Goal: Task Accomplishment & Management: Use online tool/utility

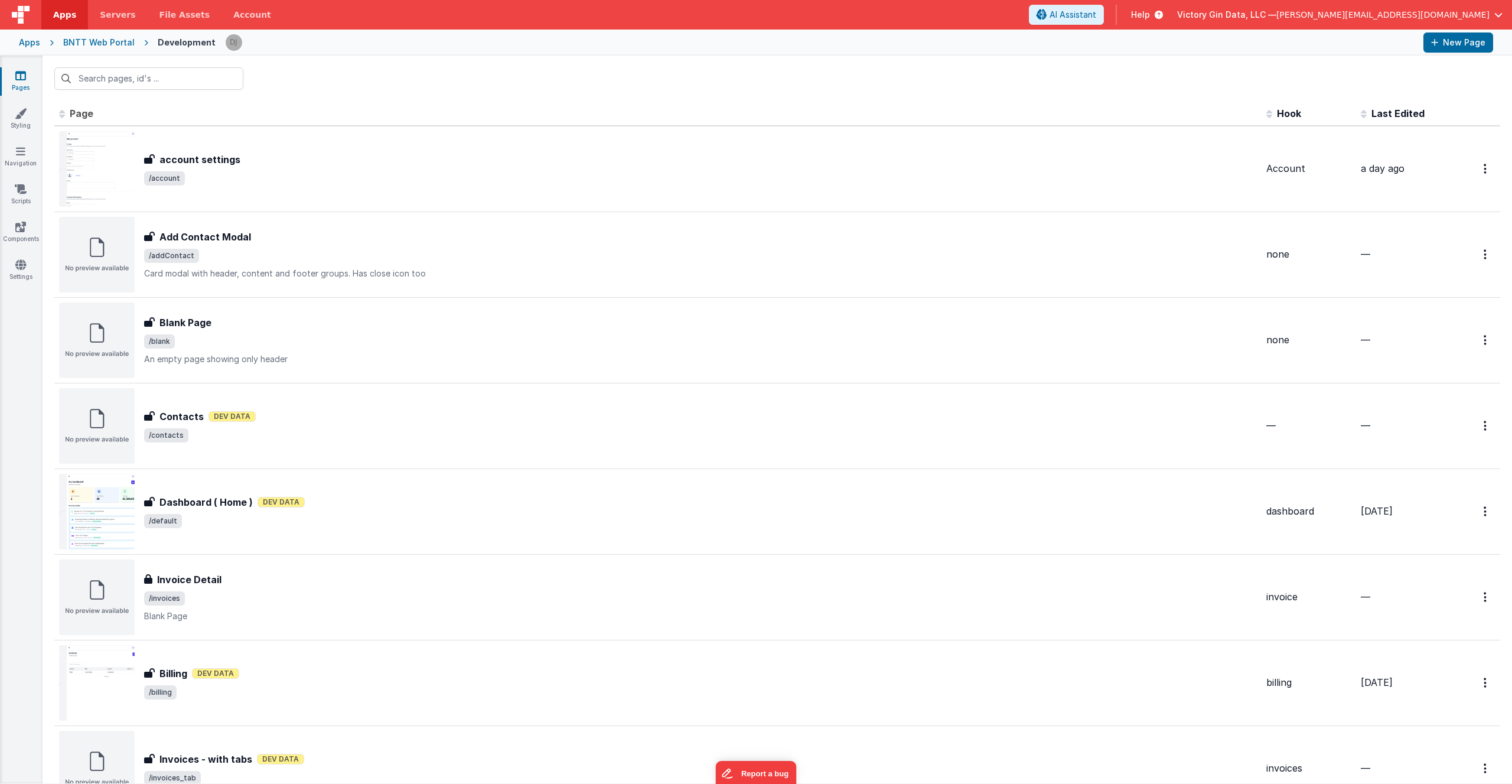
click at [574, 88] on div at bounding box center [777, 78] width 1470 height 46
click at [487, 109] on th "Page" at bounding box center [658, 114] width 1207 height 23
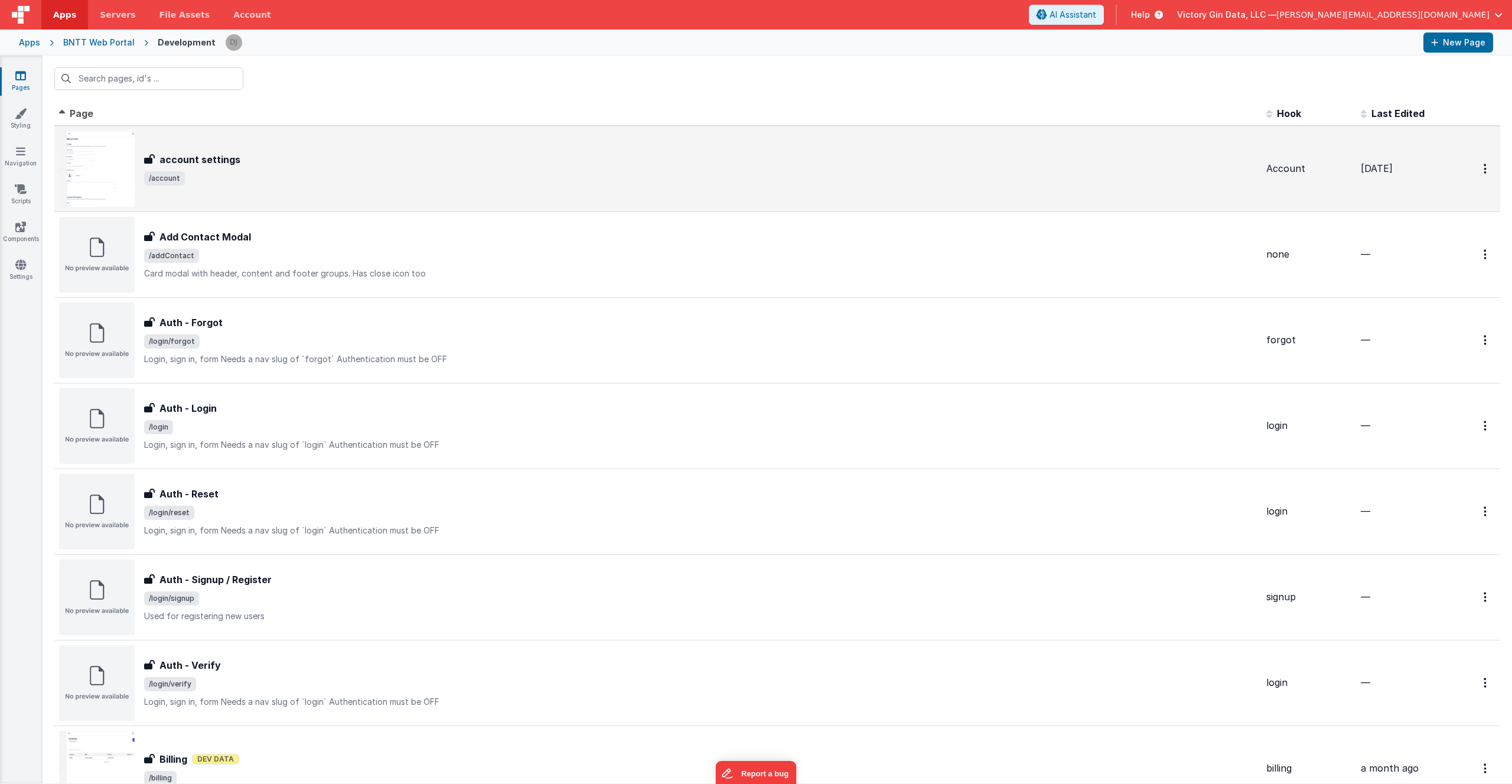
click at [481, 147] on div "account settings account settings /account" at bounding box center [658, 169] width 1197 height 75
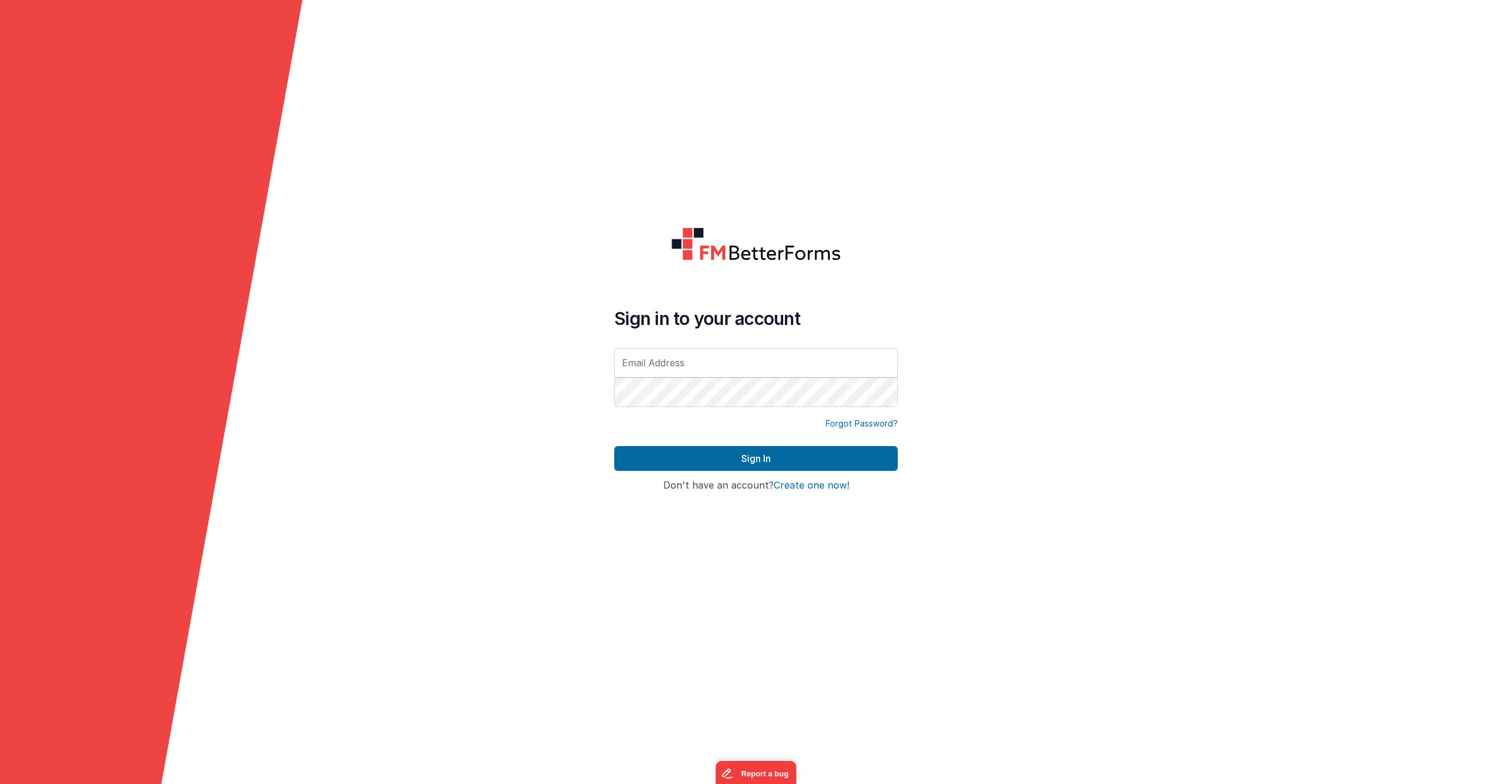
click at [703, 354] on input "text" at bounding box center [756, 362] width 284 height 30
type input "[PERSON_NAME][EMAIL_ADDRESS][DOMAIN_NAME]"
click at [0, 762] on com-1password-button at bounding box center [0, 784] width 0 height 0
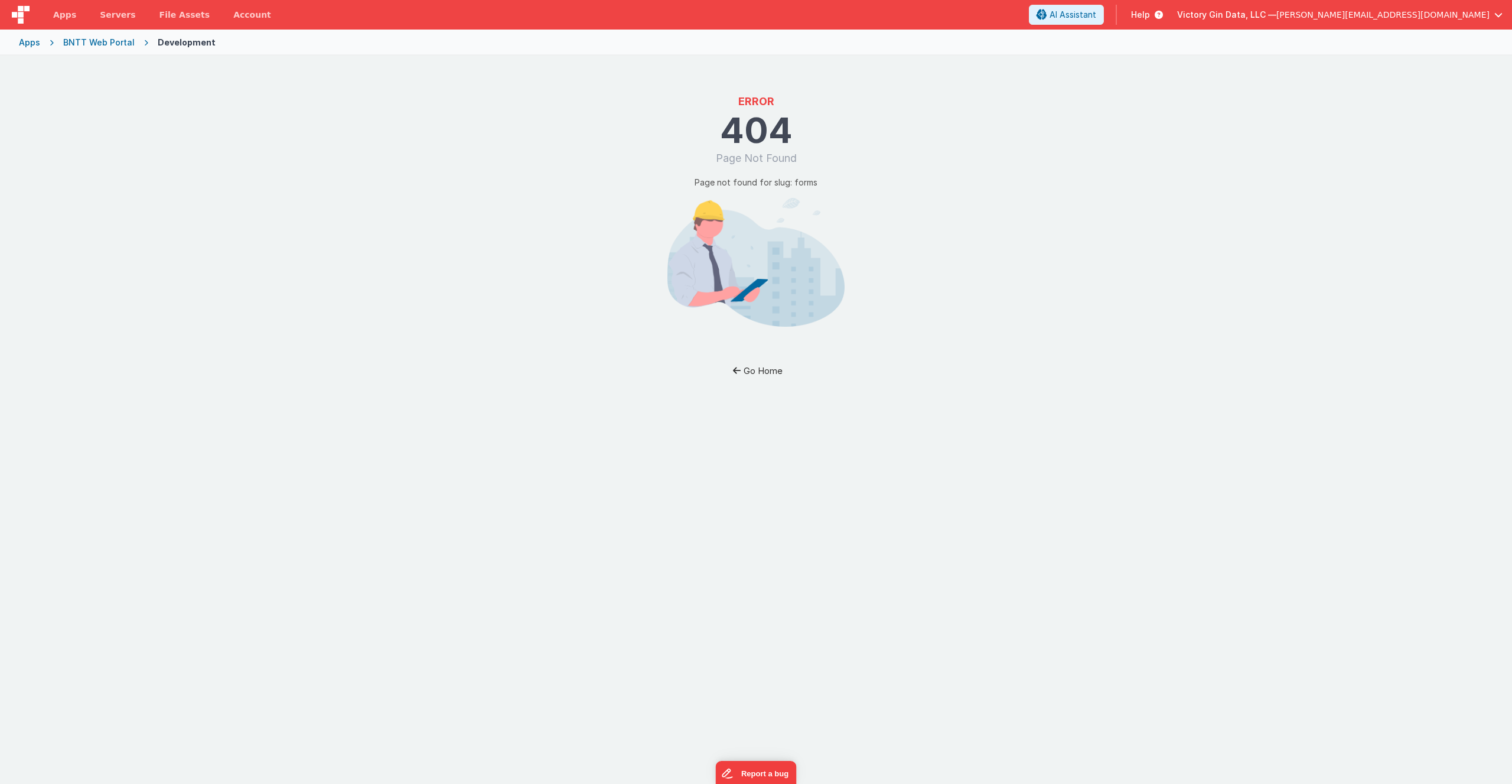
click at [771, 368] on button "Go Home" at bounding box center [756, 370] width 70 height 22
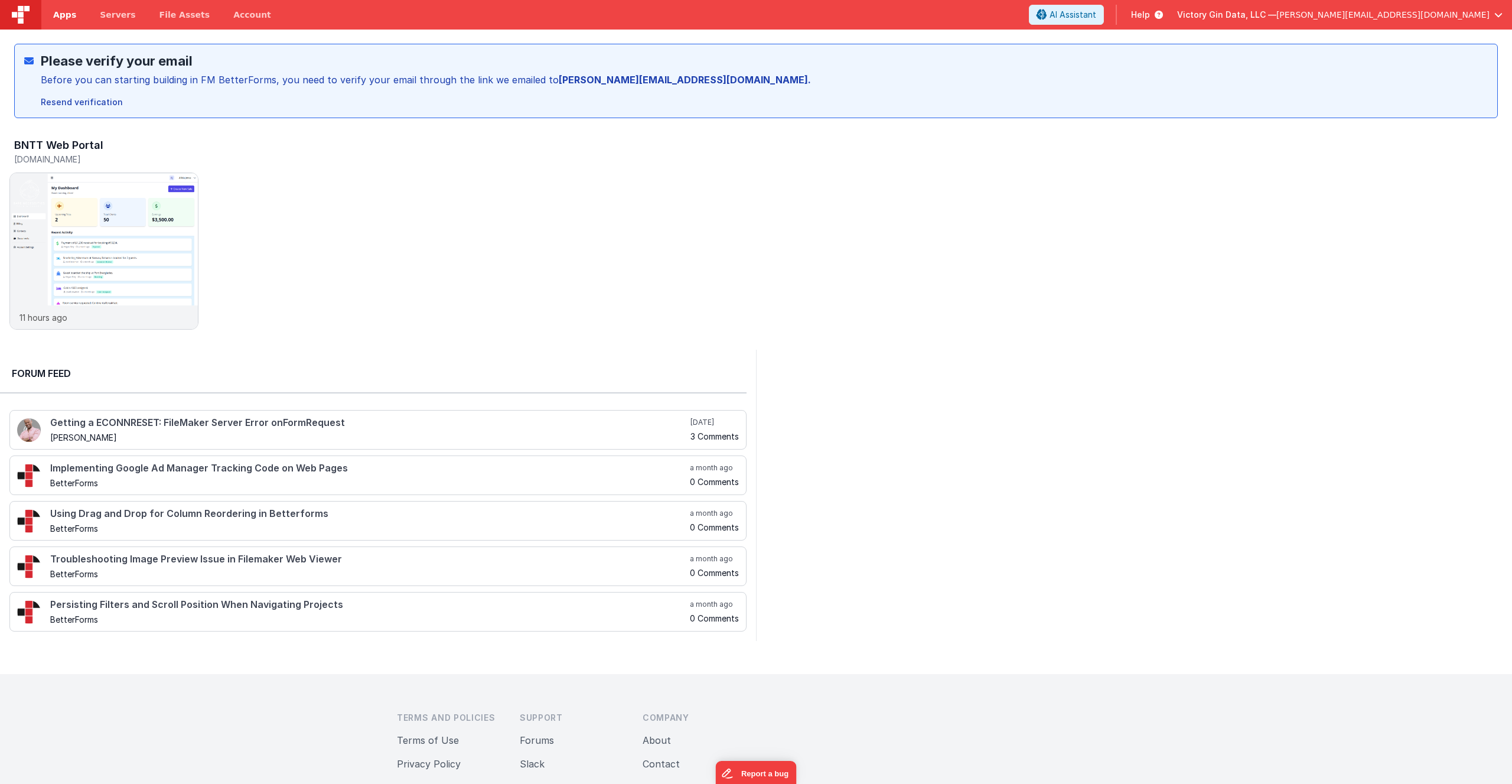
click at [72, 14] on span "Apps" at bounding box center [65, 14] width 23 height 12
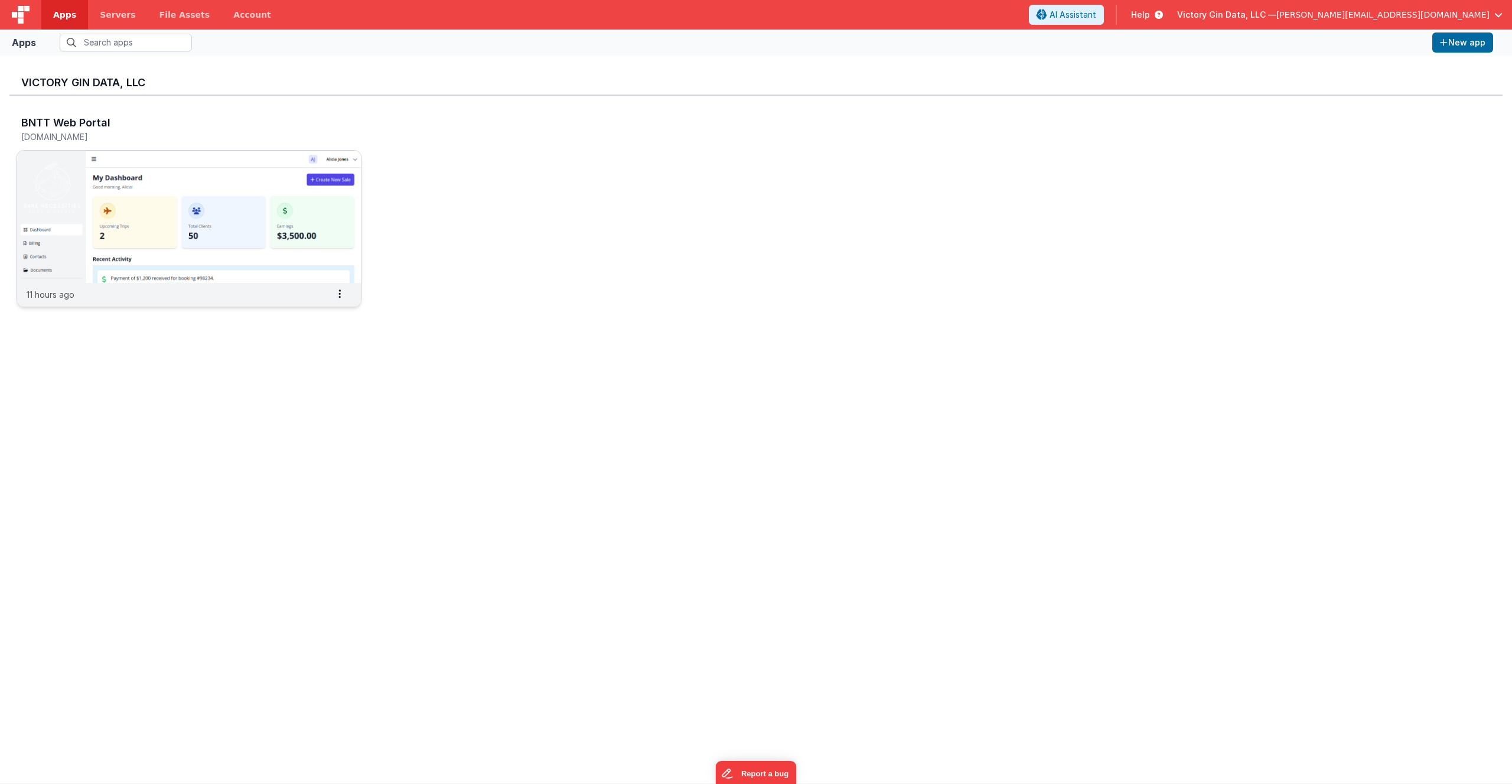
click at [176, 215] on img at bounding box center [189, 216] width 344 height 132
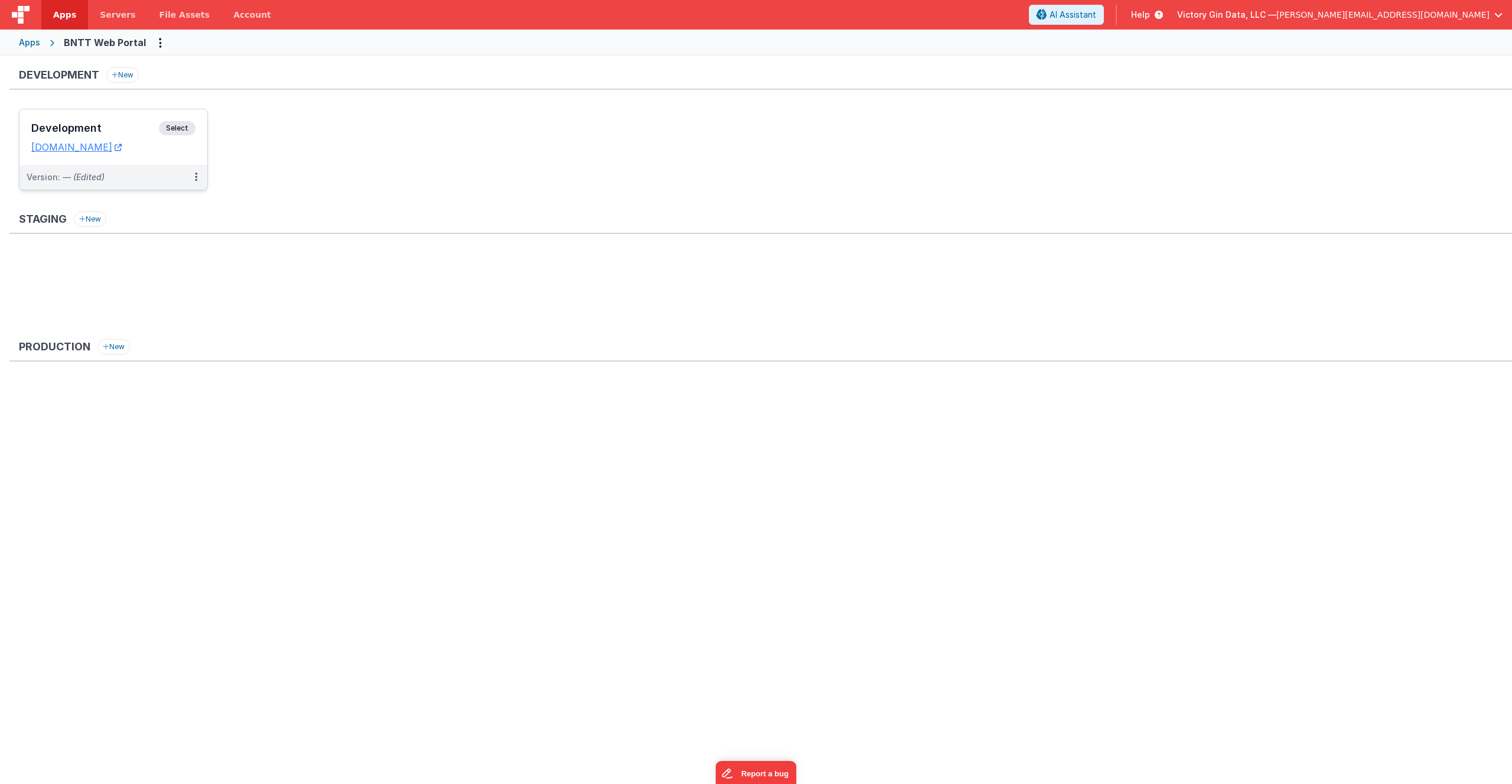
click at [122, 171] on div "Version: — (Edited)" at bounding box center [106, 177] width 158 height 12
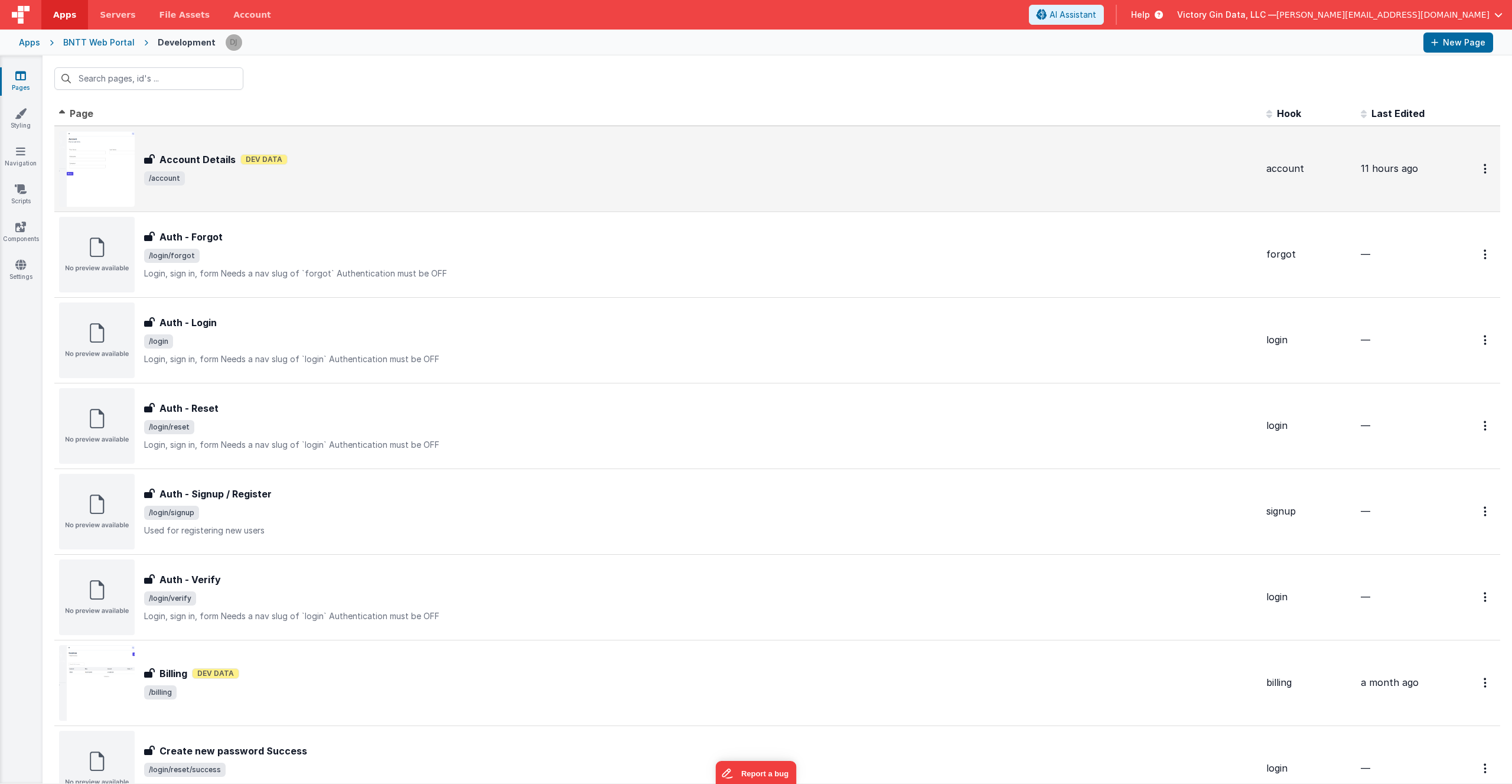
click at [160, 149] on div "Account Details Account Details Dev Data /account" at bounding box center [658, 169] width 1197 height 75
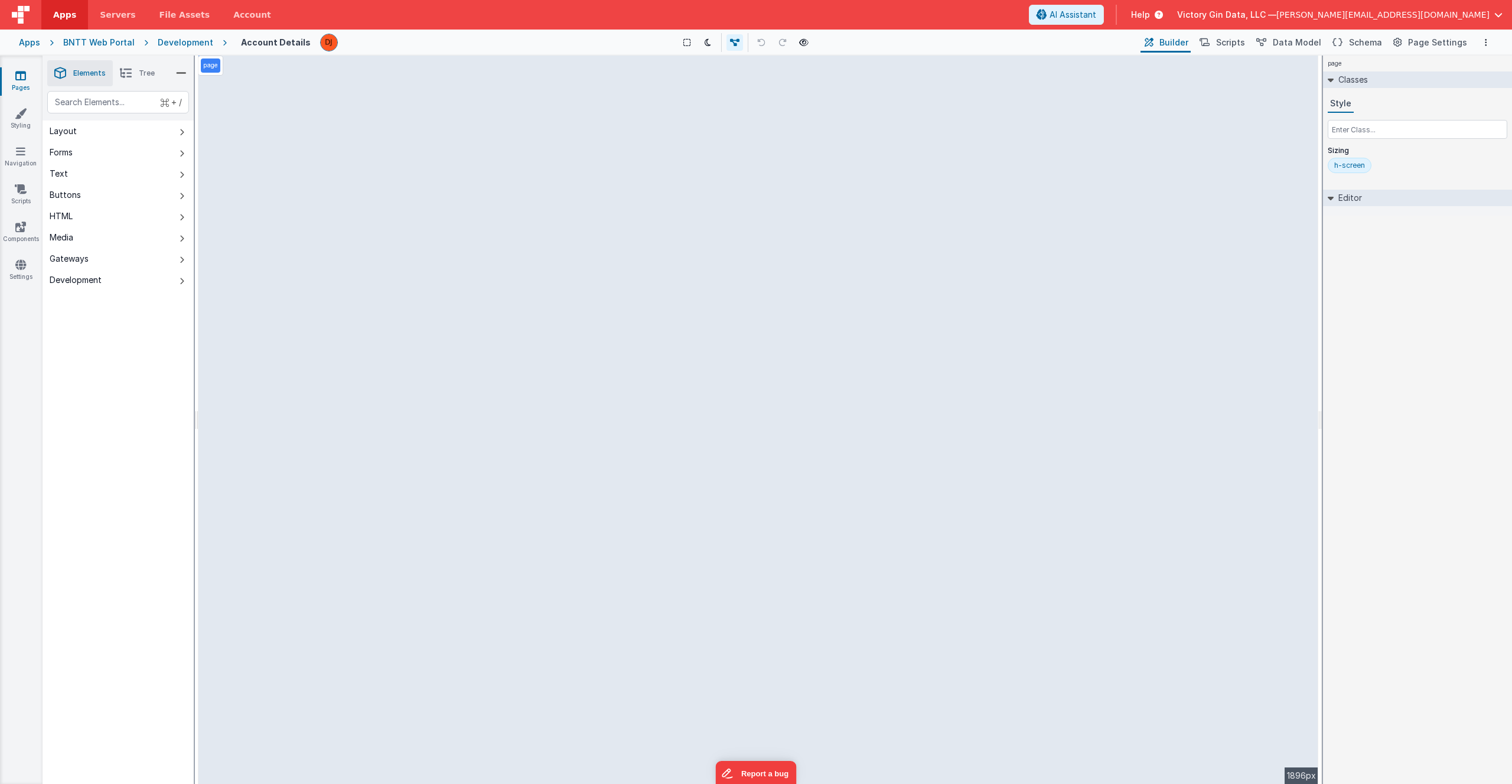
click at [110, 40] on div "BNTT Web Portal" at bounding box center [98, 42] width 71 height 12
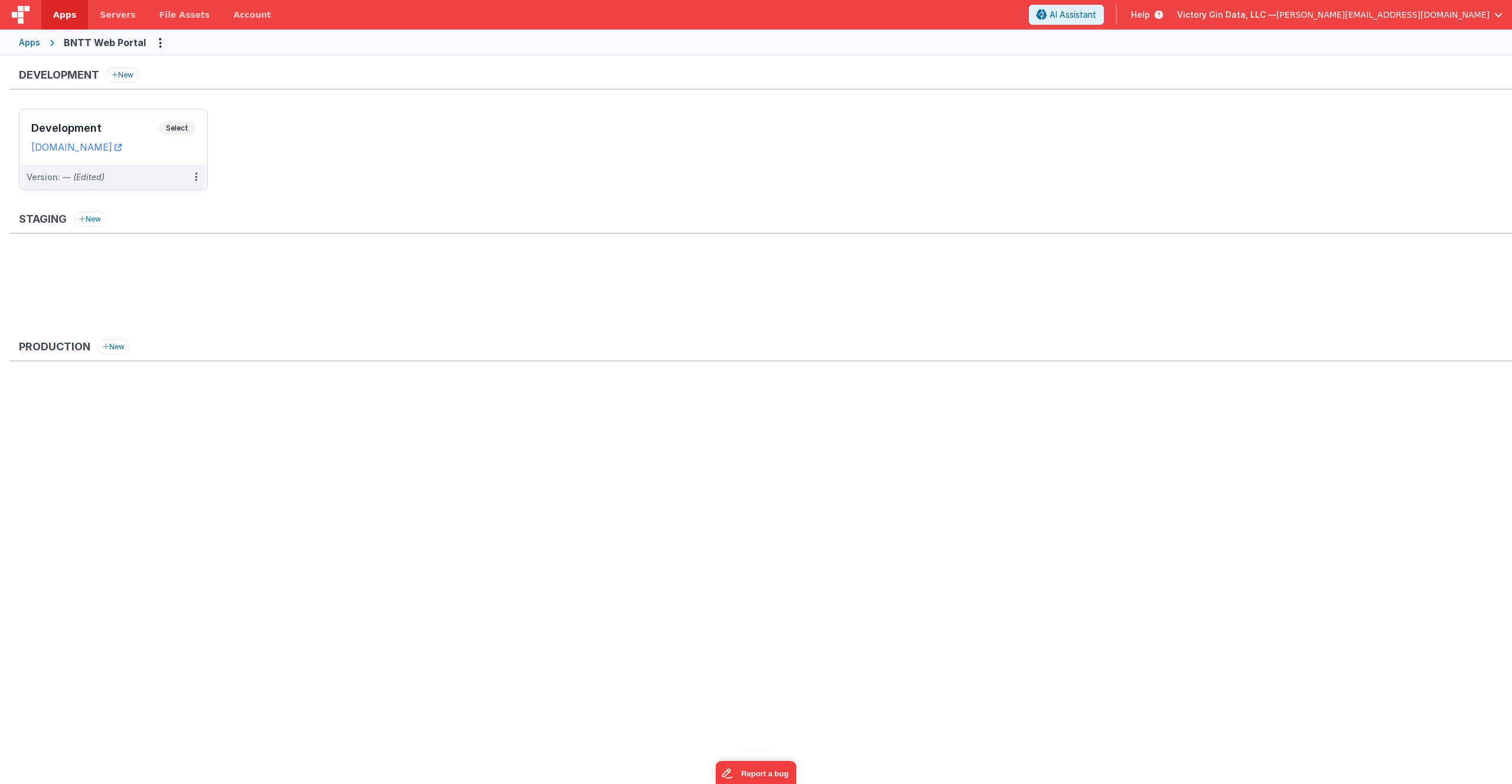
click at [24, 42] on div "Apps" at bounding box center [30, 42] width 21 height 12
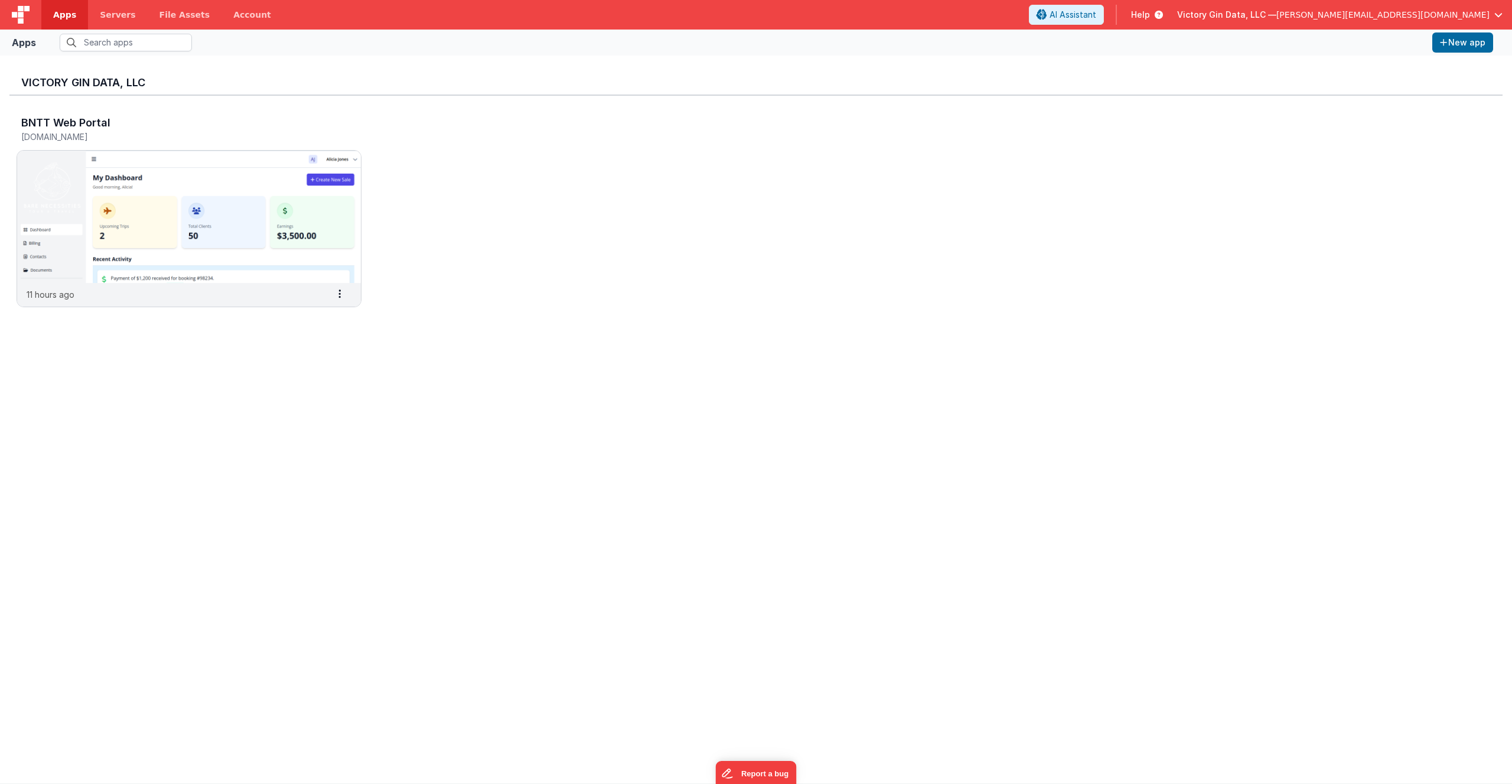
click at [628, 368] on div "Victory Gin Data, LLC BNTT Web Portal [DOMAIN_NAME] 11 hours ago Settings Copy …" at bounding box center [756, 419] width 1493 height 709
click at [339, 294] on icon at bounding box center [339, 294] width 2 height 1
click at [307, 383] on span "Delete App" at bounding box center [314, 381] width 44 height 10
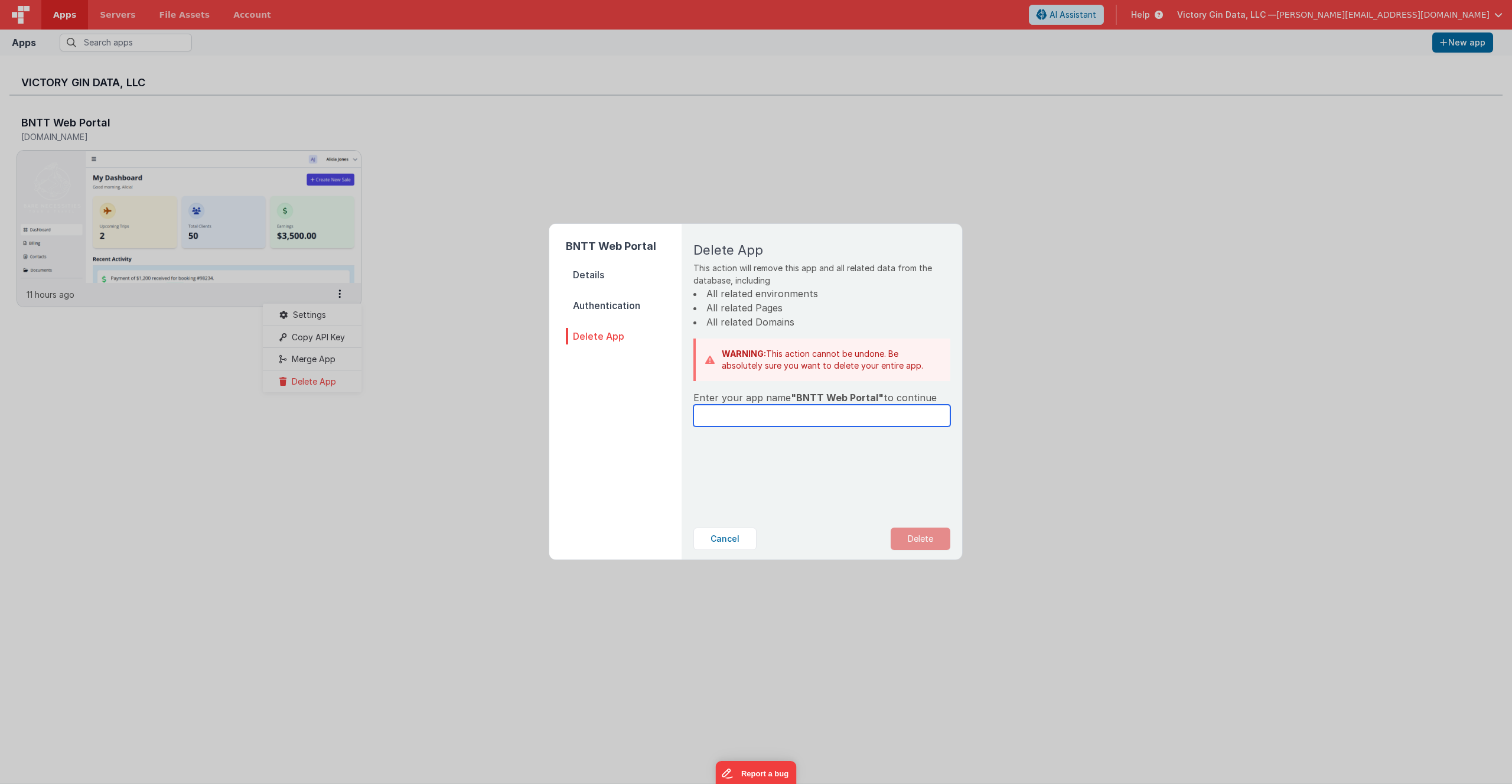
click at [864, 409] on input "text" at bounding box center [822, 415] width 257 height 22
type input "BNTT Web Portal"
click at [931, 539] on button "Delete" at bounding box center [920, 538] width 60 height 22
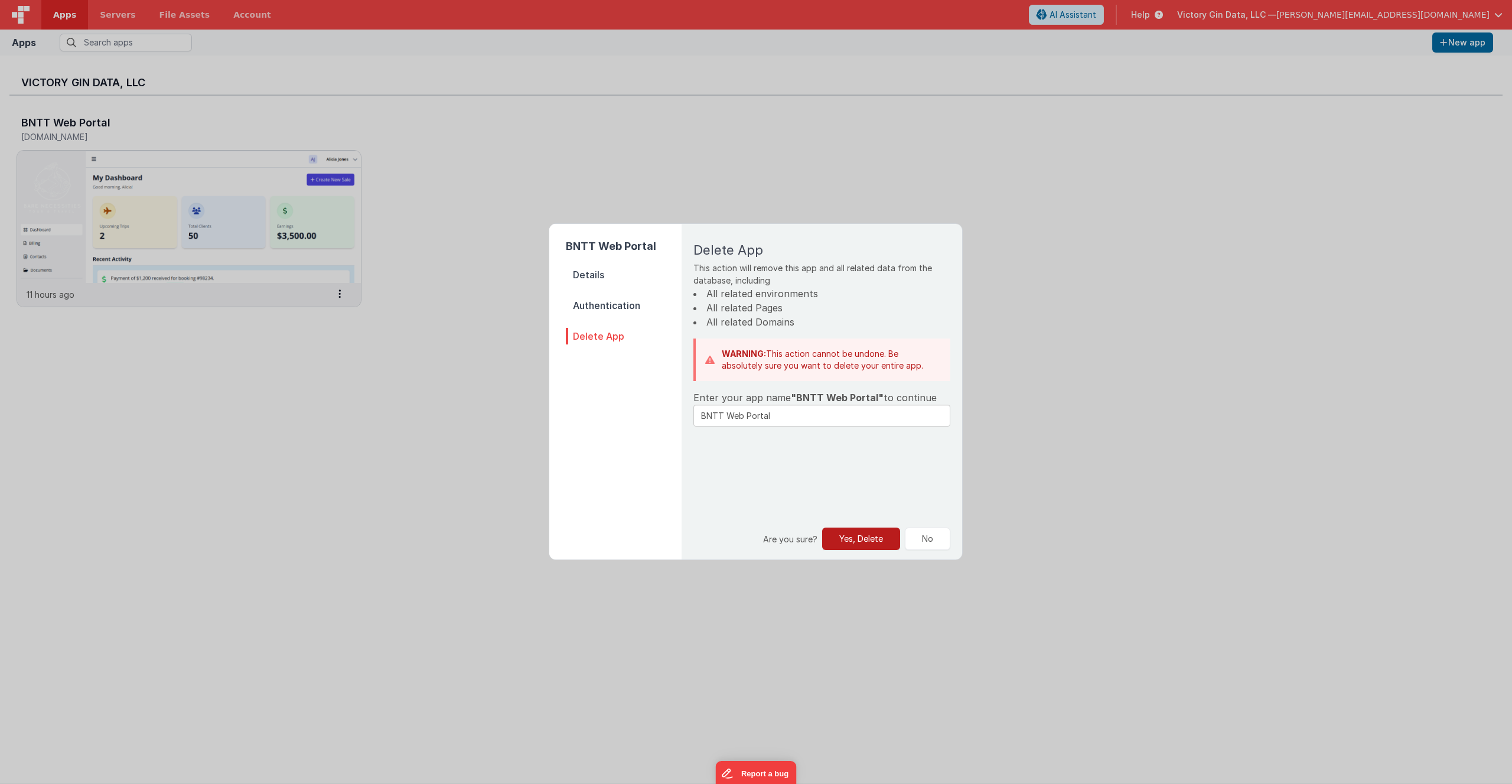
click at [880, 546] on button "Yes, Delete" at bounding box center [860, 538] width 78 height 22
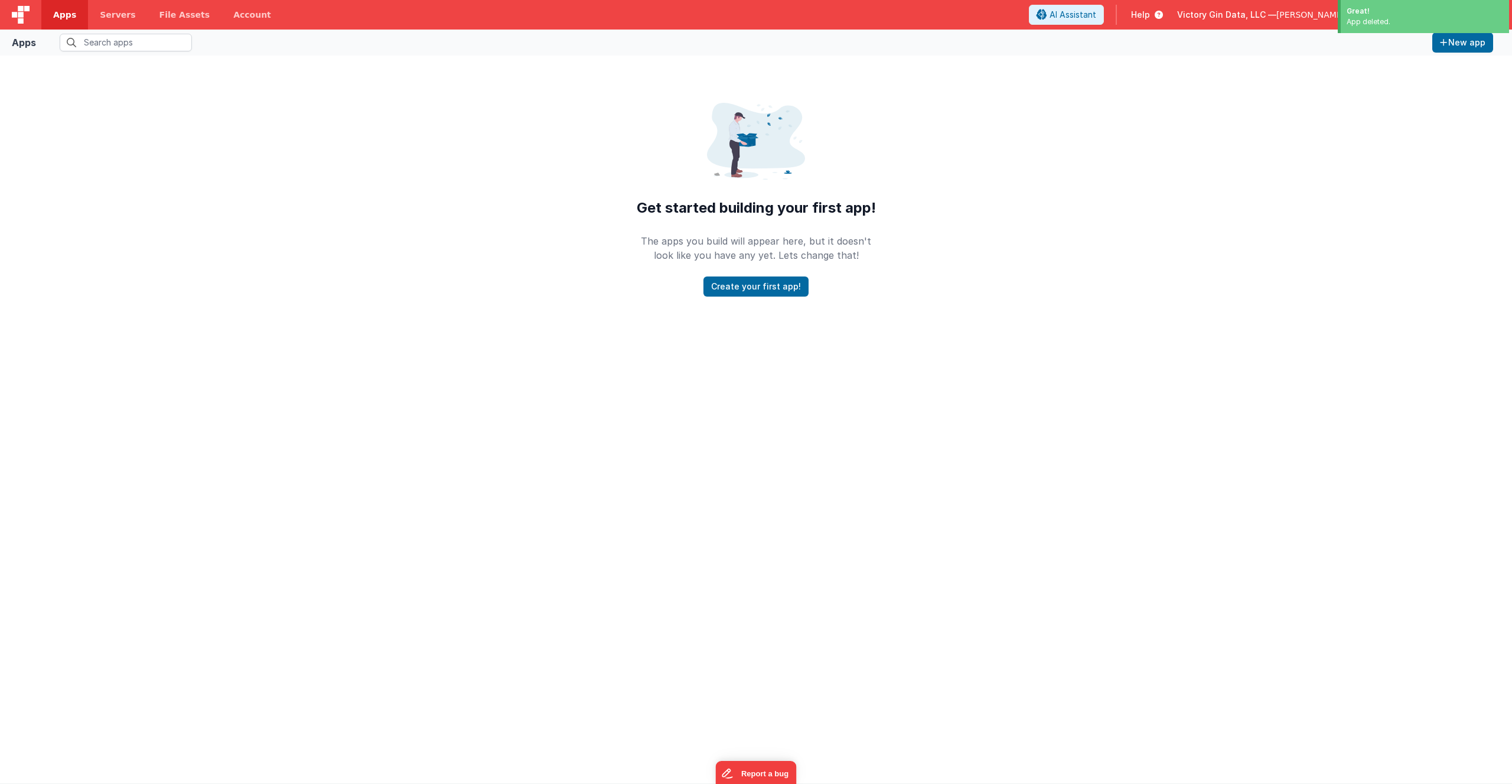
click at [616, 453] on div at bounding box center [756, 546] width 1512 height 475
click at [763, 288] on button "Create your first app!" at bounding box center [755, 286] width 105 height 20
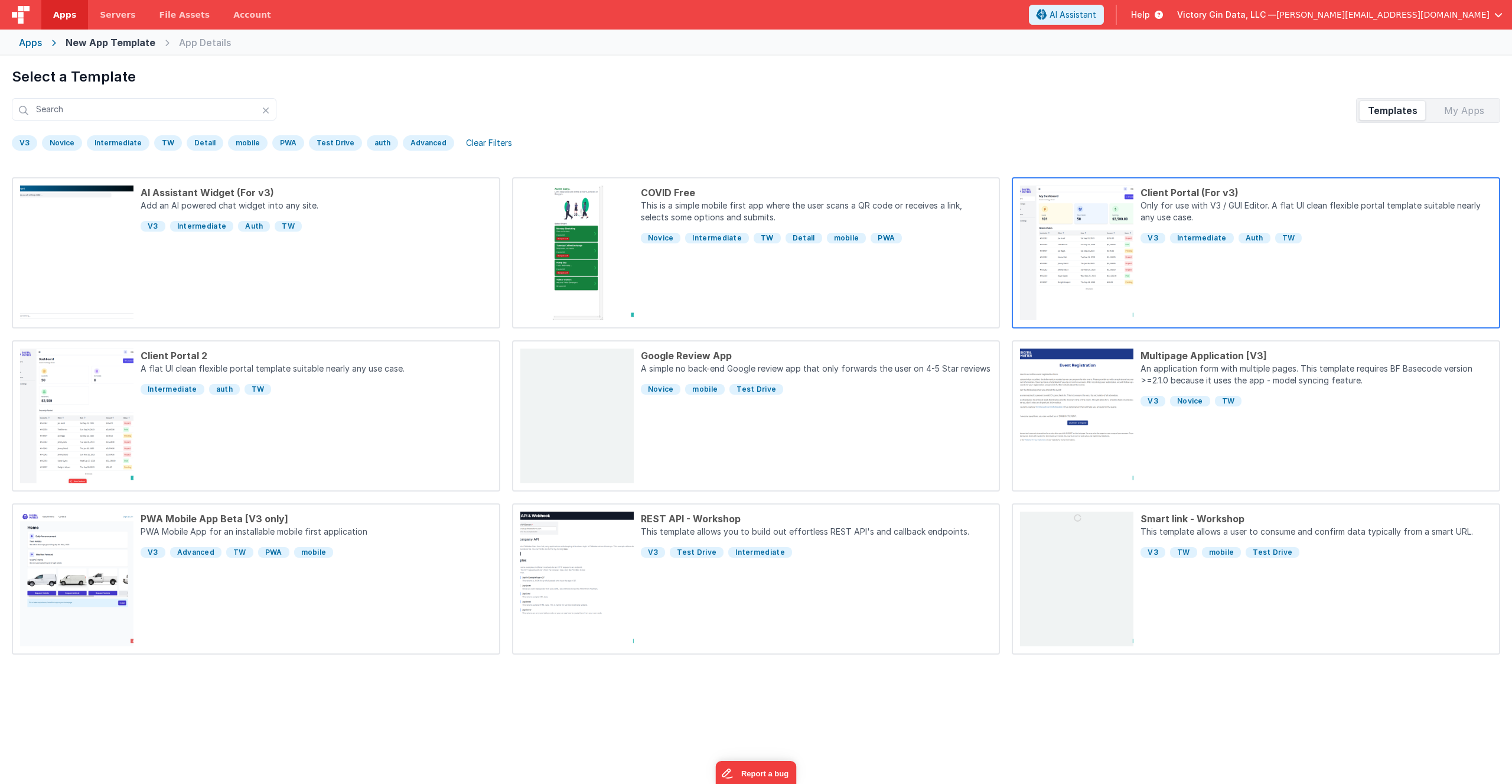
click at [1163, 205] on p "Only for use with V3 / GUI Editor. A flat UI clean flexible portal template sui…" at bounding box center [1316, 212] width 351 height 26
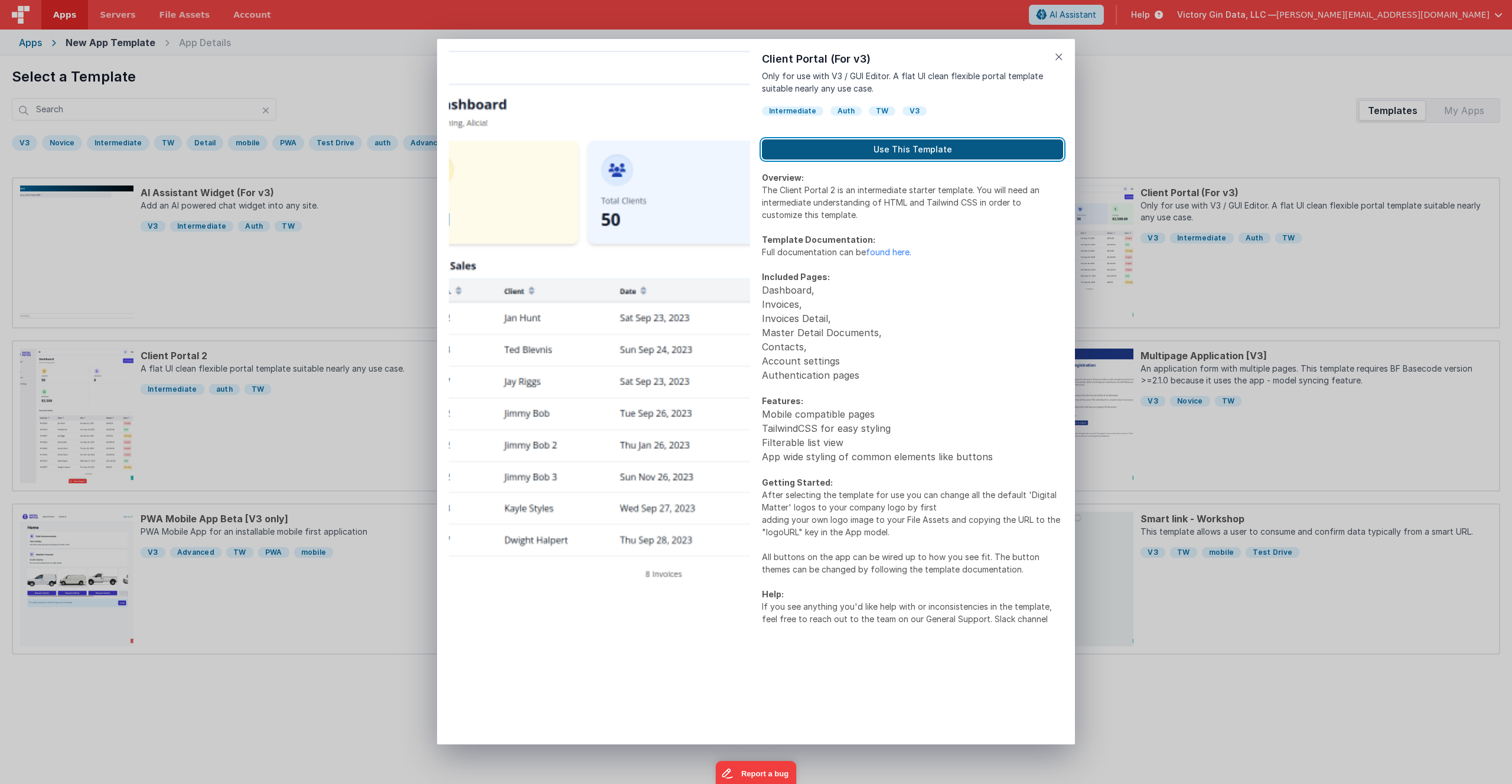
click at [957, 152] on button "Use This Template" at bounding box center [912, 149] width 301 height 20
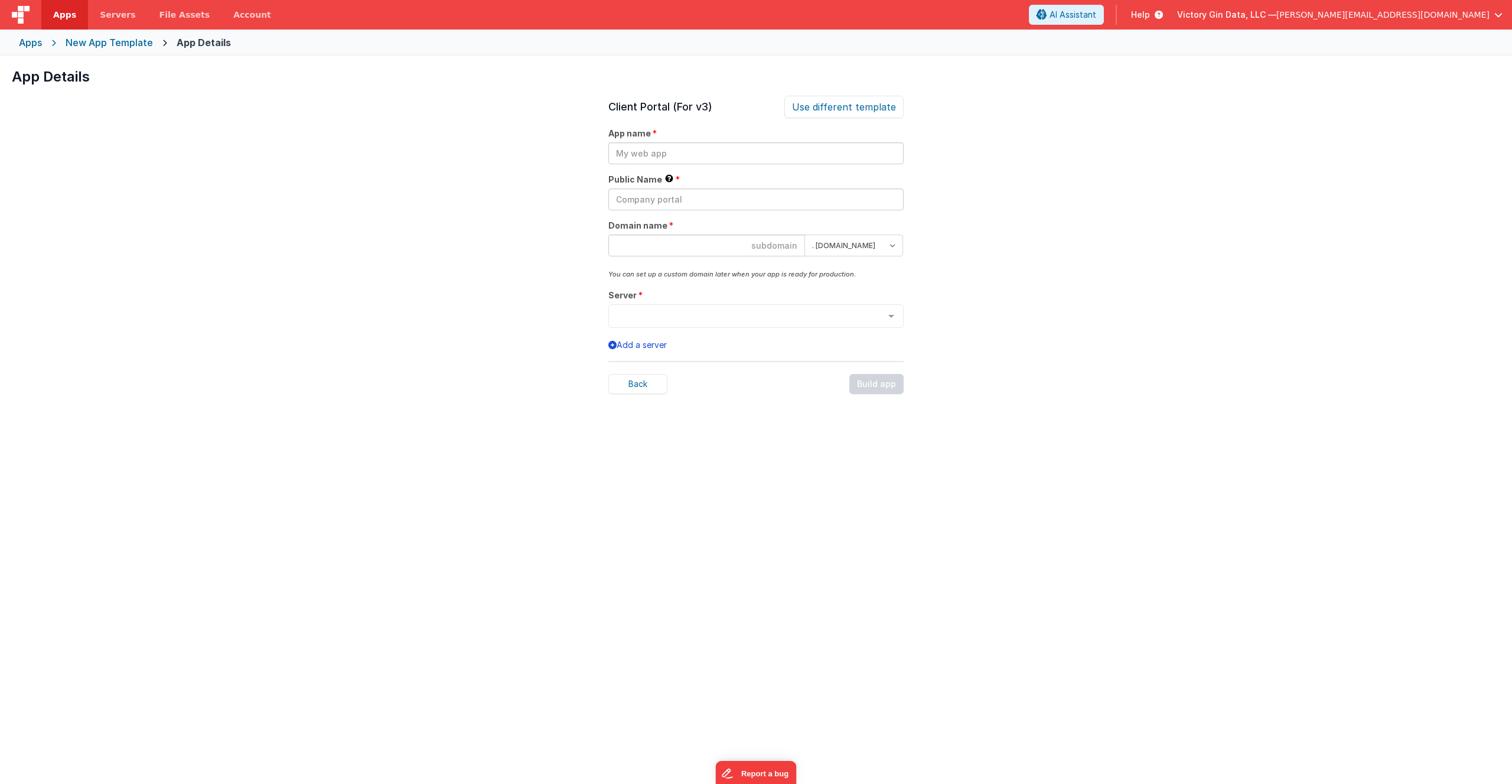
click at [100, 43] on div "New App Template" at bounding box center [109, 42] width 88 height 14
click at [44, 38] on div "Apps New App Template App Details" at bounding box center [756, 42] width 1512 height 26
click at [30, 45] on div "Apps" at bounding box center [31, 42] width 23 height 14
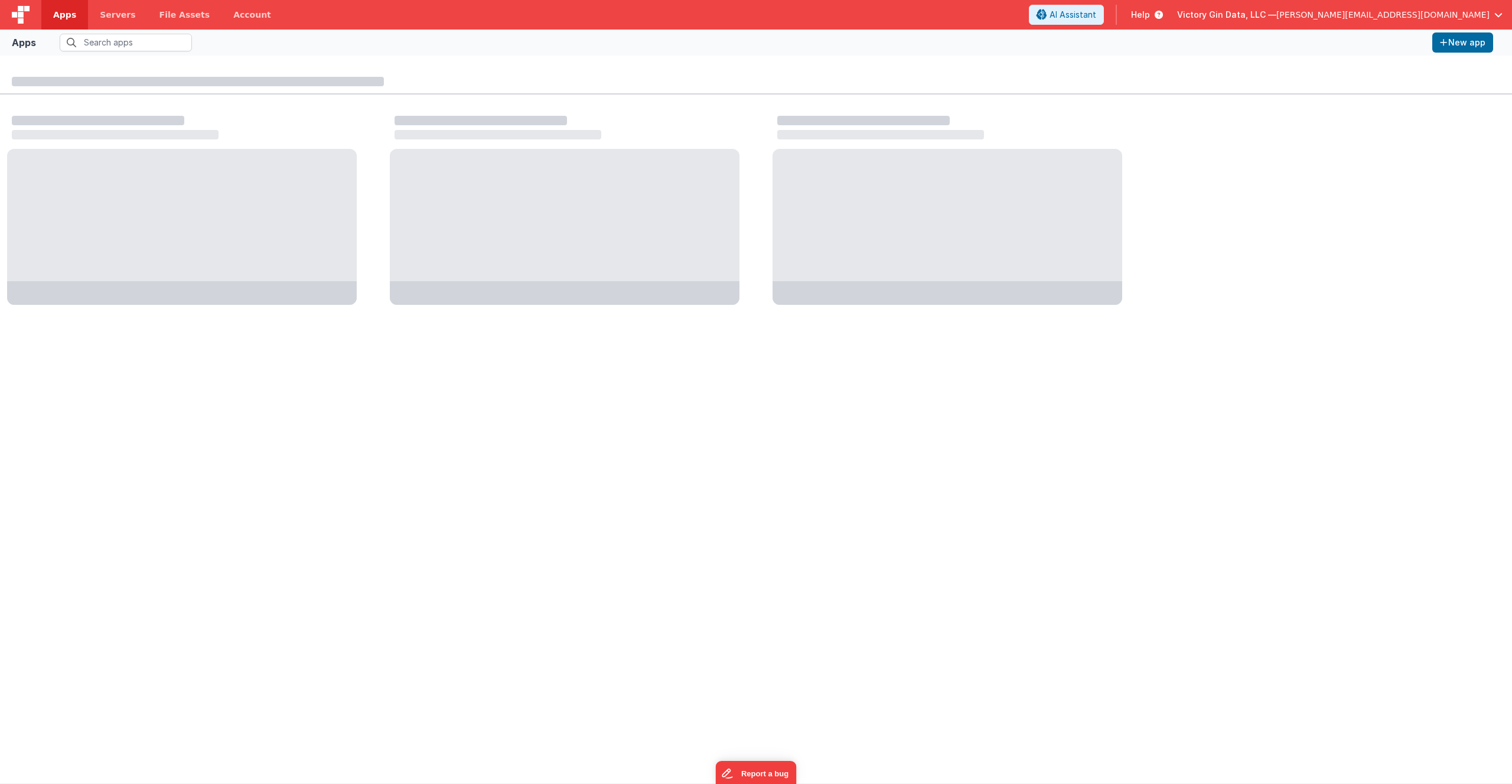
click at [62, 17] on span "Apps" at bounding box center [65, 14] width 23 height 12
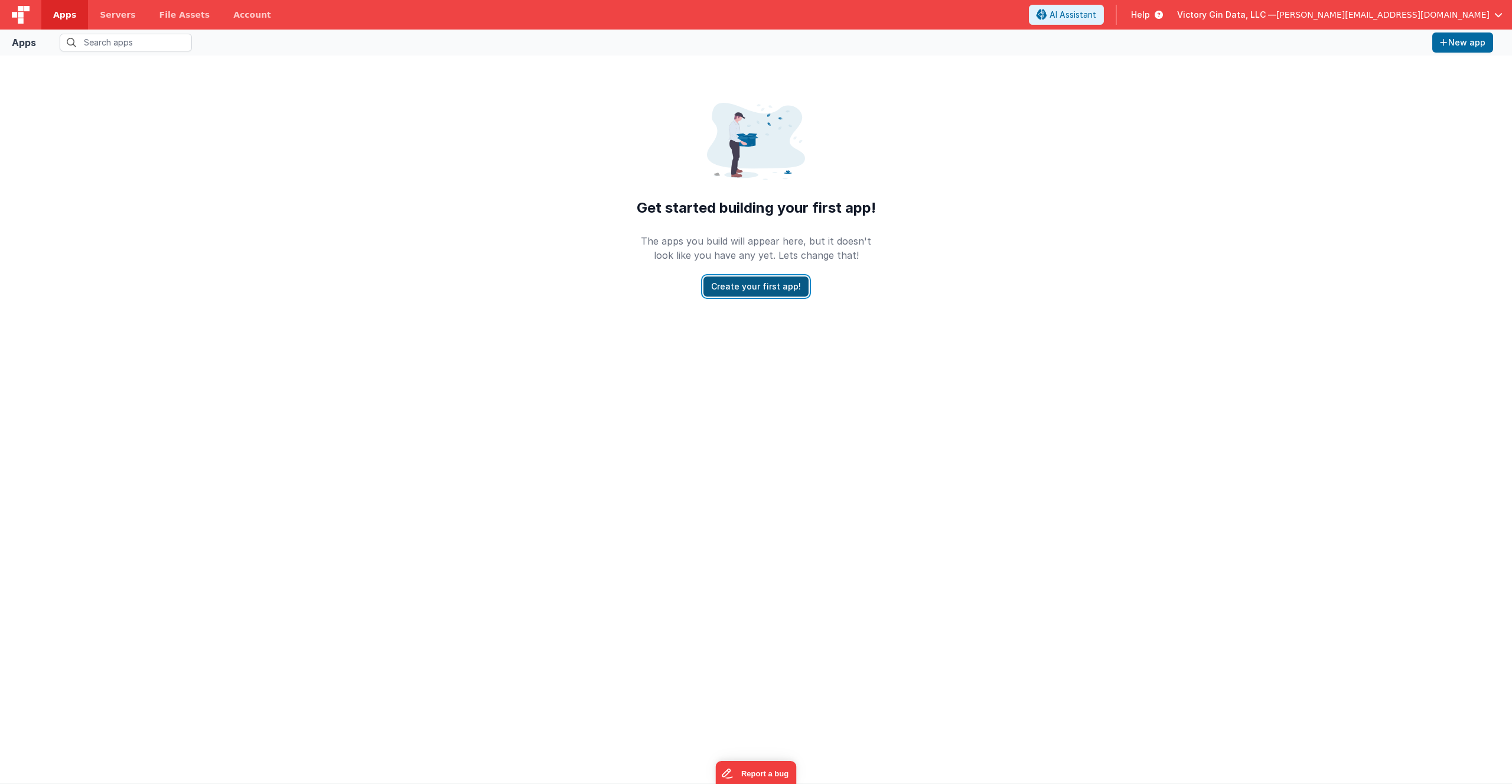
click at [728, 294] on button "Create your first app!" at bounding box center [755, 286] width 105 height 20
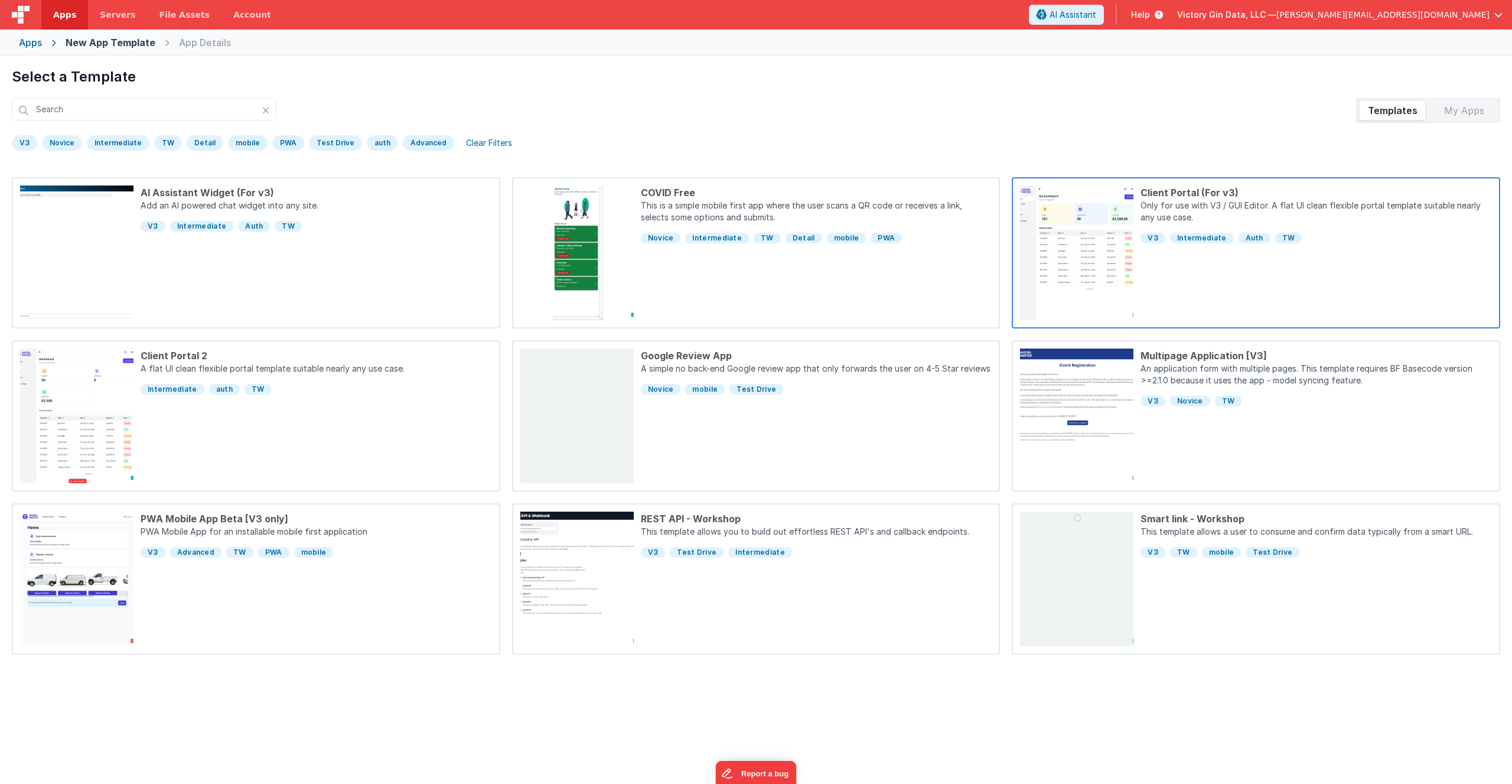
click at [1191, 275] on div "Client Portal (For v3) Only for use with V3 / GUI Editor. A flat UI clean flexi…" at bounding box center [1312, 252] width 358 height 134
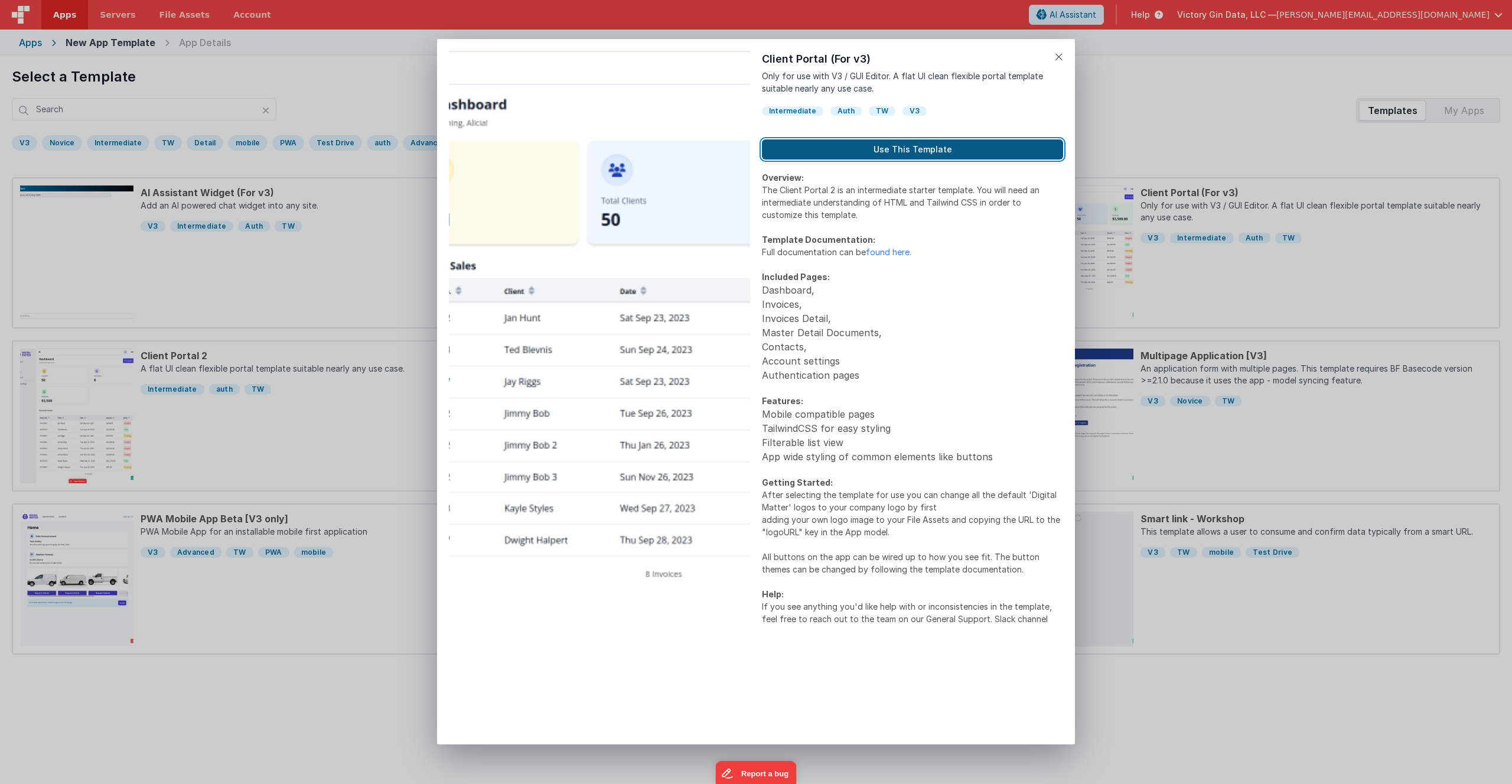
click at [930, 154] on button "Use This Template" at bounding box center [912, 149] width 301 height 20
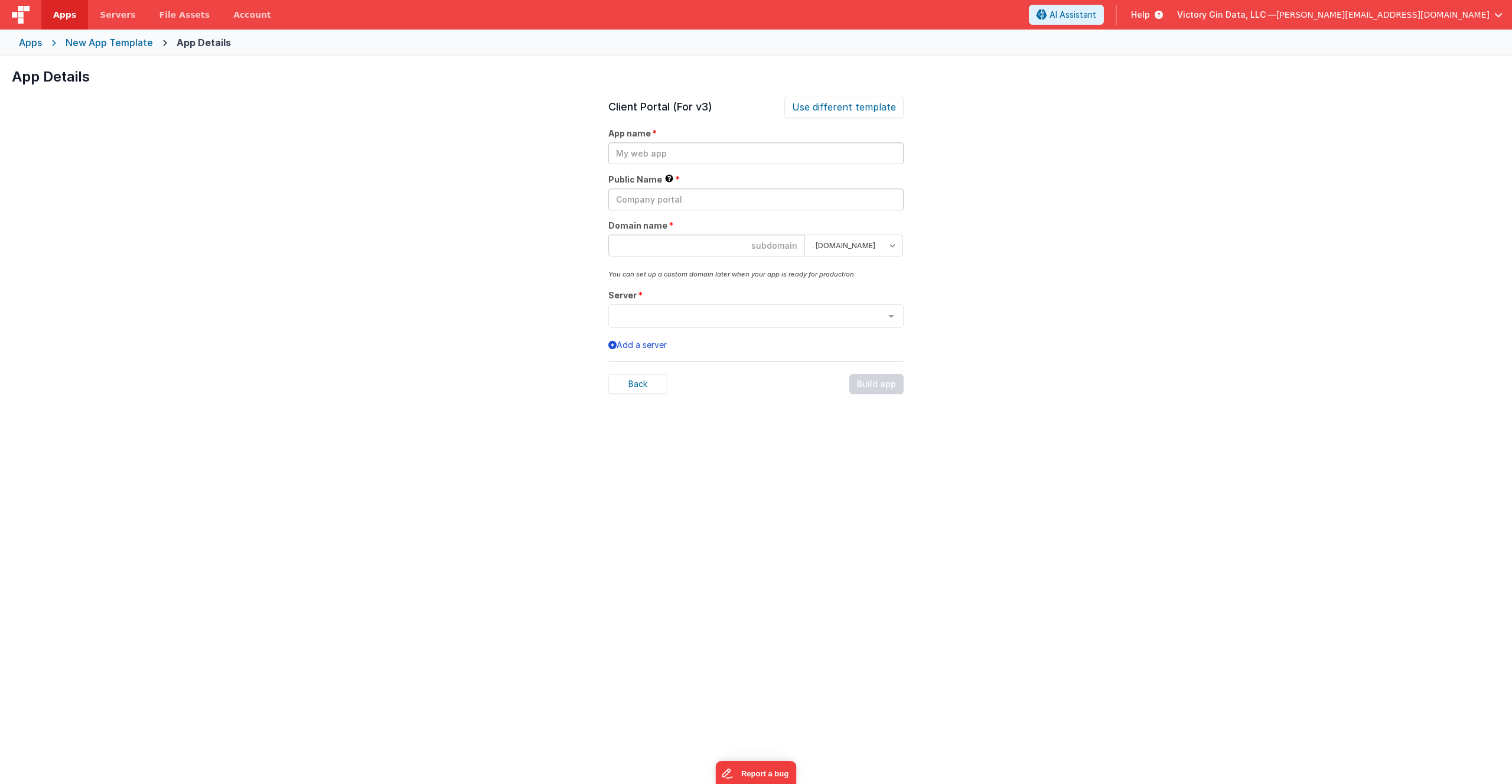
click at [810, 165] on div "Client Portal (For v3) Use different template App name Public Name This name is…" at bounding box center [756, 488] width 295 height 784
click at [808, 150] on input "text" at bounding box center [756, 153] width 295 height 22
type input "BNTT Client Portal"
click at [686, 208] on input "text" at bounding box center [756, 199] width 295 height 22
type input "Bare Necessities Client Portal"
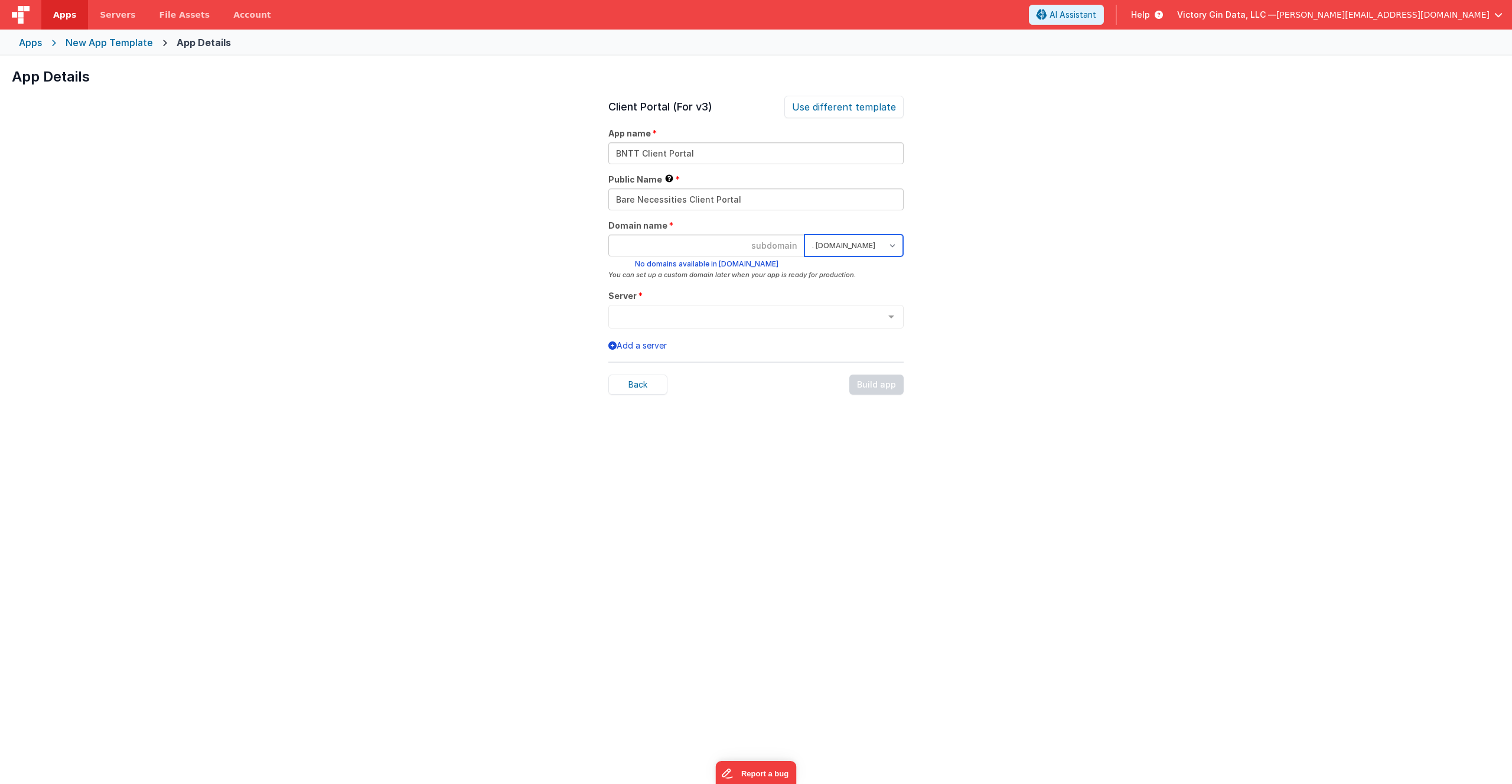
select select "[DOMAIN_NAME]"
click option ". [DOMAIN_NAME]" at bounding box center [0, 0] width 0 height 0
click at [701, 244] on input at bounding box center [707, 245] width 197 height 22
type input "bntt"
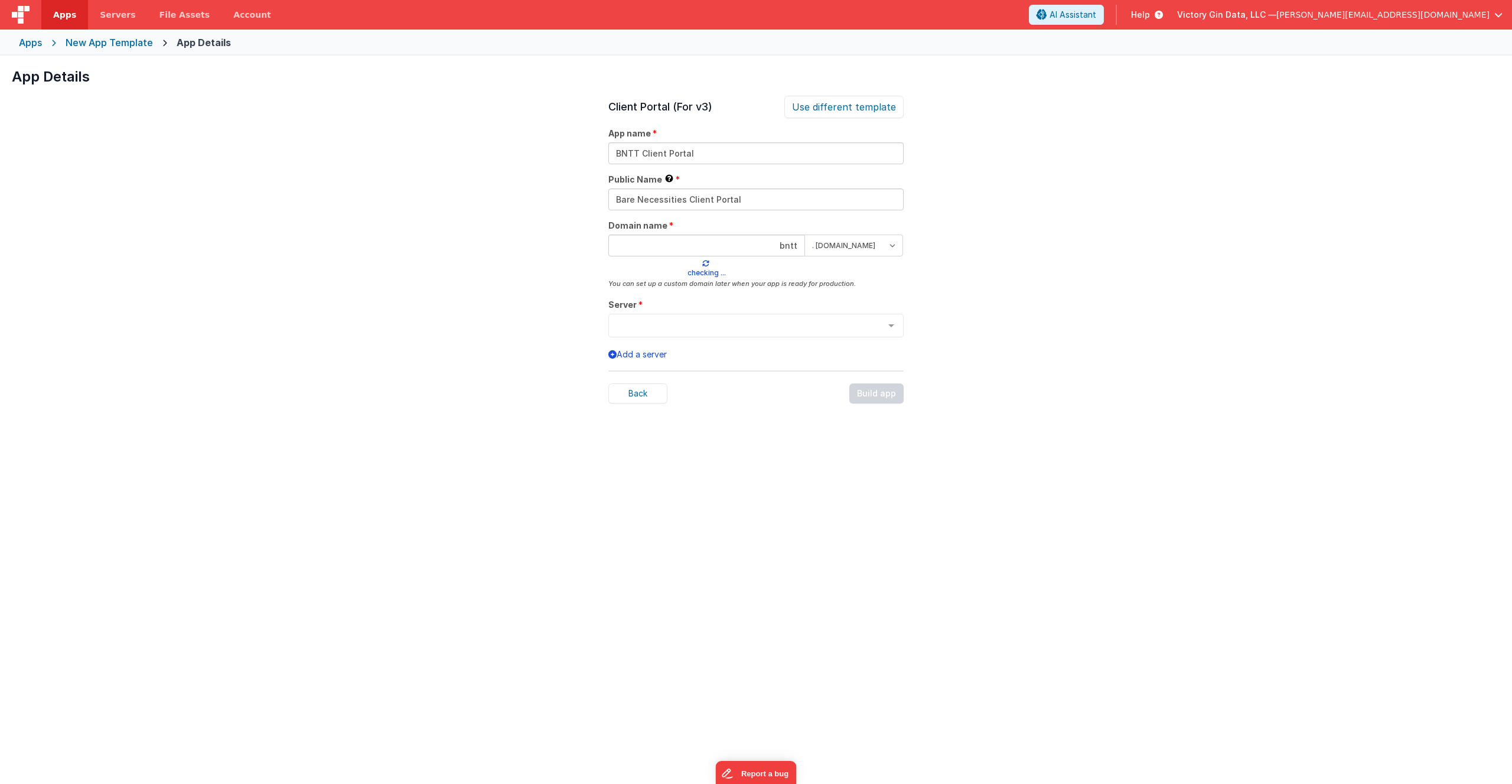
click at [1200, 340] on div "App Details Preview AI Assistant Widget (For v3) Add an AI powered chat widget …" at bounding box center [756, 447] width 1512 height 784
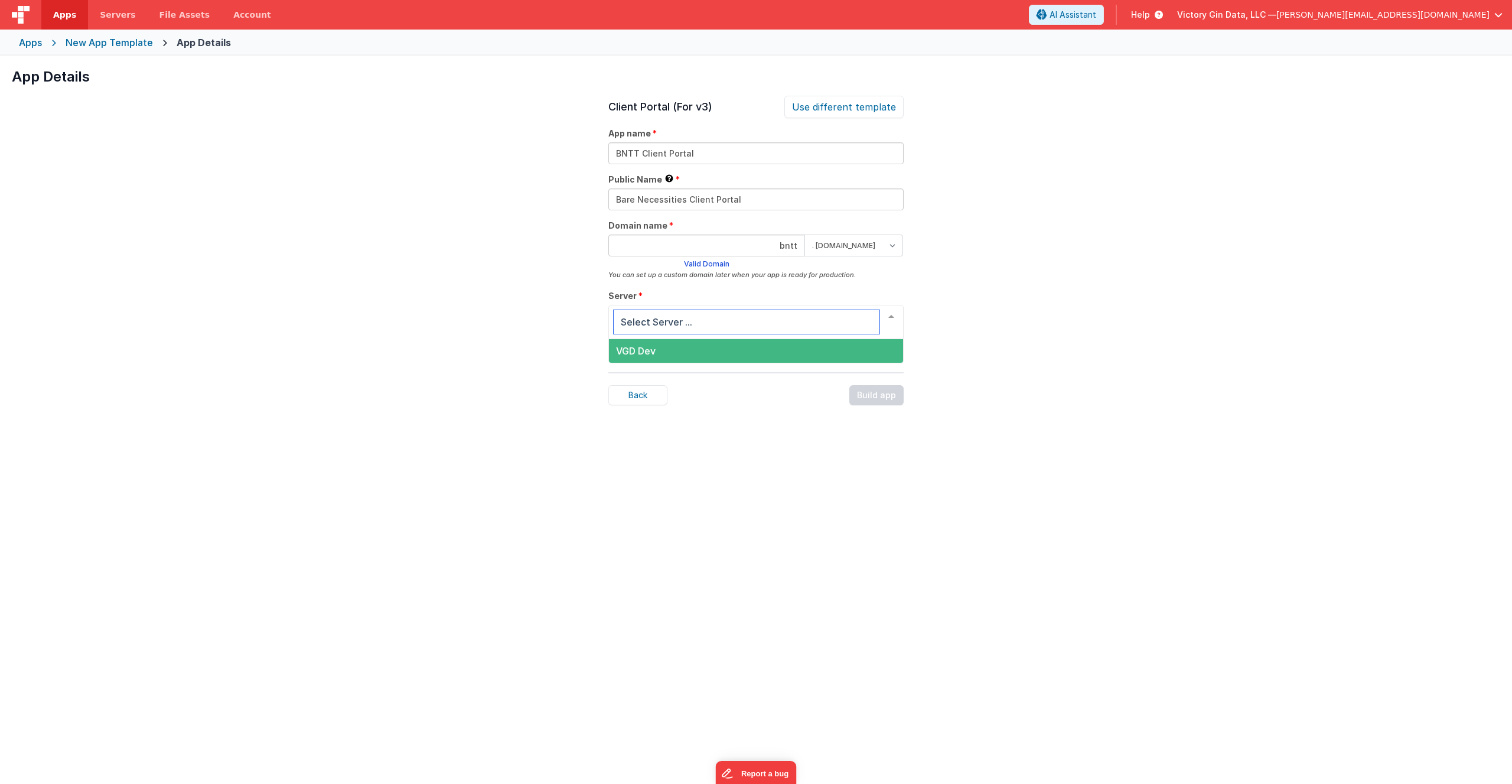
click at [688, 353] on span "VGD Dev" at bounding box center [756, 350] width 294 height 23
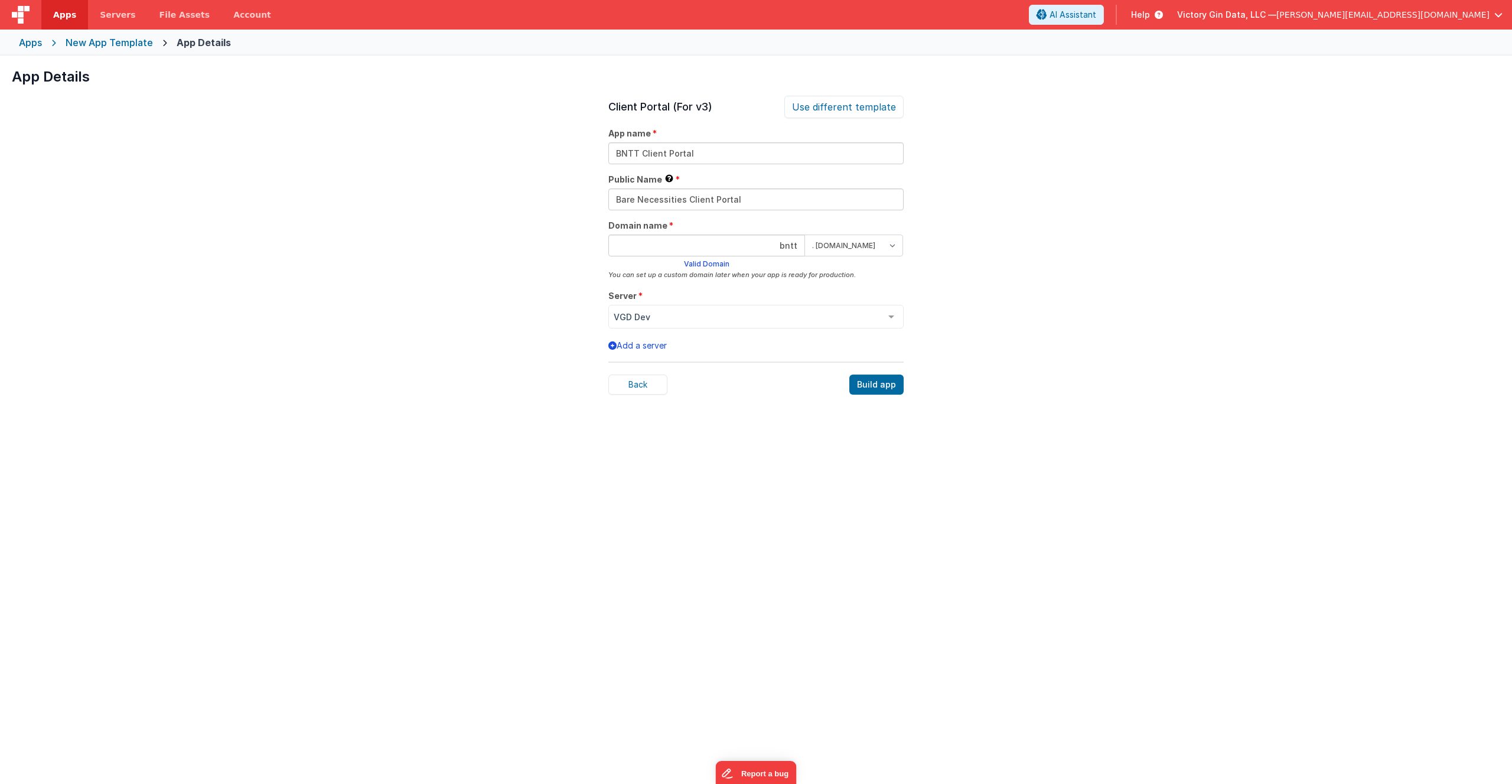
click at [798, 446] on div "Client Portal (For v3) Use different template App name BNTT Client Portal Publi…" at bounding box center [756, 488] width 295 height 784
click at [869, 390] on div "Build app" at bounding box center [877, 384] width 54 height 20
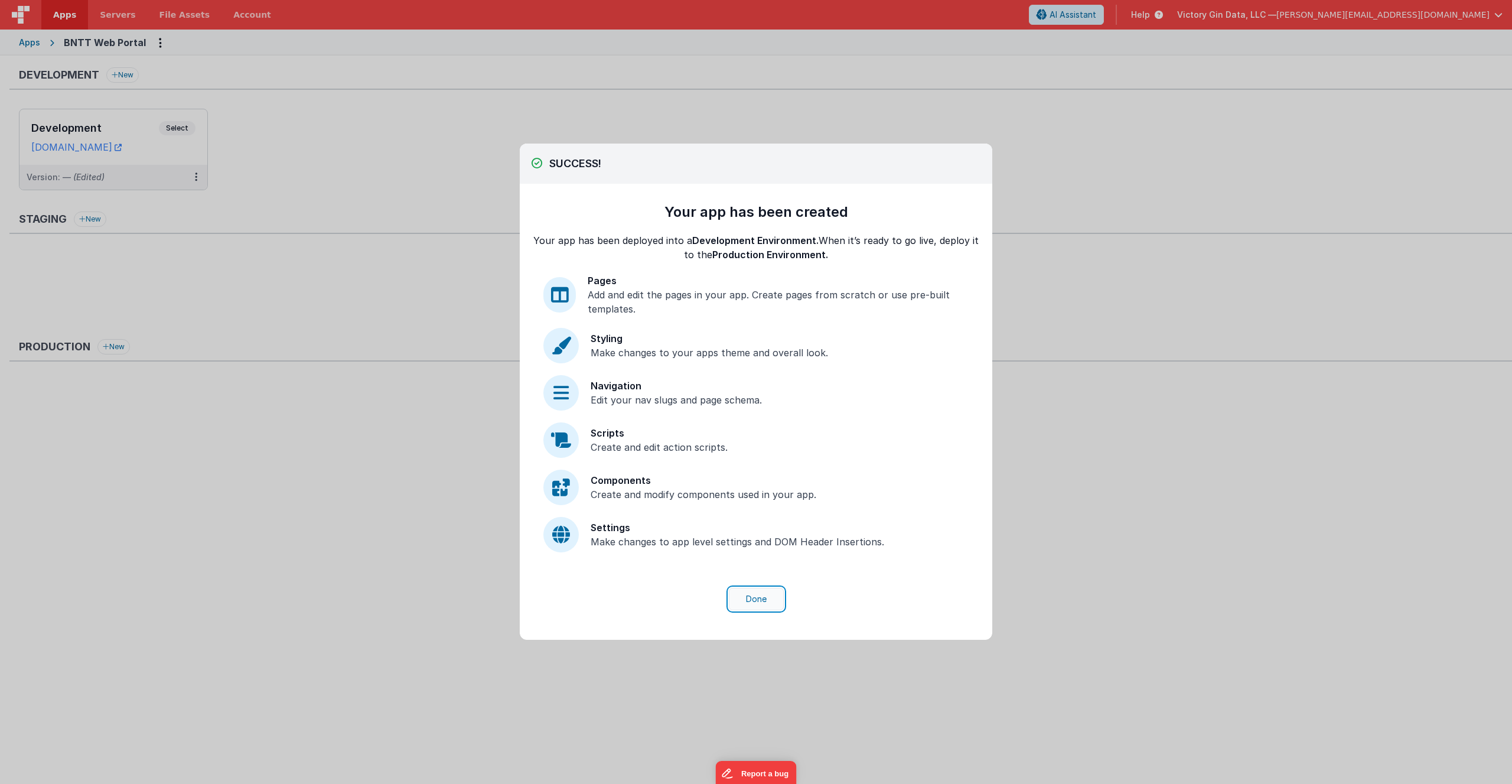
click at [762, 595] on button "Done" at bounding box center [756, 599] width 55 height 22
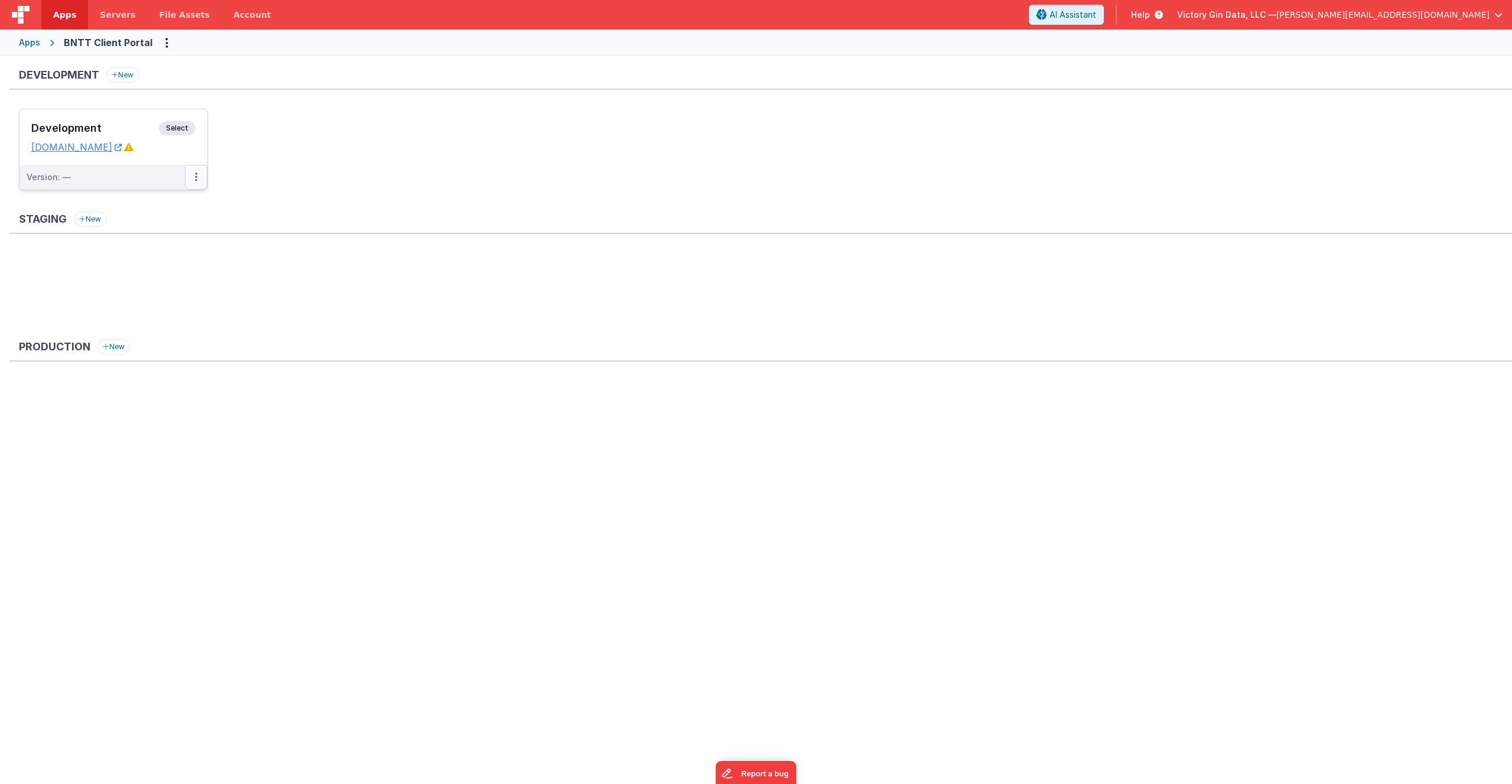
click at [194, 172] on button at bounding box center [195, 178] width 22 height 25
click at [165, 199] on link "Edit" at bounding box center [155, 204] width 104 height 21
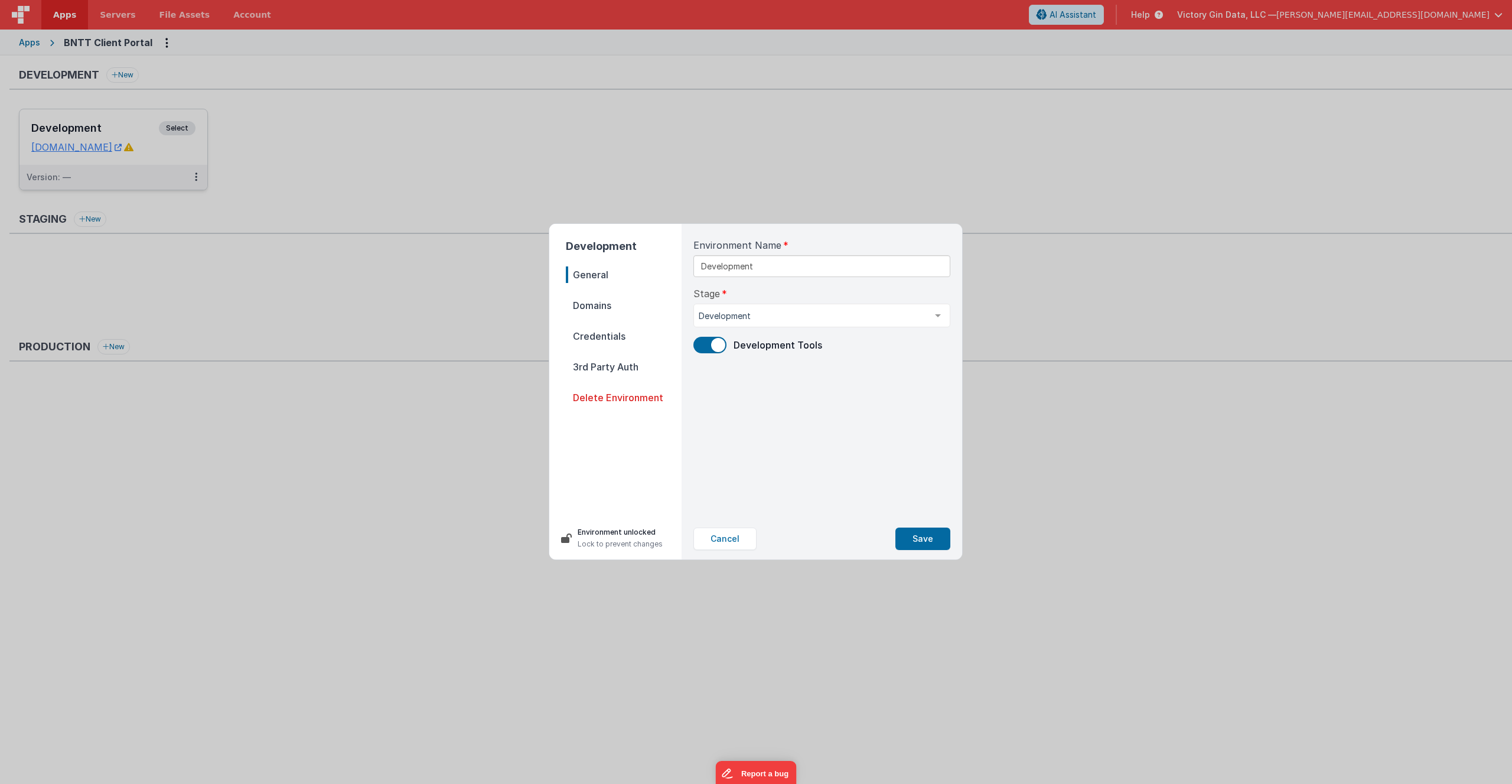
click at [652, 300] on span "Domains" at bounding box center [624, 305] width 116 height 16
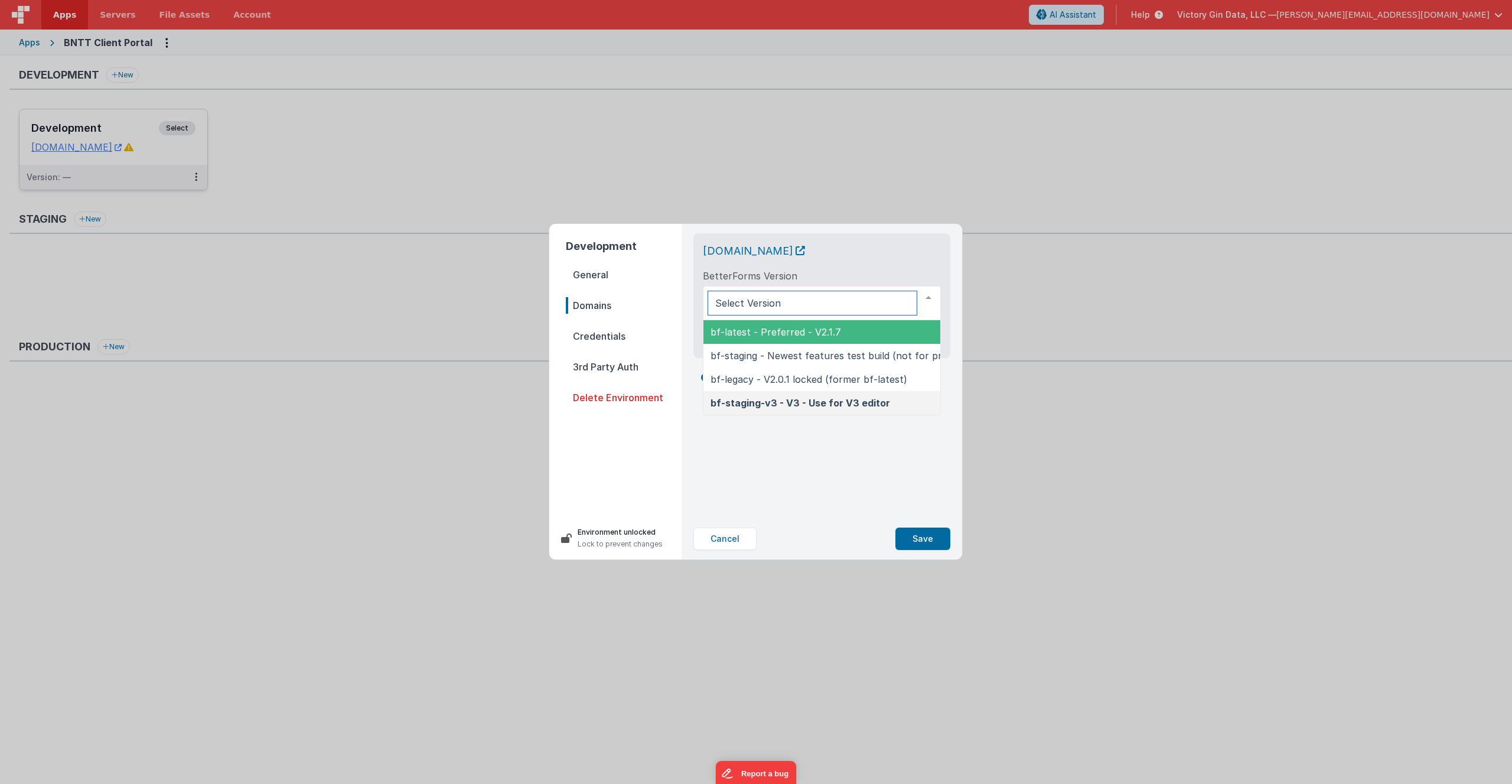
click at [780, 304] on div at bounding box center [822, 302] width 238 height 34
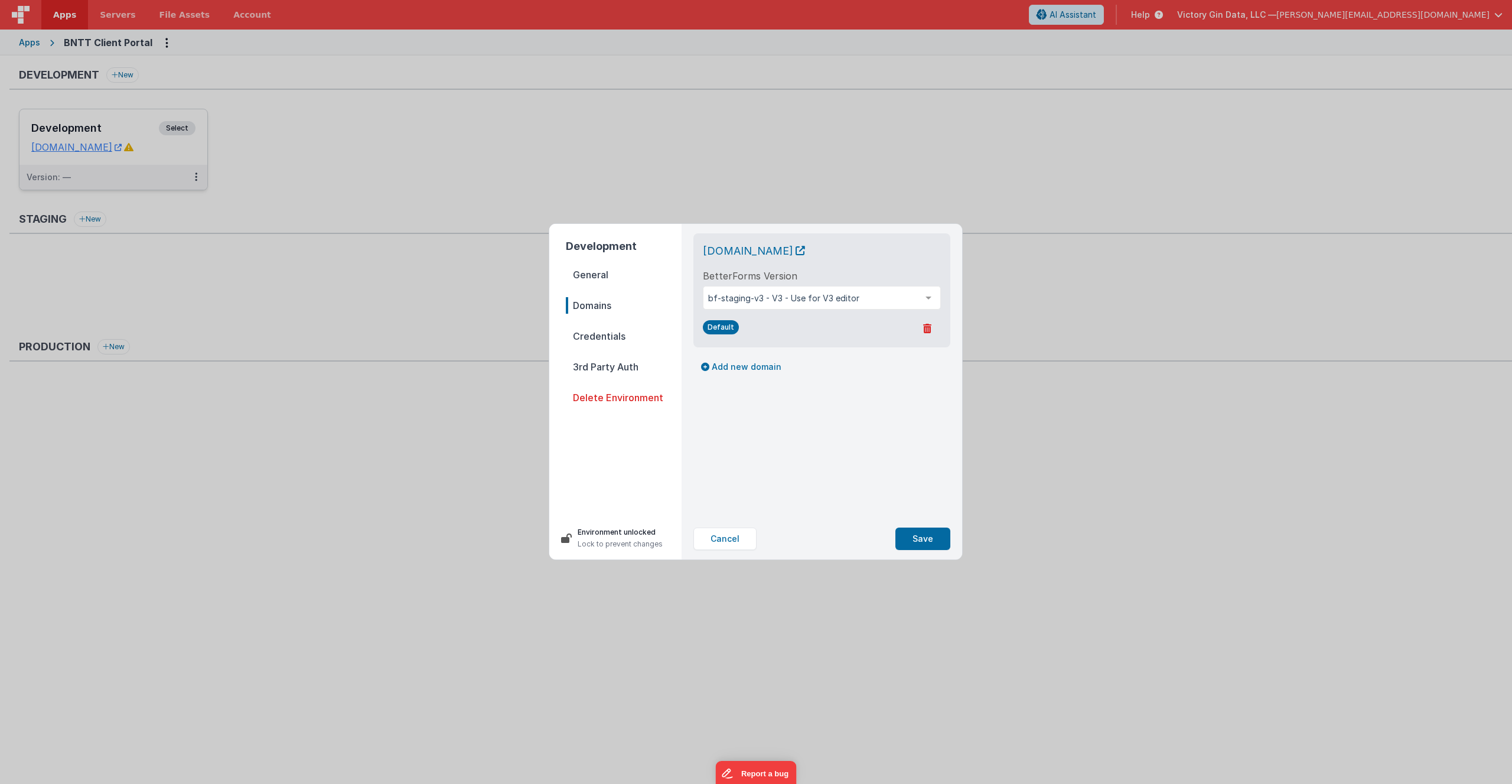
click at [796, 261] on div "[DOMAIN_NAME] BetterForms Version bf-staging-v3 - V3 - Use for V3 editor bf-lat…" at bounding box center [822, 290] width 238 height 95
click at [622, 340] on span "Credentials" at bounding box center [624, 335] width 116 height 16
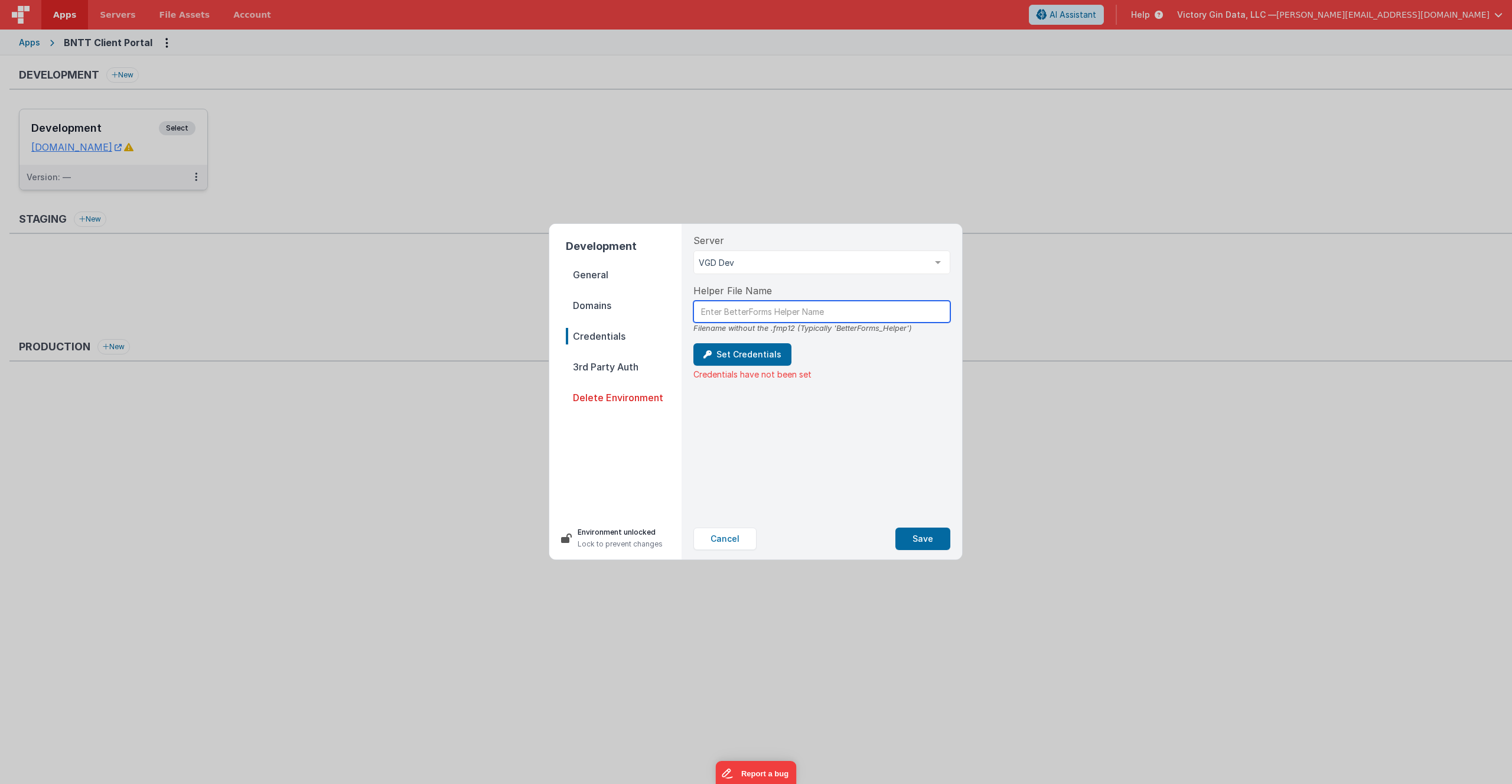
click at [902, 317] on input "text" at bounding box center [822, 311] width 257 height 22
type input "BetterForms_Helper"
click at [757, 355] on button "Set Credentials" at bounding box center [742, 353] width 98 height 22
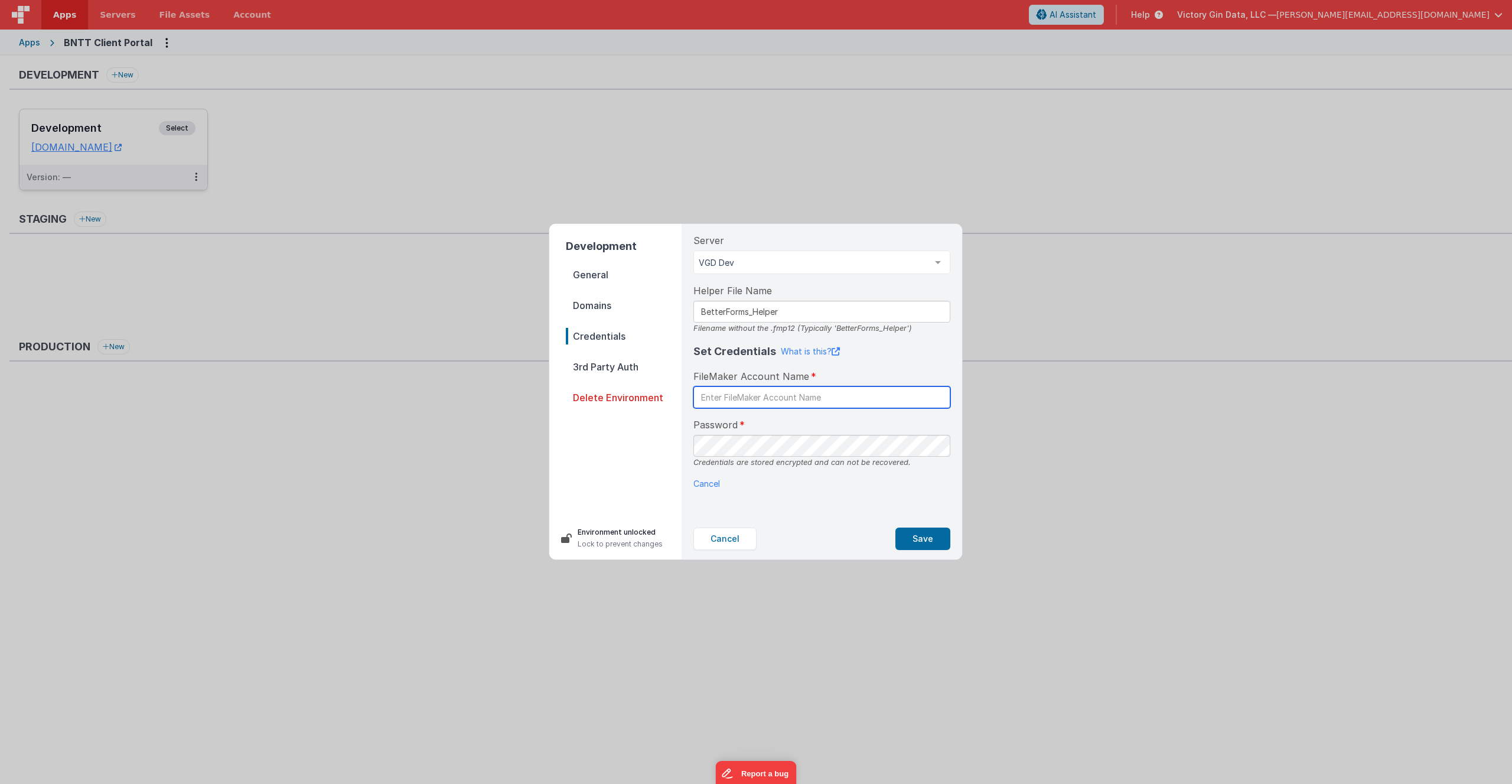
click at [770, 404] on input "text" at bounding box center [822, 397] width 257 height 22
paste input "FMBFBot"
type input "FMBFBot"
click at [813, 518] on div "Cancel Save" at bounding box center [822, 538] width 276 height 42
click at [914, 544] on button "Save" at bounding box center [922, 538] width 55 height 22
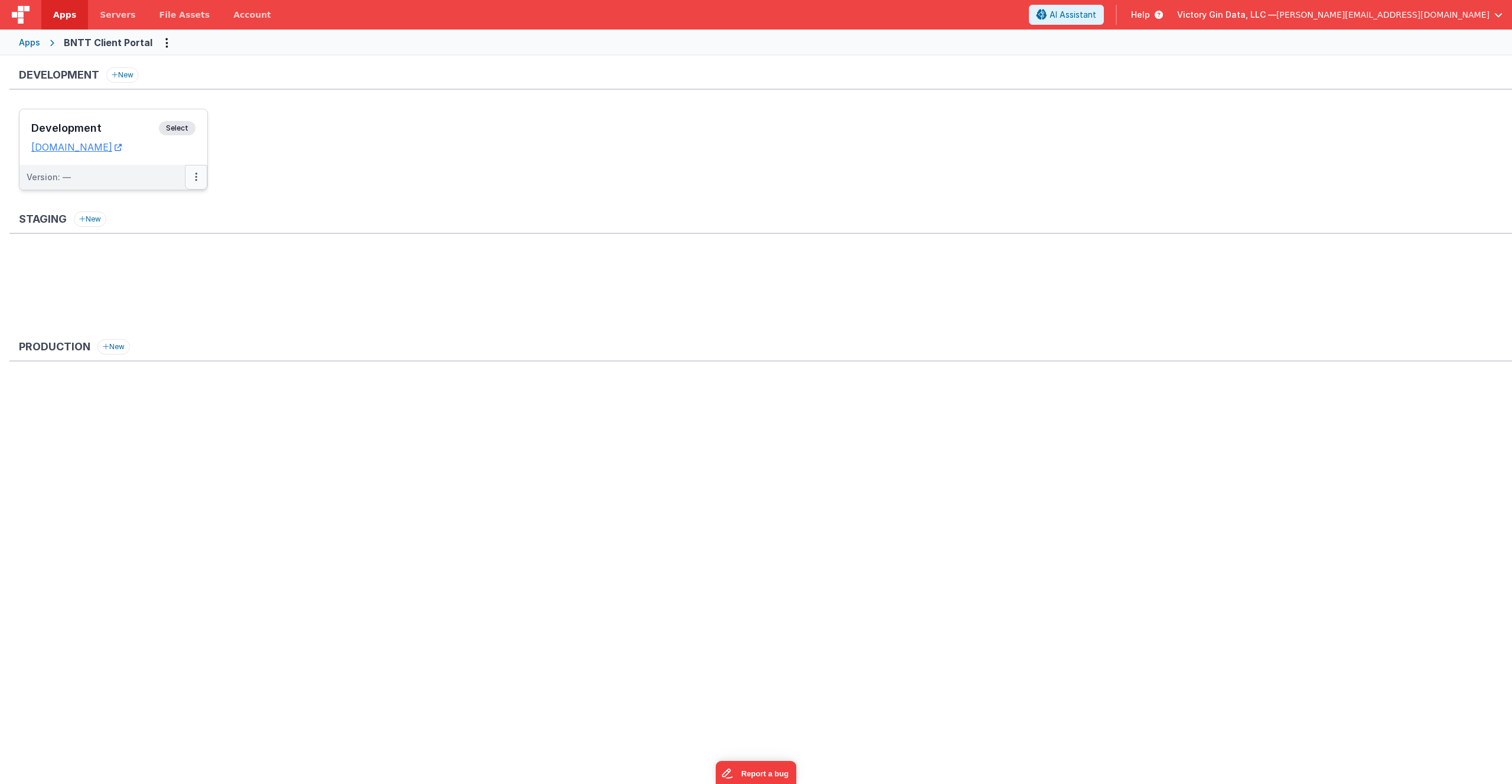
click at [198, 181] on button at bounding box center [195, 178] width 22 height 25
click at [90, 147] on div at bounding box center [756, 392] width 1512 height 784
click at [94, 150] on link "[DOMAIN_NAME]" at bounding box center [76, 147] width 91 height 12
click at [103, 172] on div "Version: —" at bounding box center [106, 177] width 158 height 12
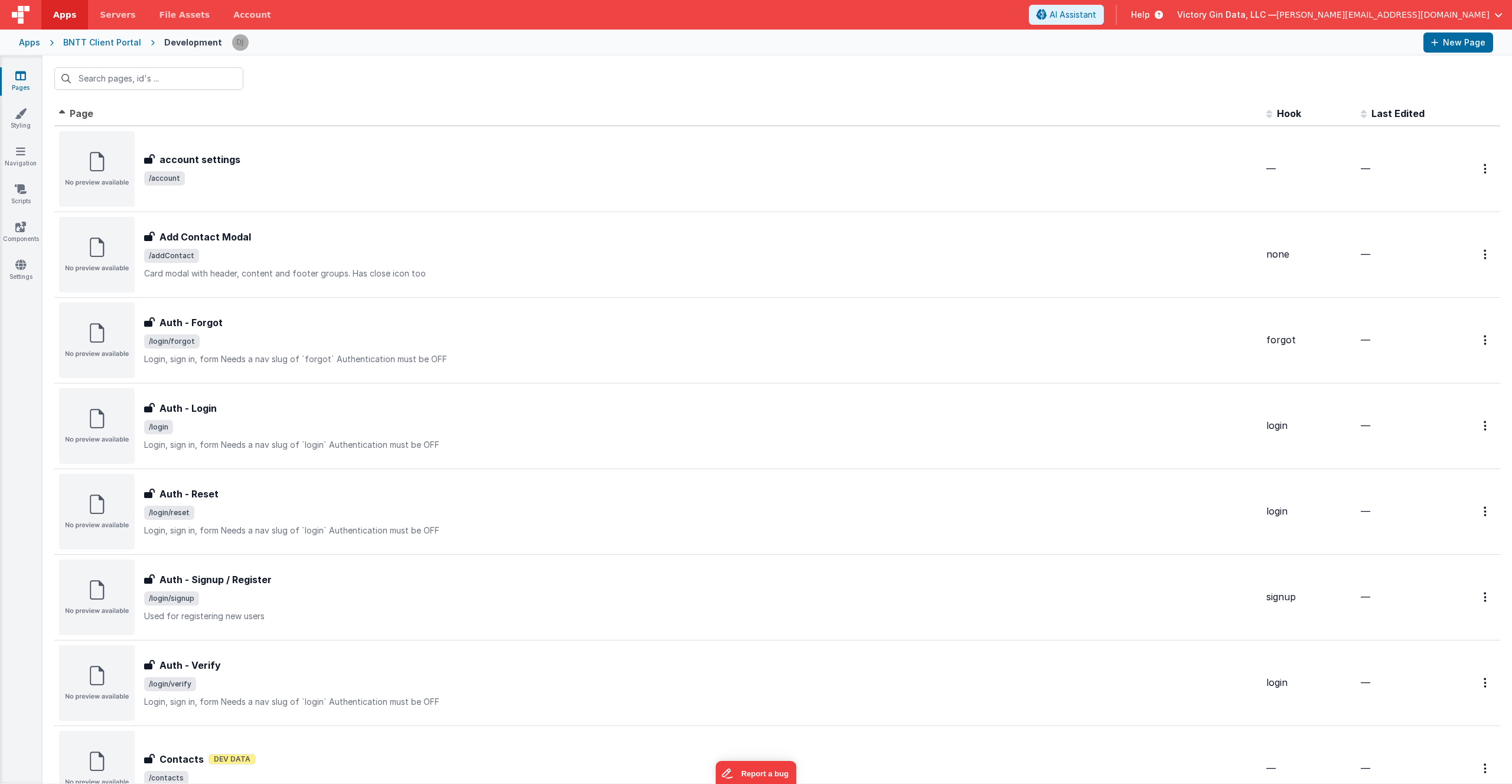
click at [30, 258] on div "Pages Styling Navigation Scripts Components Settings" at bounding box center [21, 419] width 42 height 728
click at [20, 271] on link "Settings" at bounding box center [20, 270] width 42 height 23
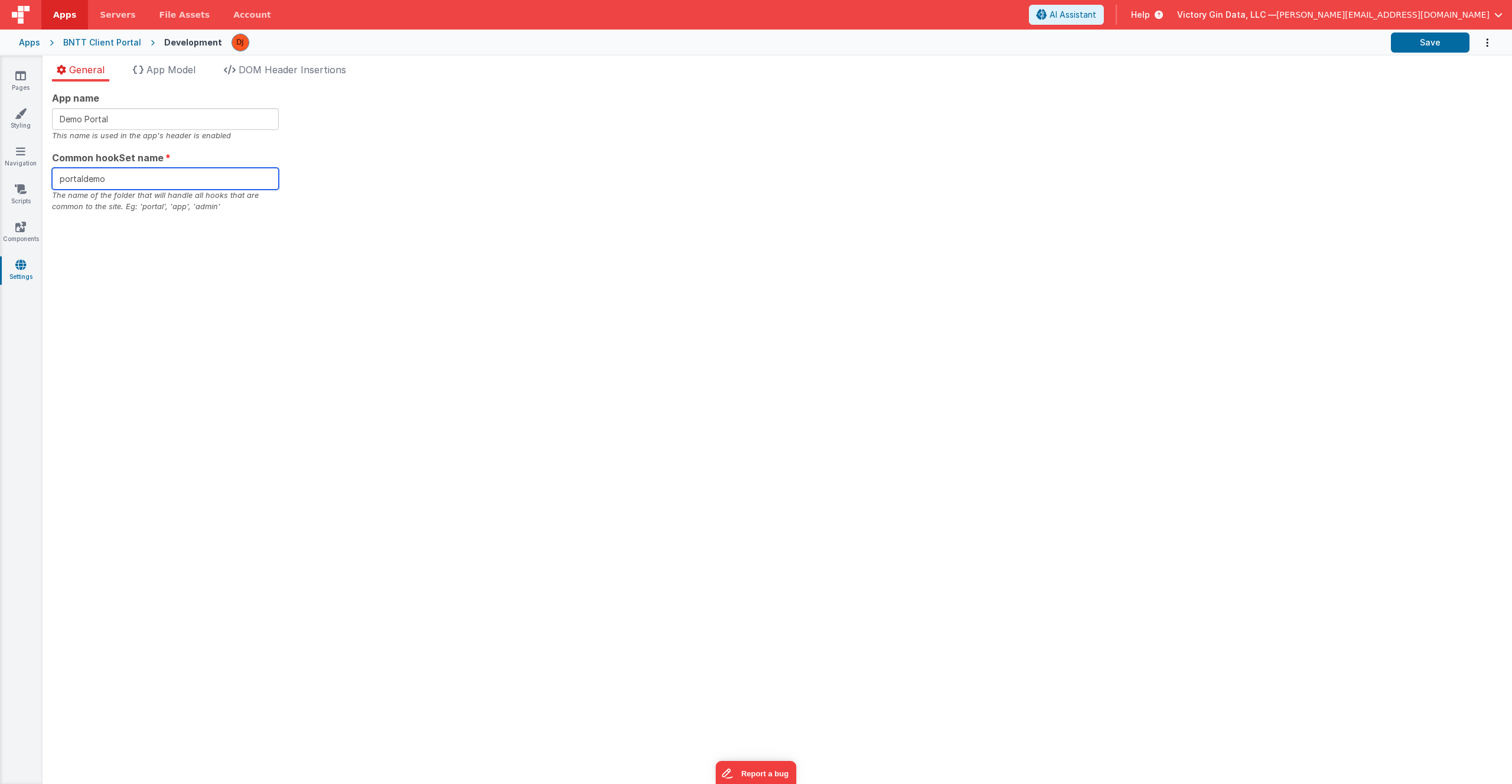
click at [162, 175] on input "portaldemo" at bounding box center [165, 179] width 227 height 22
type input "portal"
click at [811, 269] on div "App name Demo Portal This name is used in the app's header is enabled Common ho…" at bounding box center [777, 432] width 1470 height 702
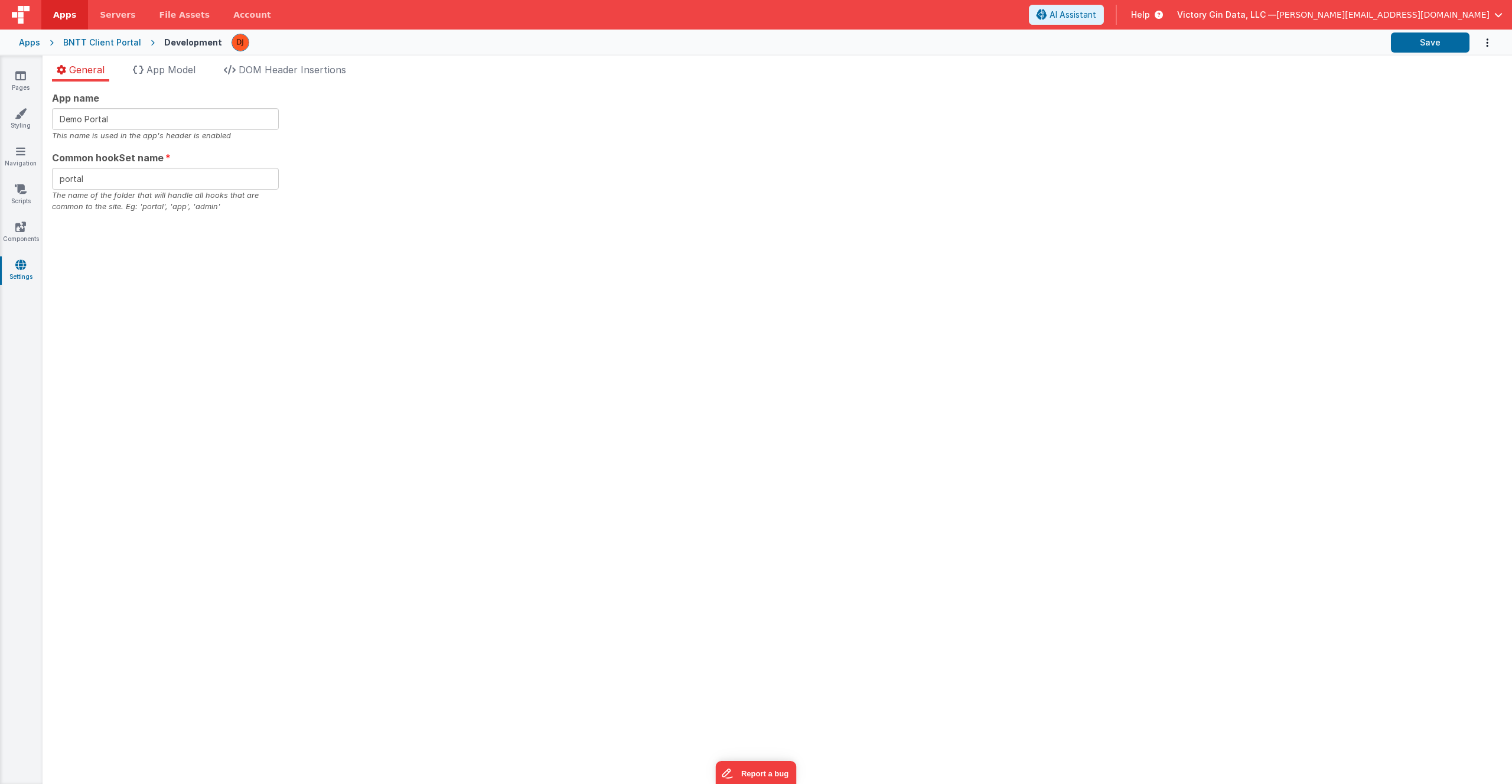
click at [349, 364] on div "App name Demo Portal This name is used in the app's header is enabled Common ho…" at bounding box center [777, 432] width 1470 height 702
click at [133, 64] on li "App Model" at bounding box center [164, 72] width 72 height 19
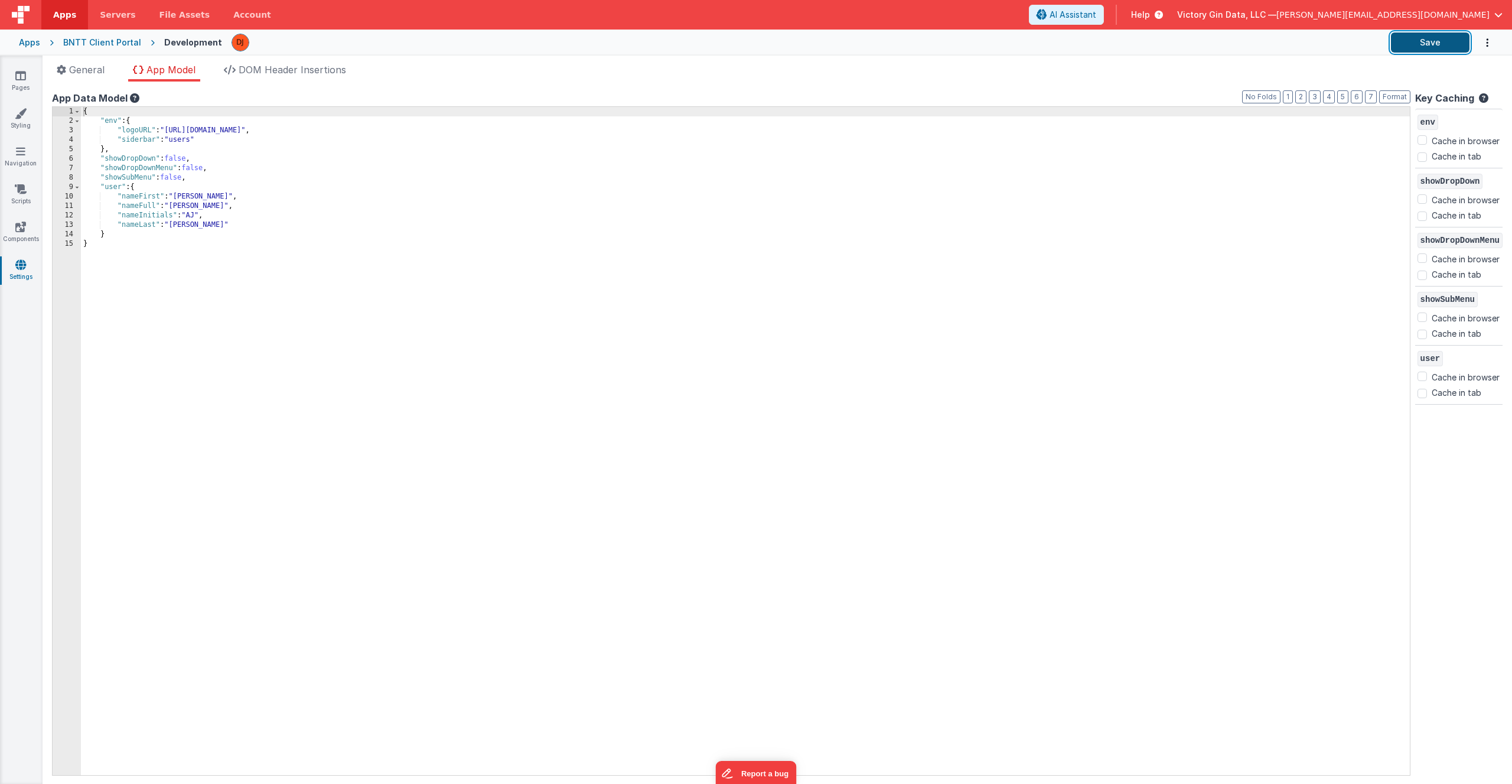
click at [1421, 45] on button "Save" at bounding box center [1429, 42] width 78 height 20
click at [332, 154] on div "{ "env" : { "logoURL" : "[URL][DOMAIN_NAME]" , "siderbar" : "users" } , "showDr…" at bounding box center [745, 450] width 1329 height 686
click at [164, 17] on span "File Assets" at bounding box center [184, 14] width 51 height 12
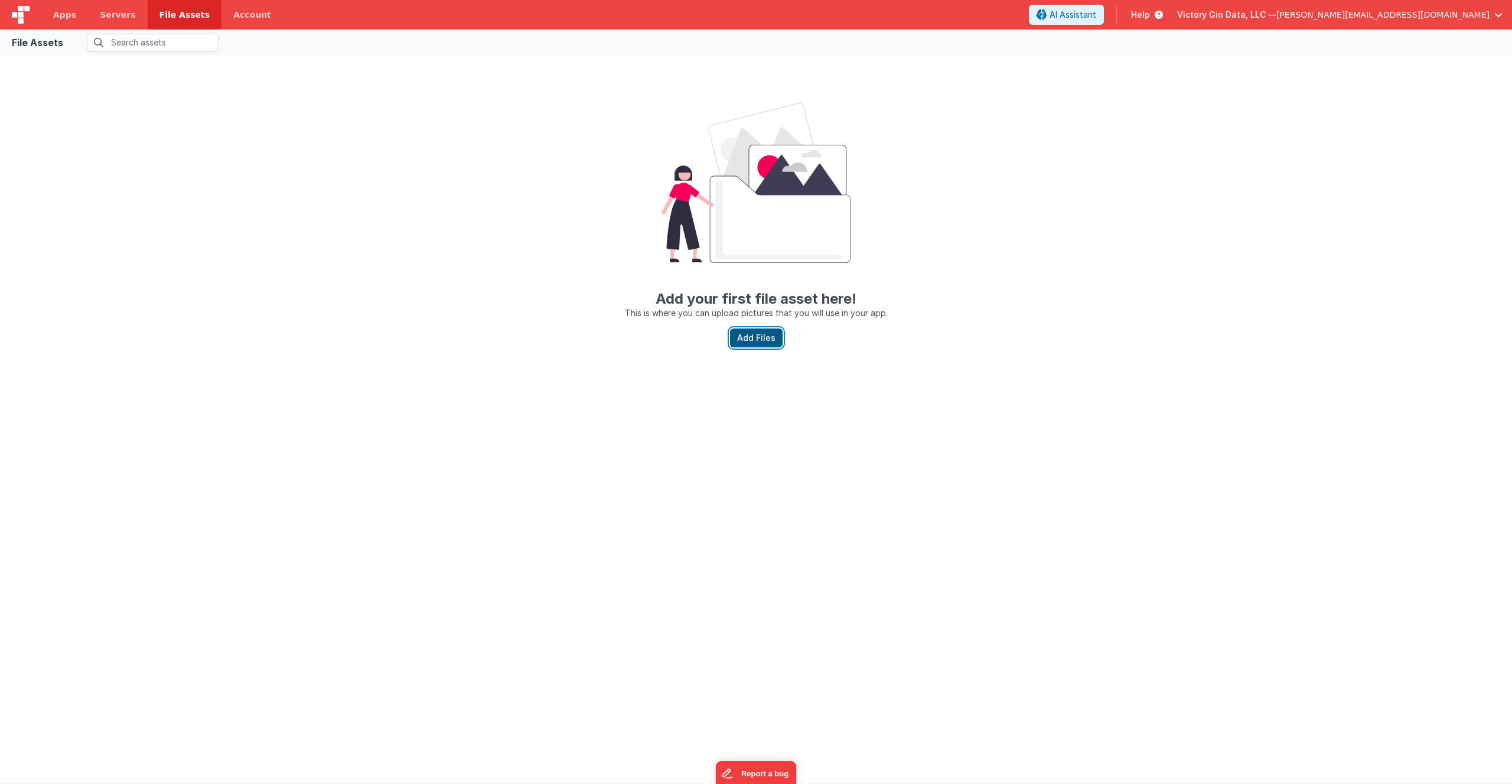
click at [736, 332] on button "Add Files" at bounding box center [756, 338] width 52 height 19
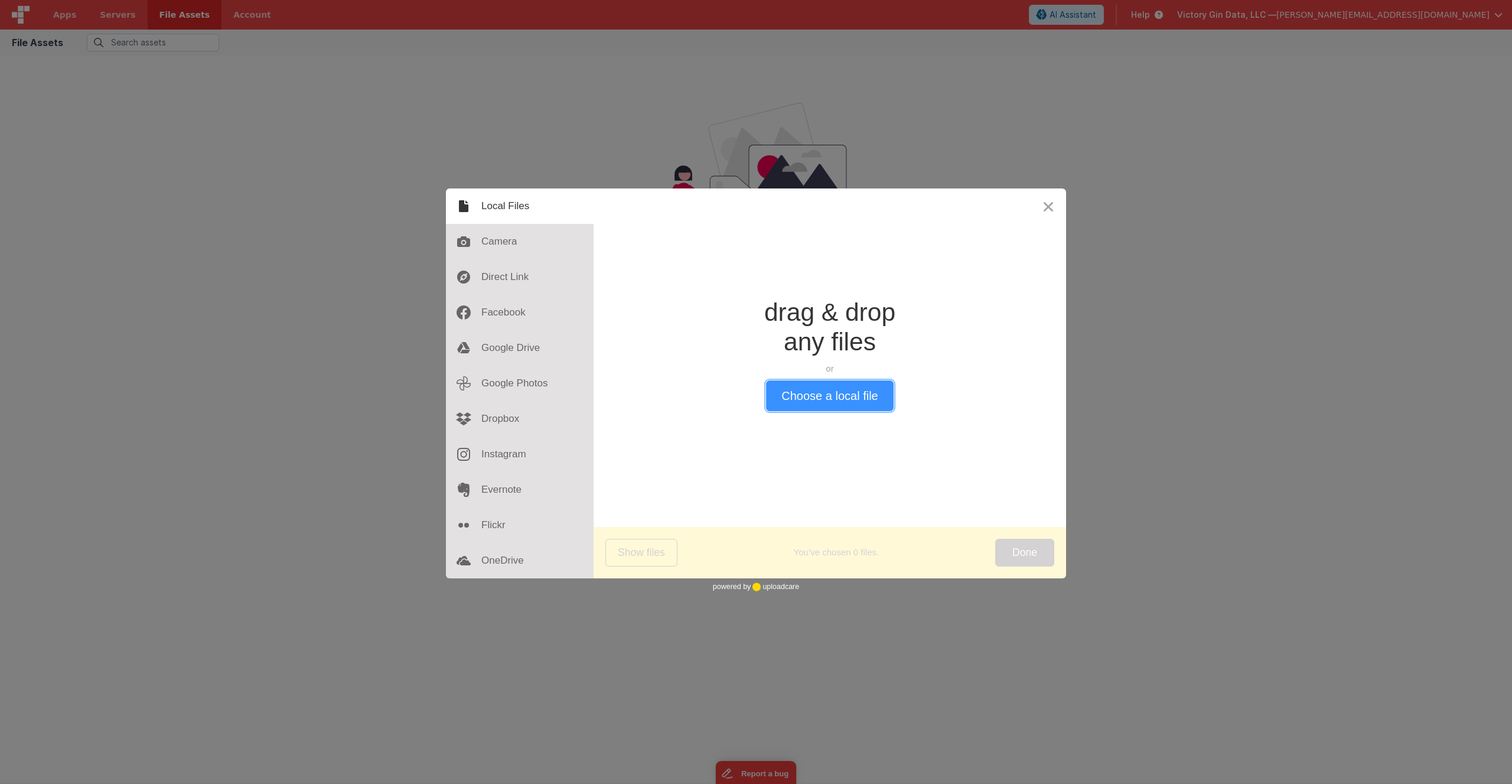
click at [803, 399] on button "Choose a local file" at bounding box center [829, 396] width 127 height 31
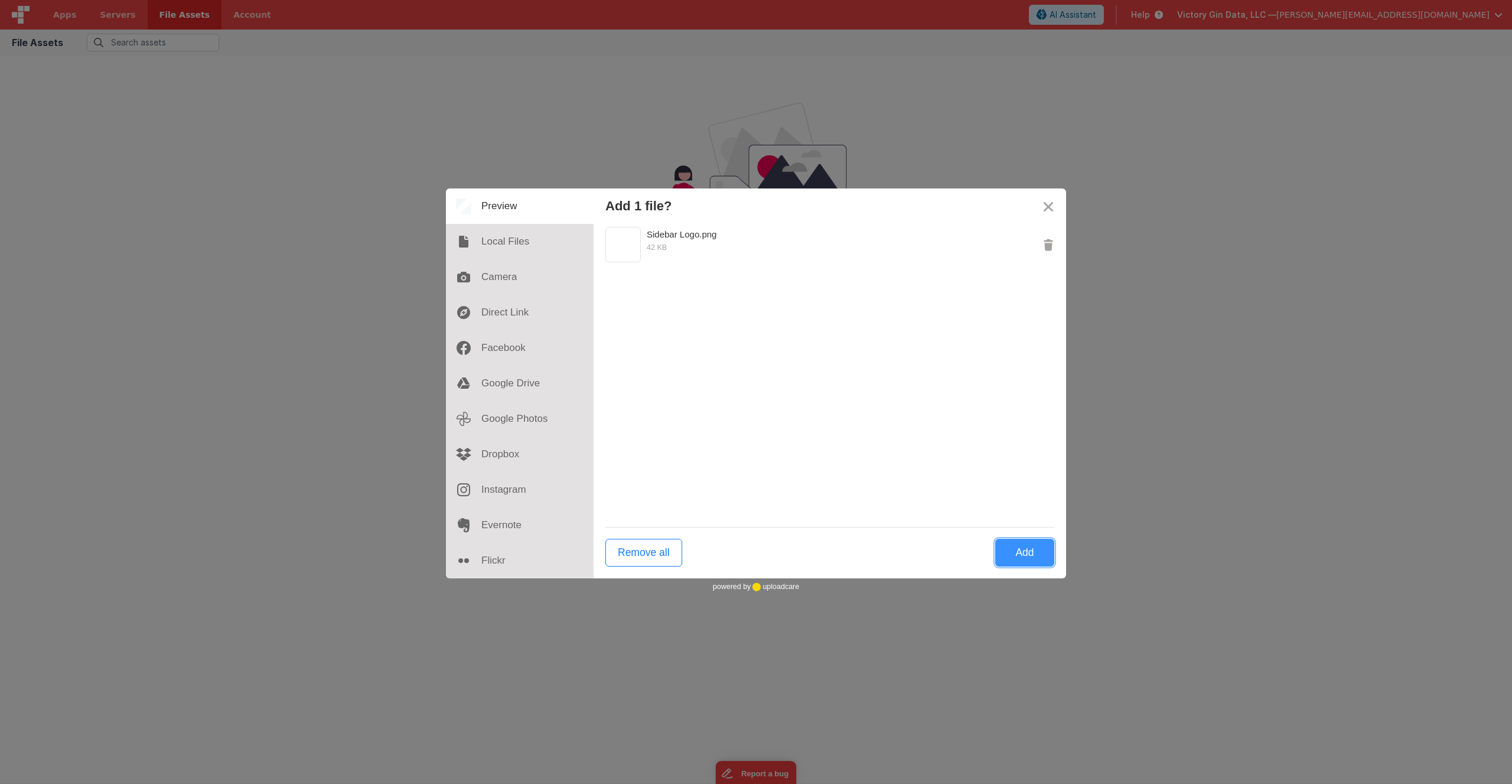
click at [1036, 554] on button "Add" at bounding box center [1024, 552] width 59 height 28
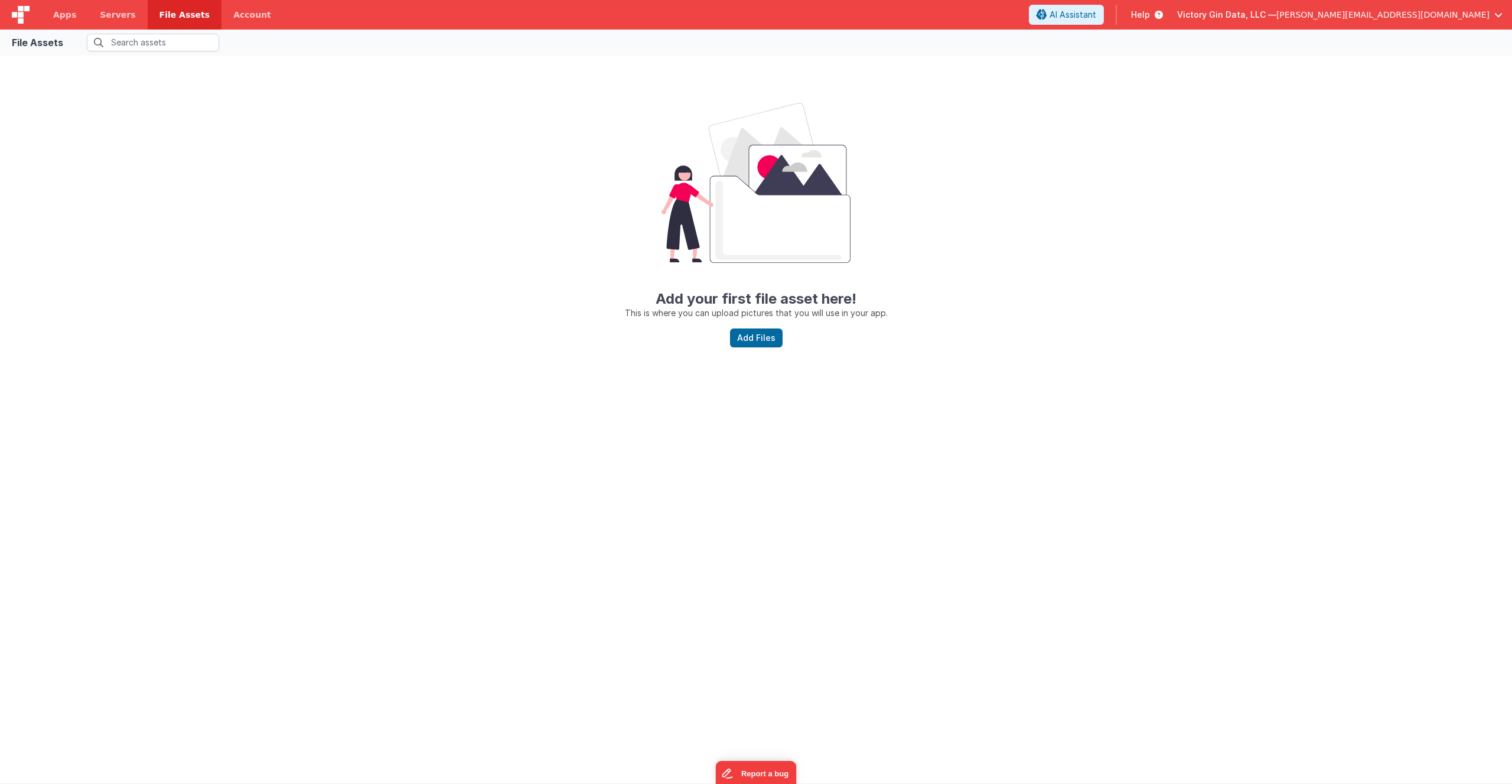
click at [1036, 422] on div "Add your first file asset here! This is where you can upload pictures that you …" at bounding box center [756, 424] width 1512 height 718
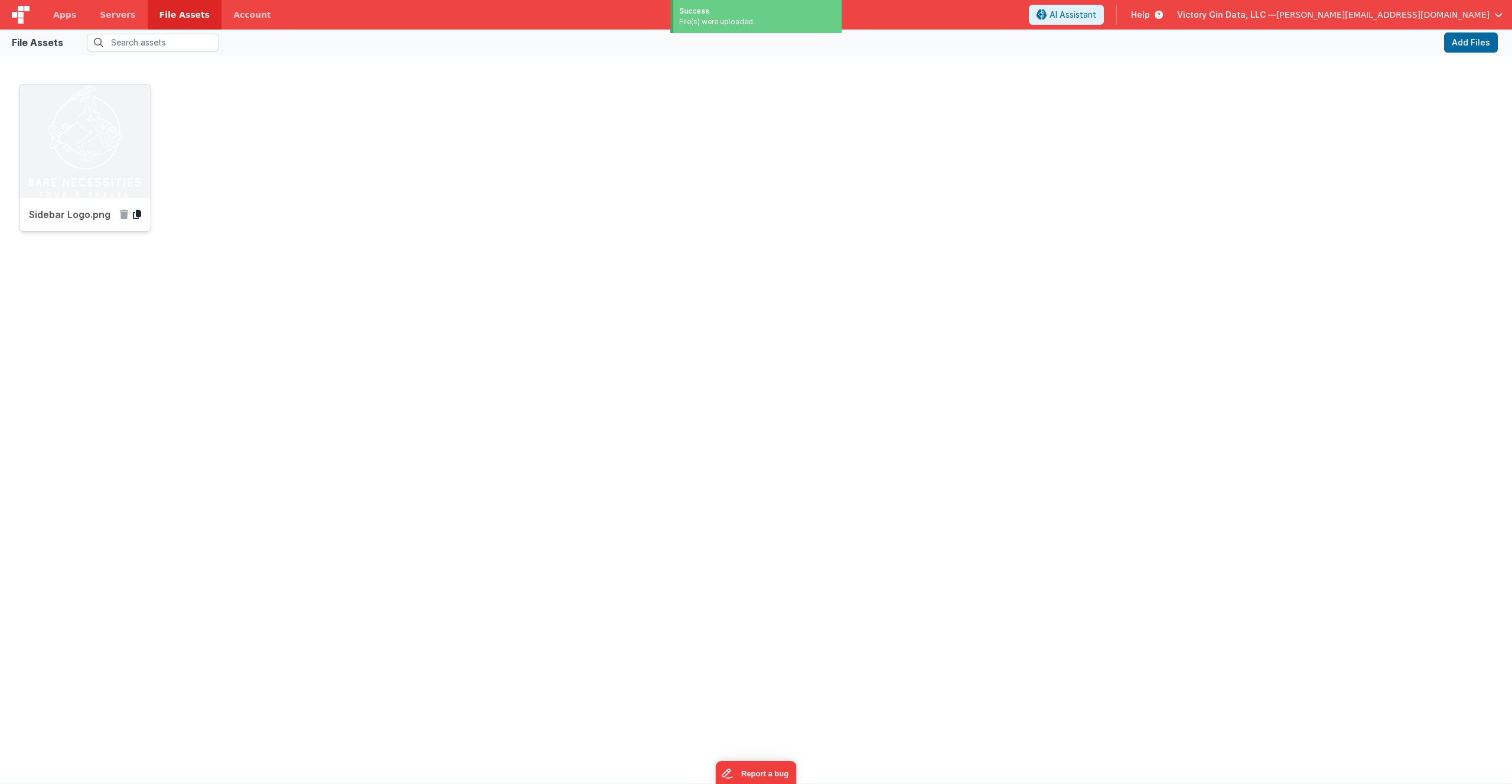
click at [137, 213] on icon at bounding box center [137, 214] width 9 height 10
click at [374, 274] on div "Sidebar Logo.png" at bounding box center [756, 180] width 1474 height 192
click at [75, 12] on link "Apps" at bounding box center [65, 14] width 46 height 30
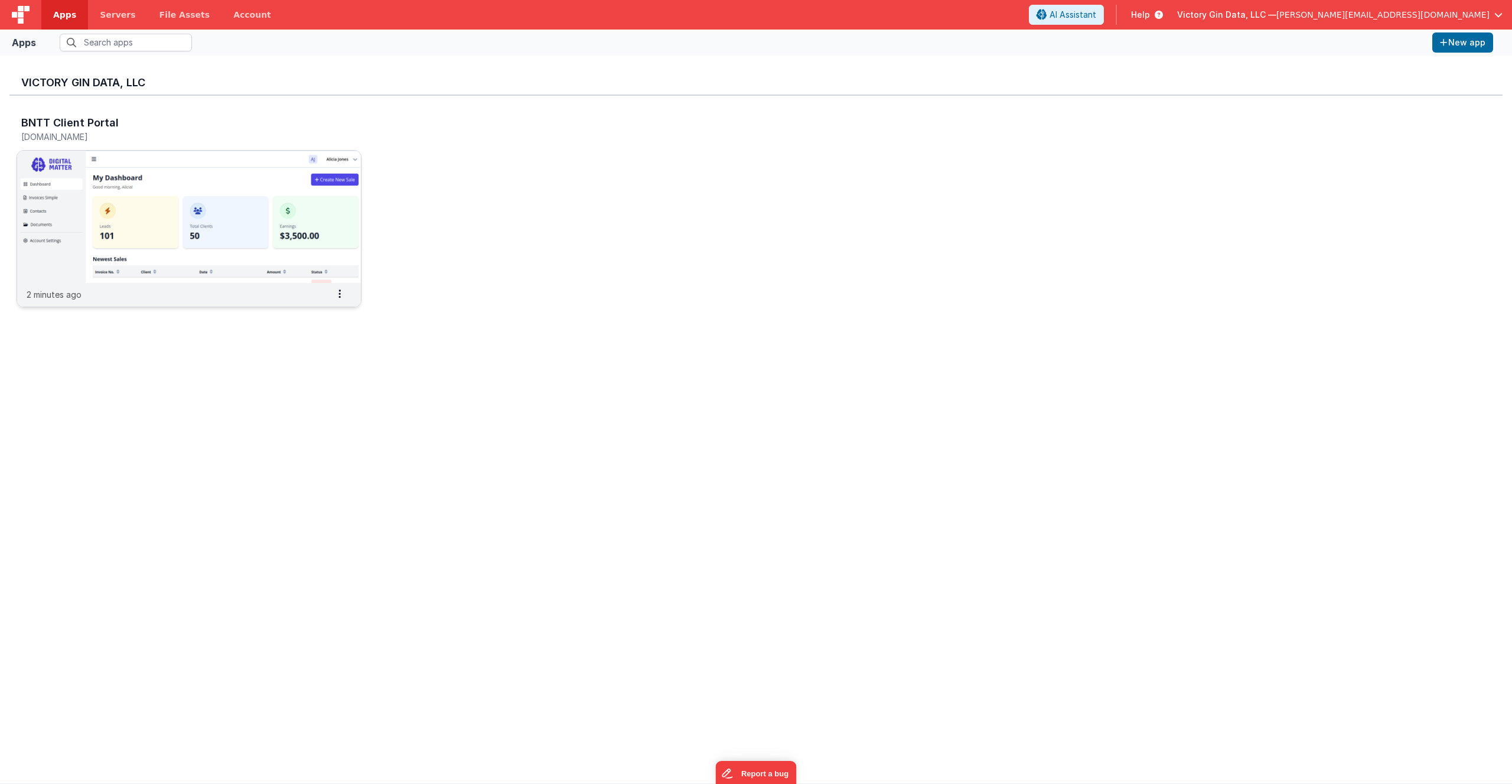
click at [126, 197] on img at bounding box center [189, 216] width 344 height 132
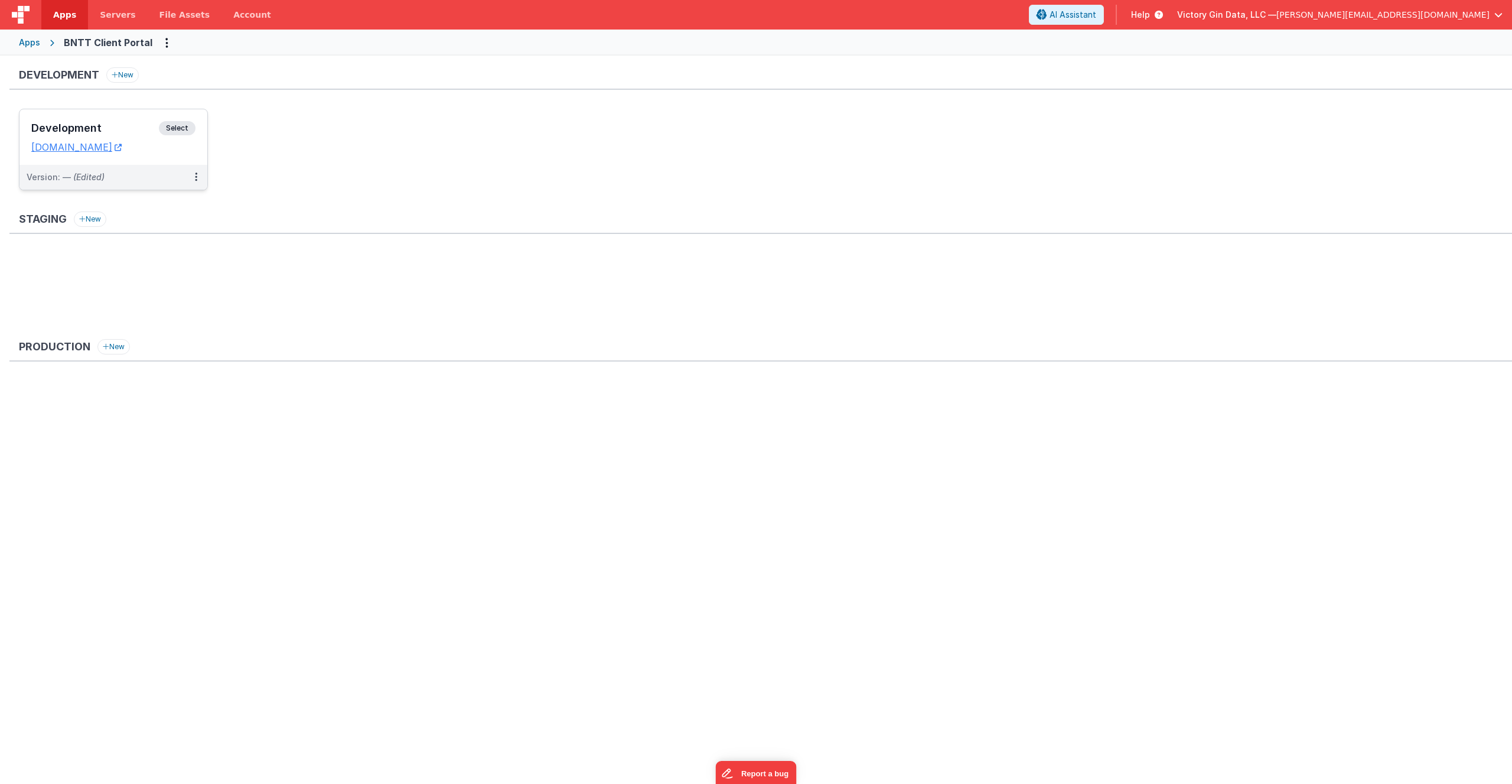
click at [172, 156] on div "Development Select URLs [DOMAIN_NAME]" at bounding box center [113, 136] width 188 height 55
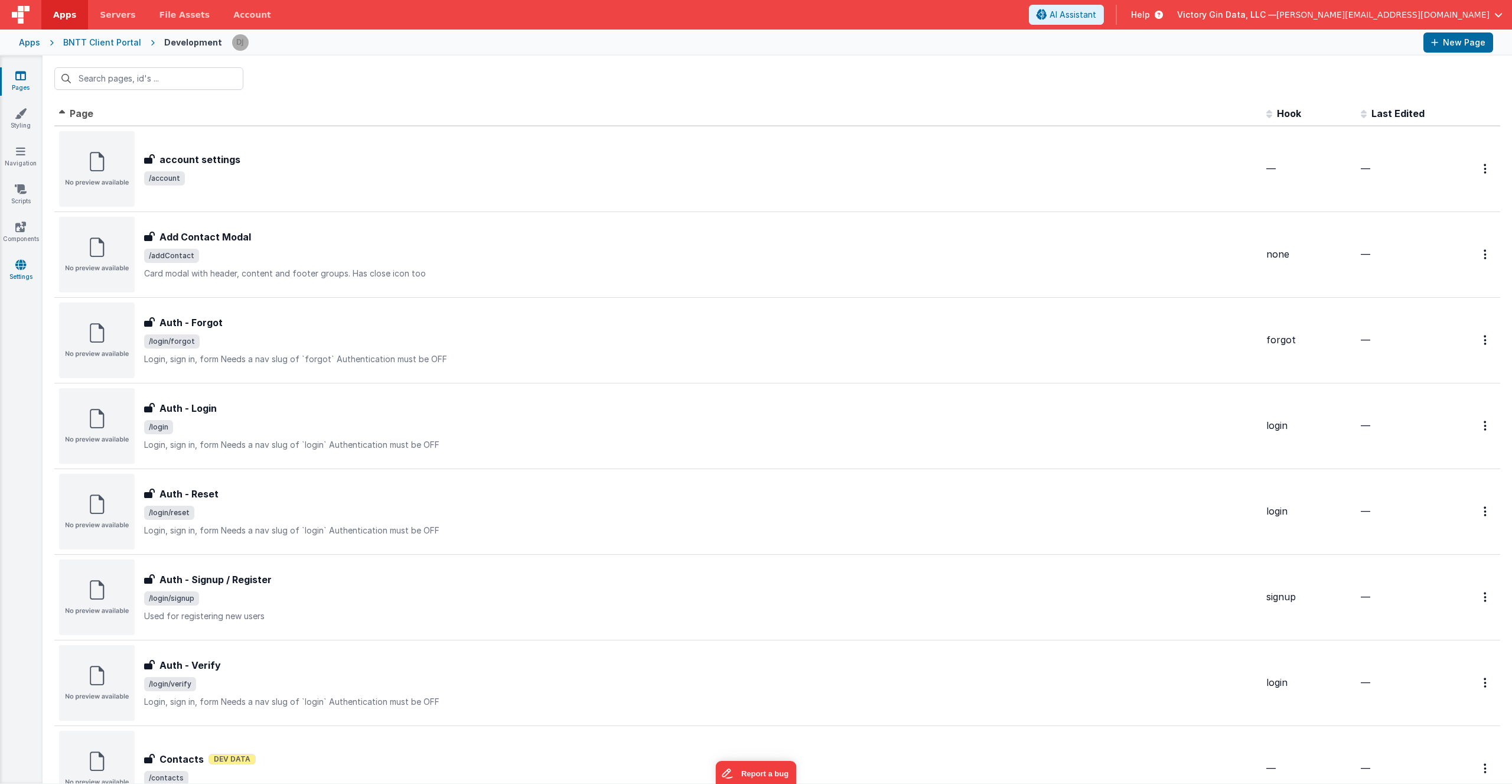
click at [26, 266] on link "Settings" at bounding box center [20, 270] width 42 height 23
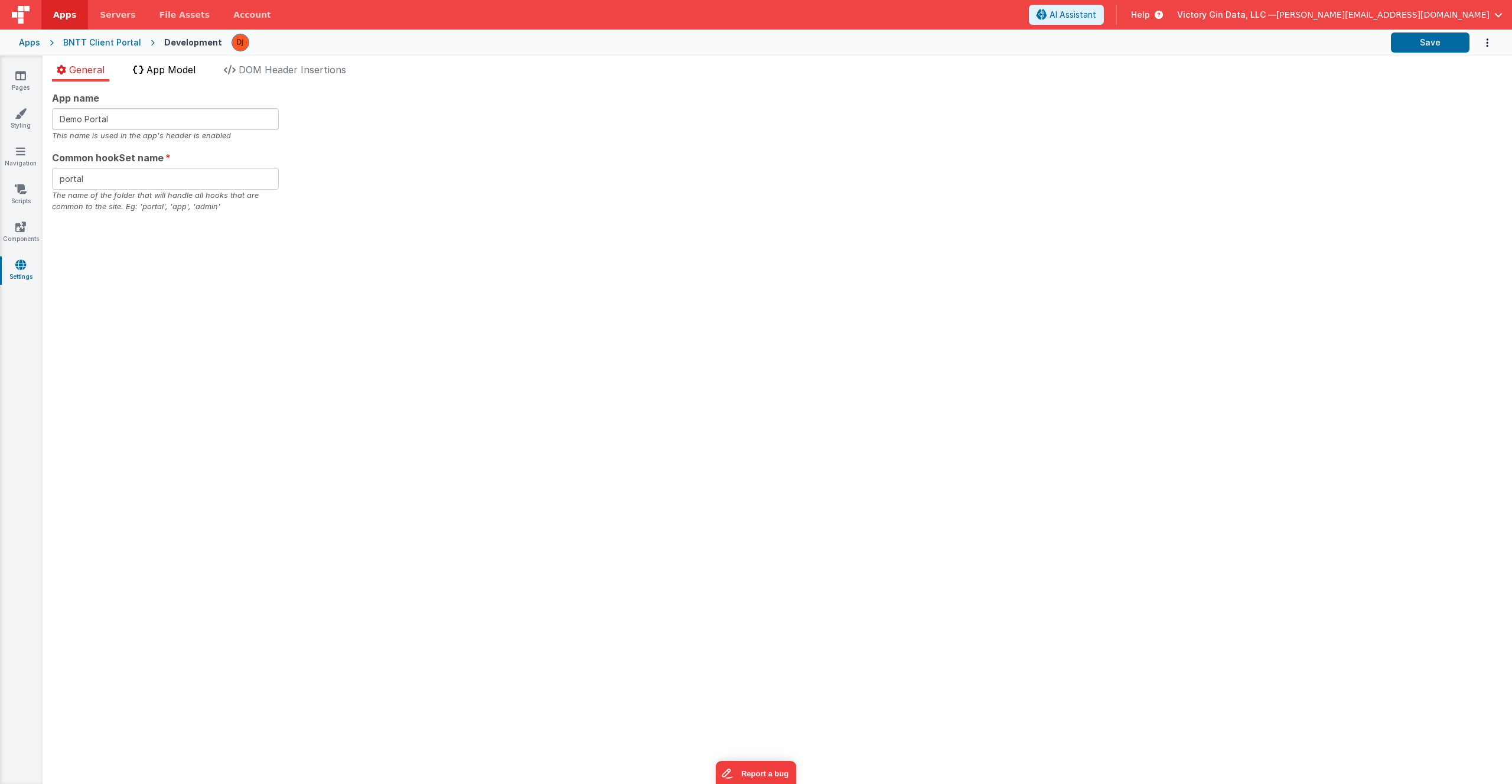
click at [154, 69] on span "App Model" at bounding box center [171, 70] width 49 height 12
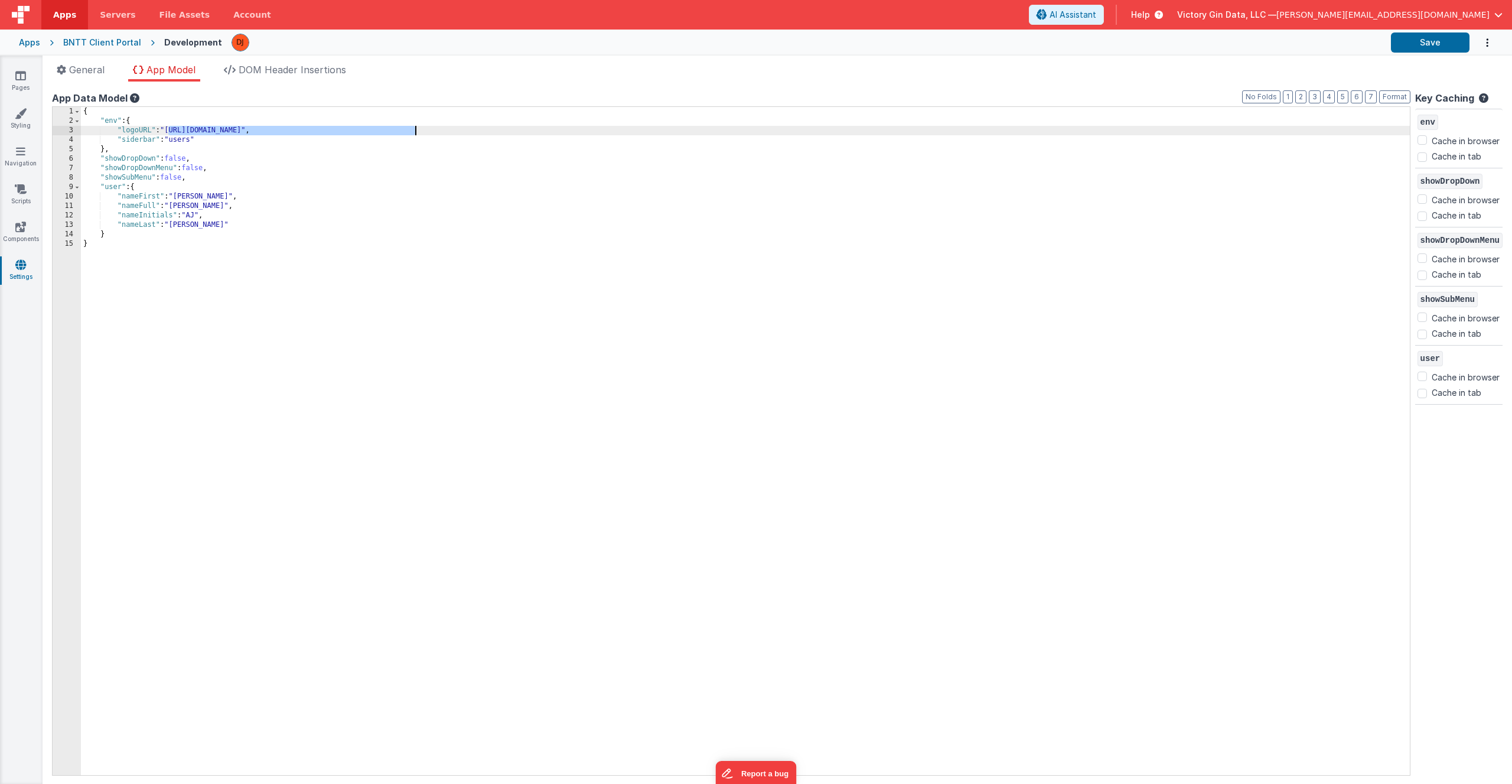
drag, startPoint x: 170, startPoint y: 131, endPoint x: 415, endPoint y: 130, distance: 245.0
click at [415, 130] on div "{ "env" : { "logoURL" : "[URL][DOMAIN_NAME]" , "siderbar" : "users" } , "showDr…" at bounding box center [745, 450] width 1329 height 686
click at [443, 232] on div "{ "env" : { "logoURL" : "[URL][DOMAIN_NAME]" , "siderbar" : "users" } , "showDr…" at bounding box center [745, 450] width 1329 height 686
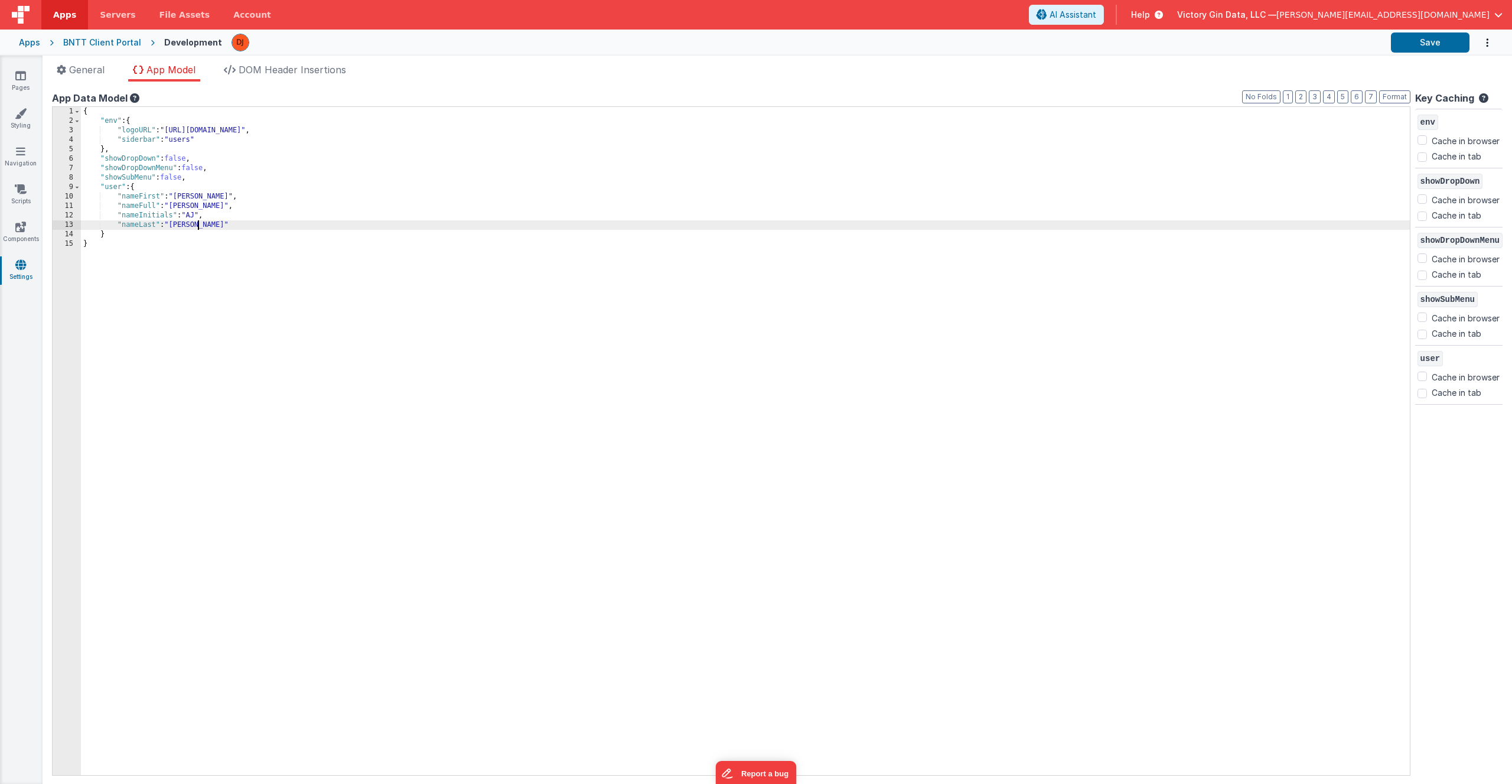
click at [367, 222] on div "{ "env" : { "logoURL" : "[URL][DOMAIN_NAME]" , "siderbar" : "users" } , "showDr…" at bounding box center [745, 450] width 1329 height 686
click at [1418, 44] on button "Save" at bounding box center [1429, 42] width 78 height 20
click at [428, 220] on div "{ "env" : { "logoURL" : "[URL][DOMAIN_NAME]" , "siderbar" : "users" } , "showDr…" at bounding box center [745, 450] width 1329 height 686
click at [329, 80] on li "DOM Header Insertions" at bounding box center [285, 72] width 131 height 19
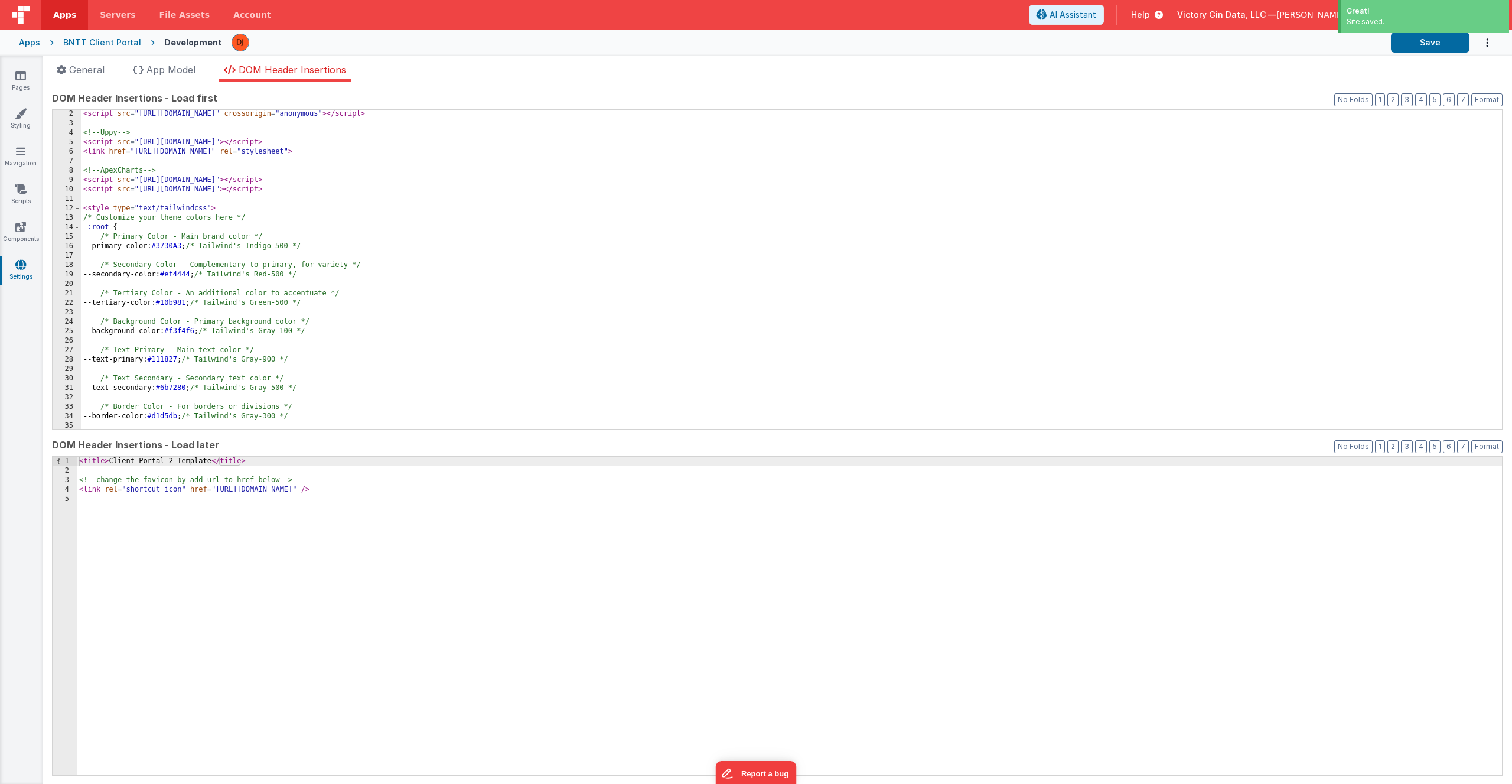
scroll to position [126, 0]
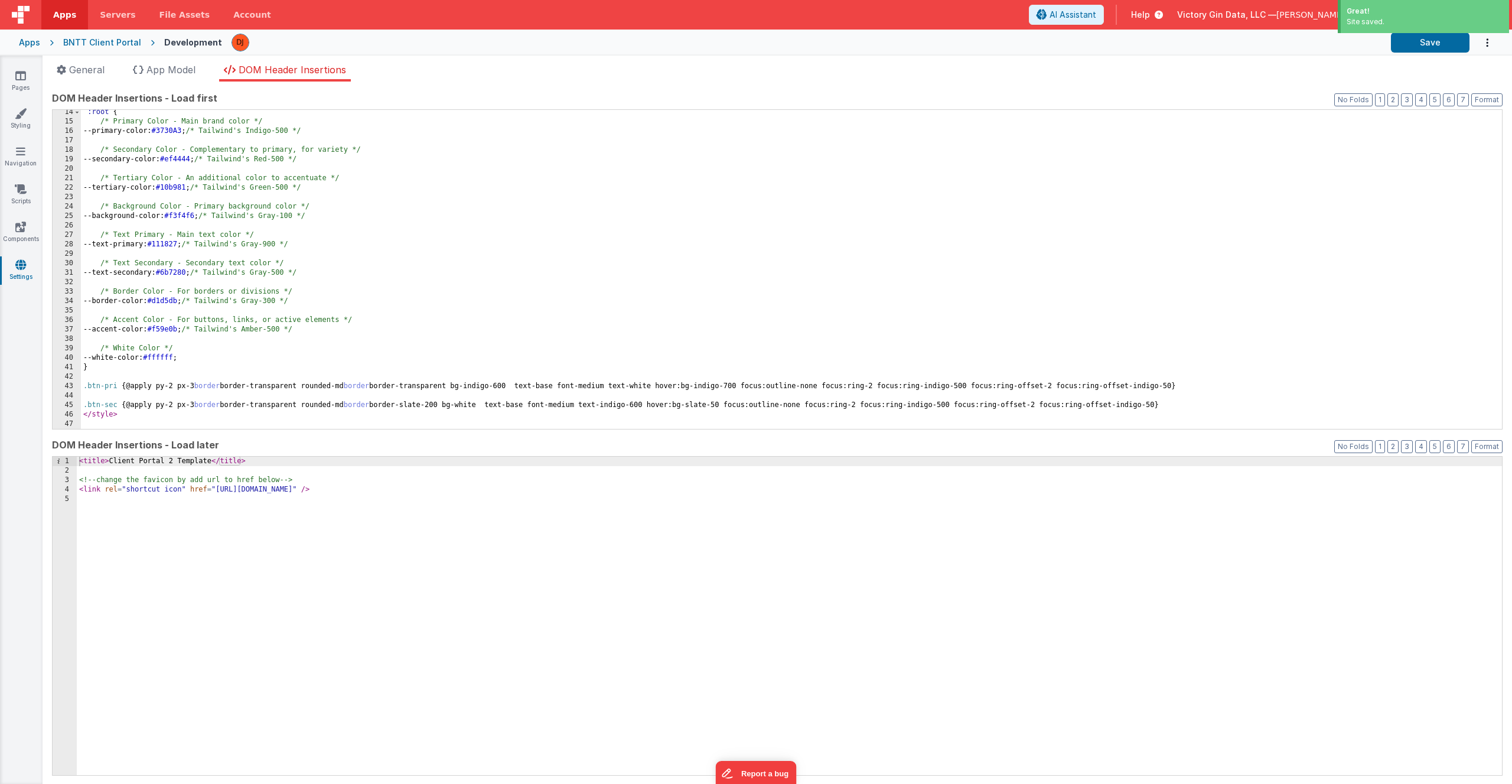
click at [321, 195] on div ":root { /* Primary Color - Main brand color */ --primary-color: #3730A3 ; /* Ta…" at bounding box center [787, 276] width 1412 height 338
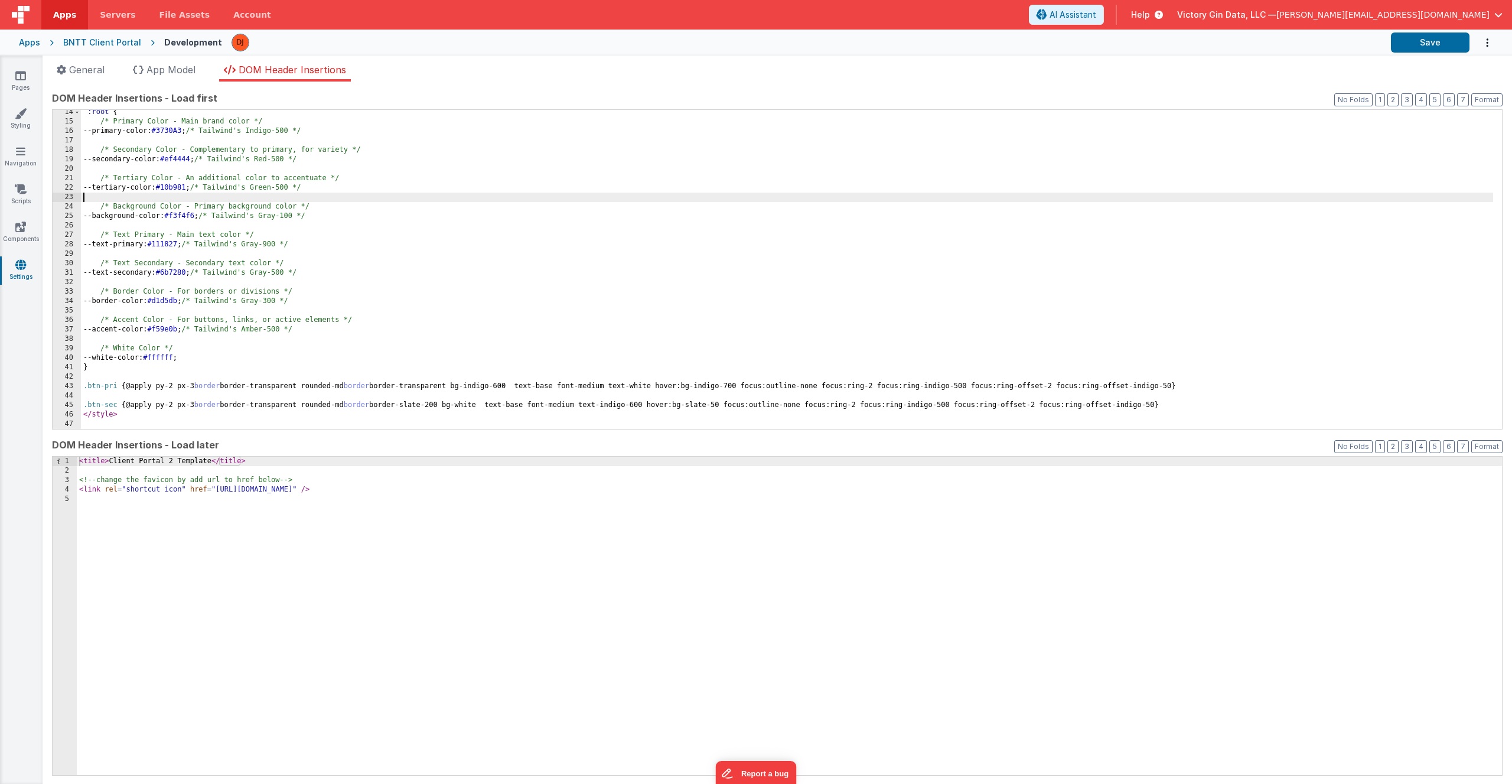
click at [308, 223] on div ":root { /* Primary Color - Main brand color */ --primary-color: #3730A3 ; /* Ta…" at bounding box center [787, 276] width 1412 height 338
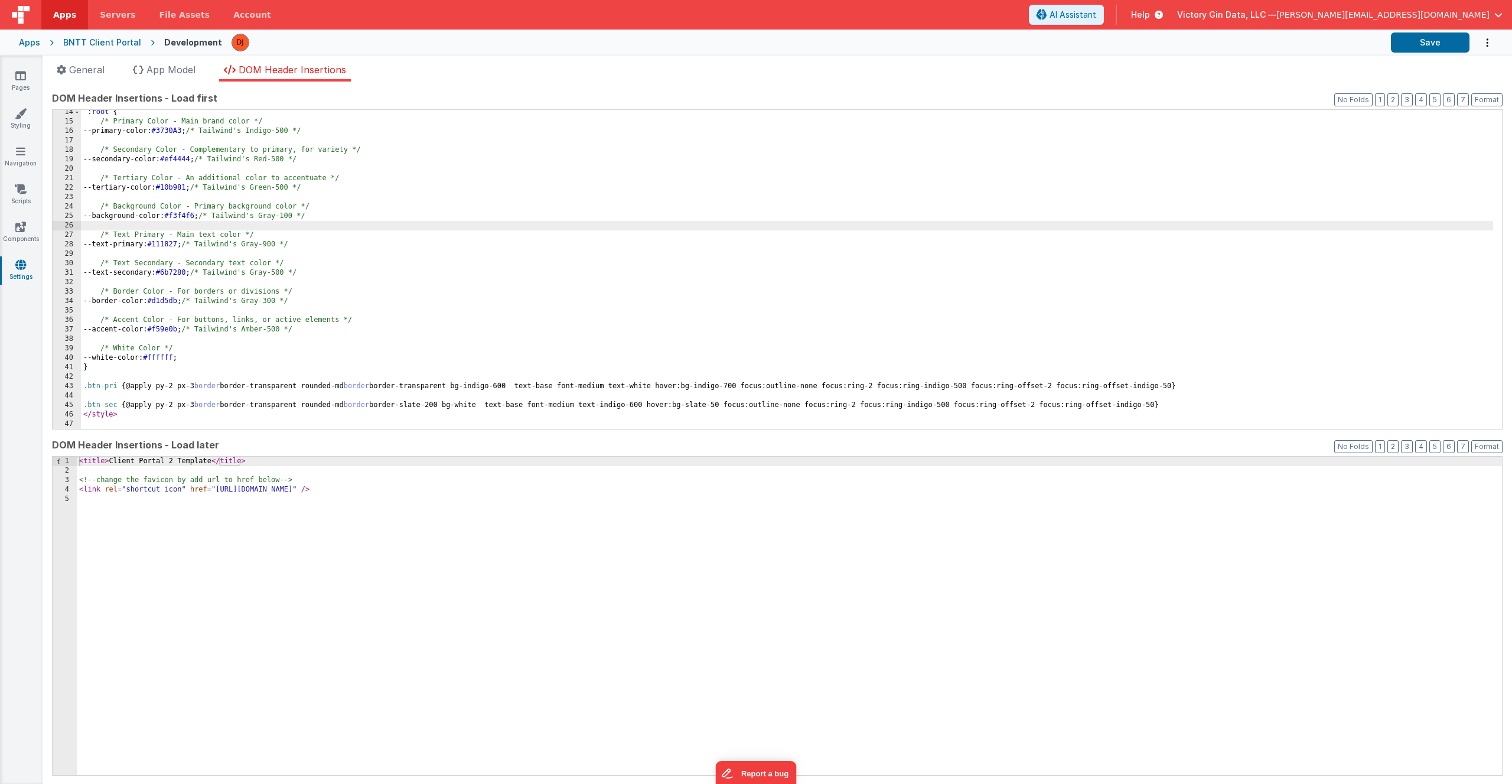
click at [312, 215] on div ":root { /* Primary Color - Main brand color */ --primary-color: #3730A3 ; /* Ta…" at bounding box center [787, 276] width 1412 height 338
click at [208, 219] on div ":root { /* Primary Color - Main brand color */ --primary-color: #3730A3 ; /* Ta…" at bounding box center [787, 276] width 1412 height 338
click at [203, 215] on div ":root { /* Primary Color - Main brand color */ --primary-color: #3730A3 ; /* Ta…" at bounding box center [787, 276] width 1412 height 338
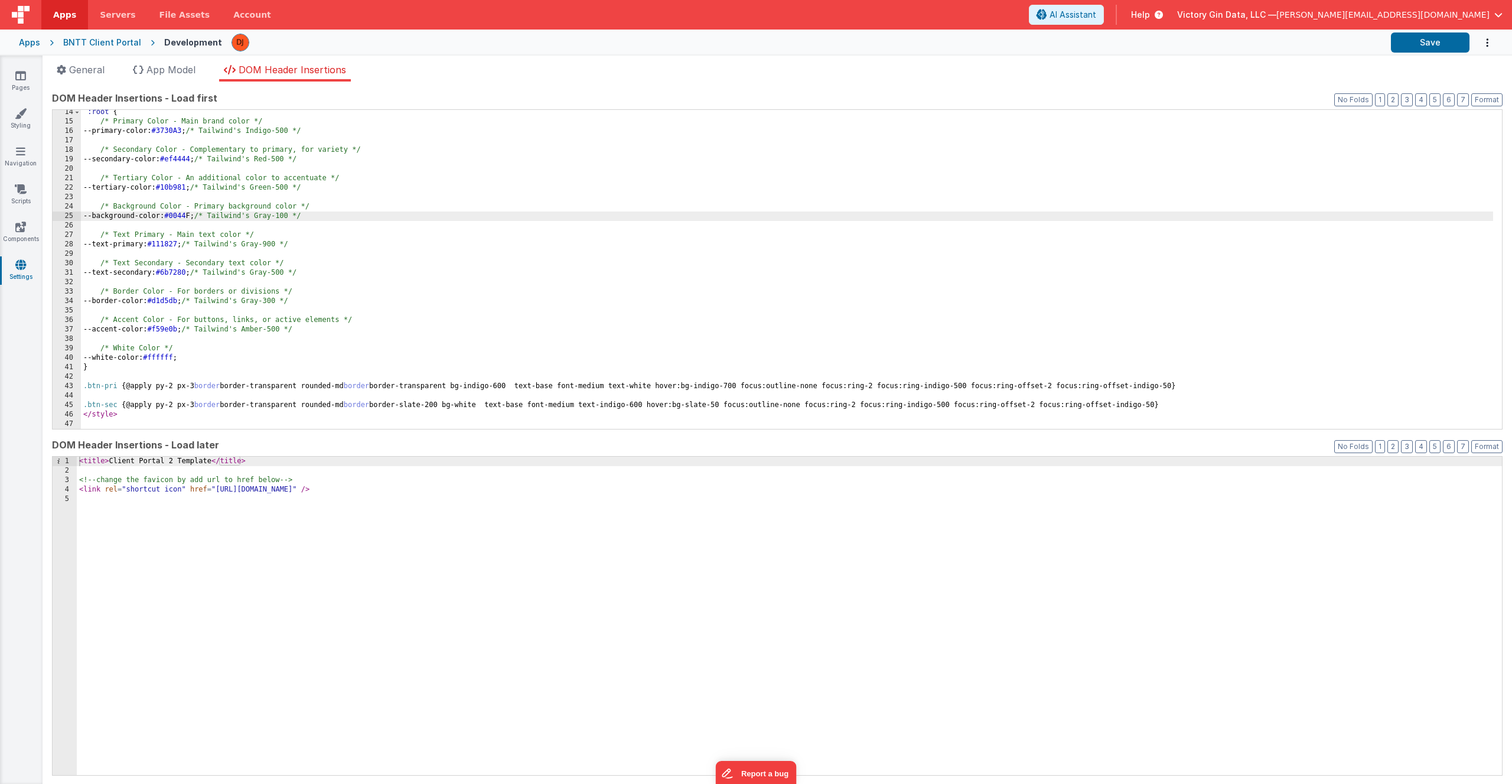
click at [1387, 33] on div "Save" at bounding box center [846, 42] width 1247 height 20
click at [1414, 37] on button "Save" at bounding box center [1429, 42] width 78 height 20
click at [1404, 41] on button "Save" at bounding box center [1429, 42] width 78 height 20
click at [202, 217] on div ":root { /* Primary Color - Main brand color */ --primary-color: #3730A3 ; /* Ta…" at bounding box center [787, 276] width 1412 height 338
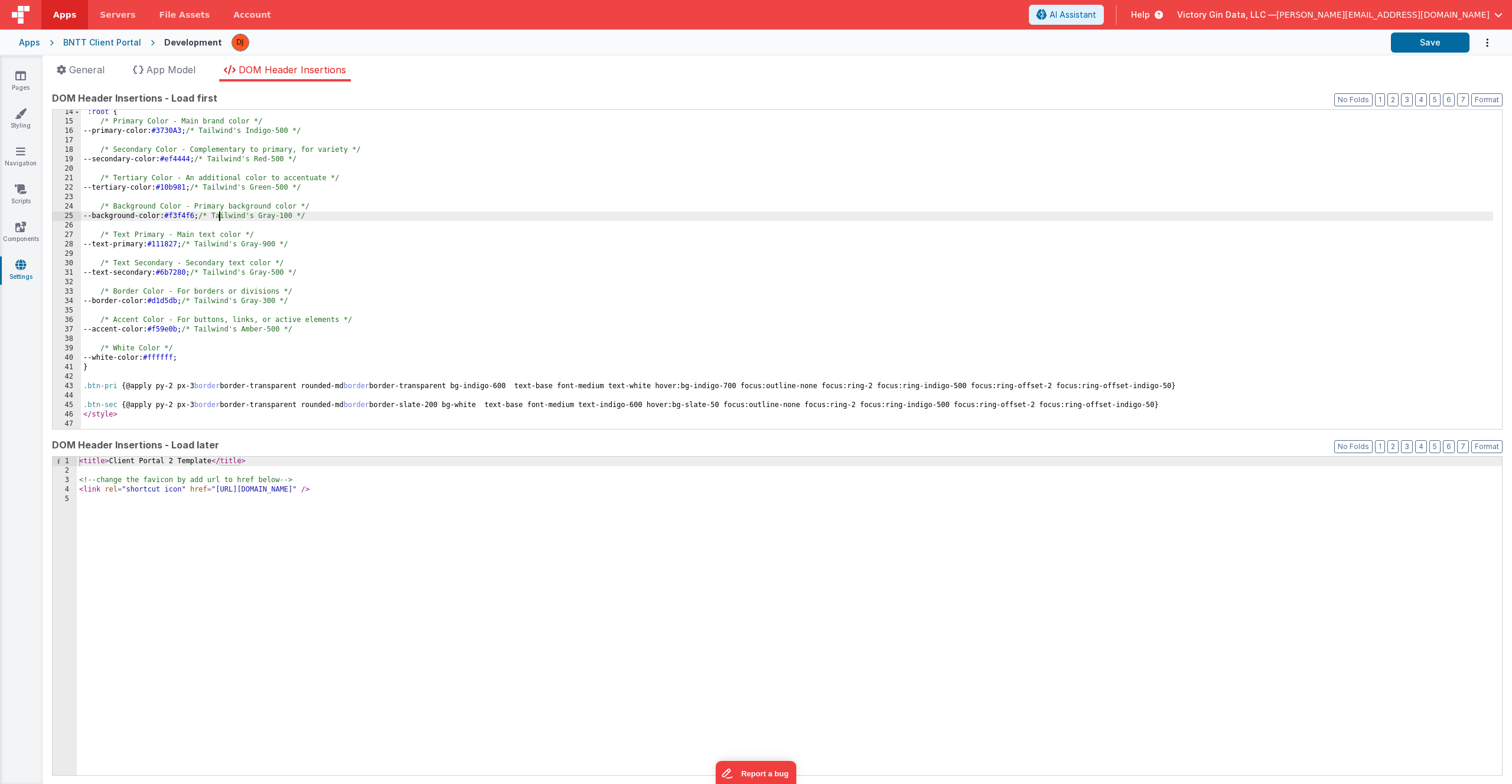
click at [387, 205] on div ":root { /* Primary Color - Main brand color */ --primary-color: #3730A3 ; /* Ta…" at bounding box center [787, 276] width 1412 height 338
click at [390, 258] on div ":root { /* Primary Color - Main brand color */ --primary-color: #3730A3 ; /* Ta…" at bounding box center [787, 276] width 1412 height 338
click at [1421, 42] on button "Save" at bounding box center [1429, 42] width 78 height 20
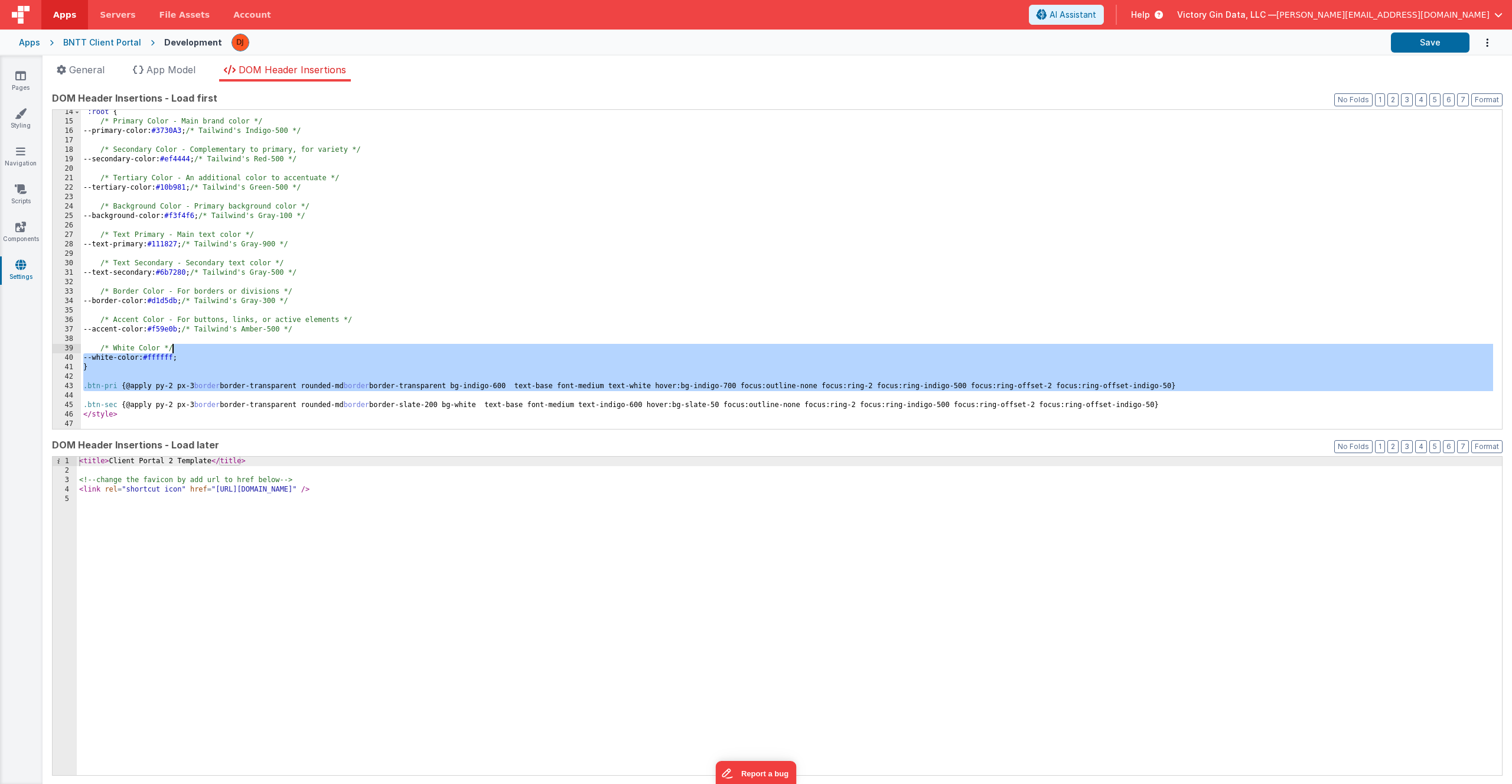
drag, startPoint x: 238, startPoint y: 392, endPoint x: 241, endPoint y: 224, distance: 168.0
click at [241, 224] on div ":root { /* Primary Color - Main brand color */ --primary-color: #3730A3 ; /* Ta…" at bounding box center [787, 276] width 1412 height 338
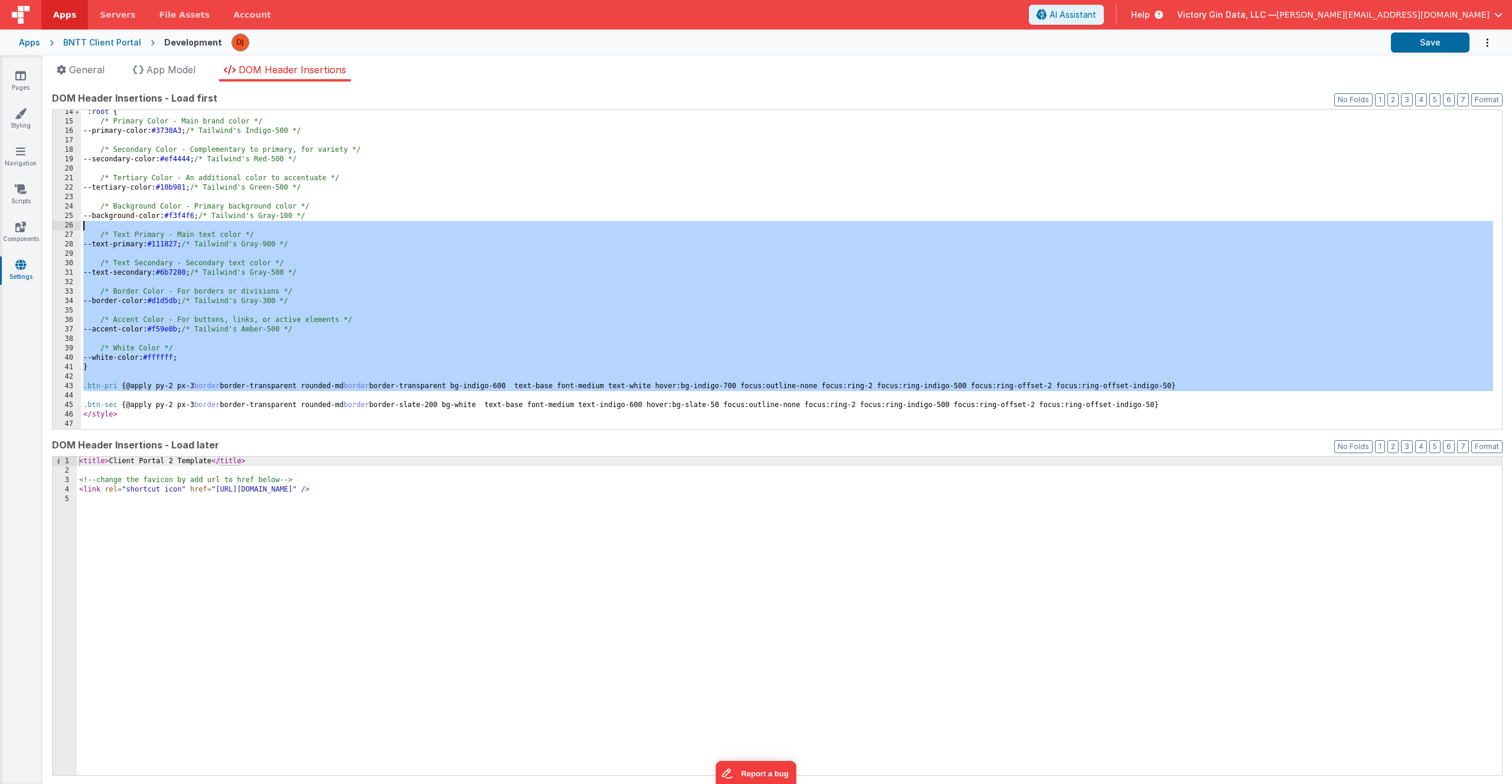
scroll to position [0, 0]
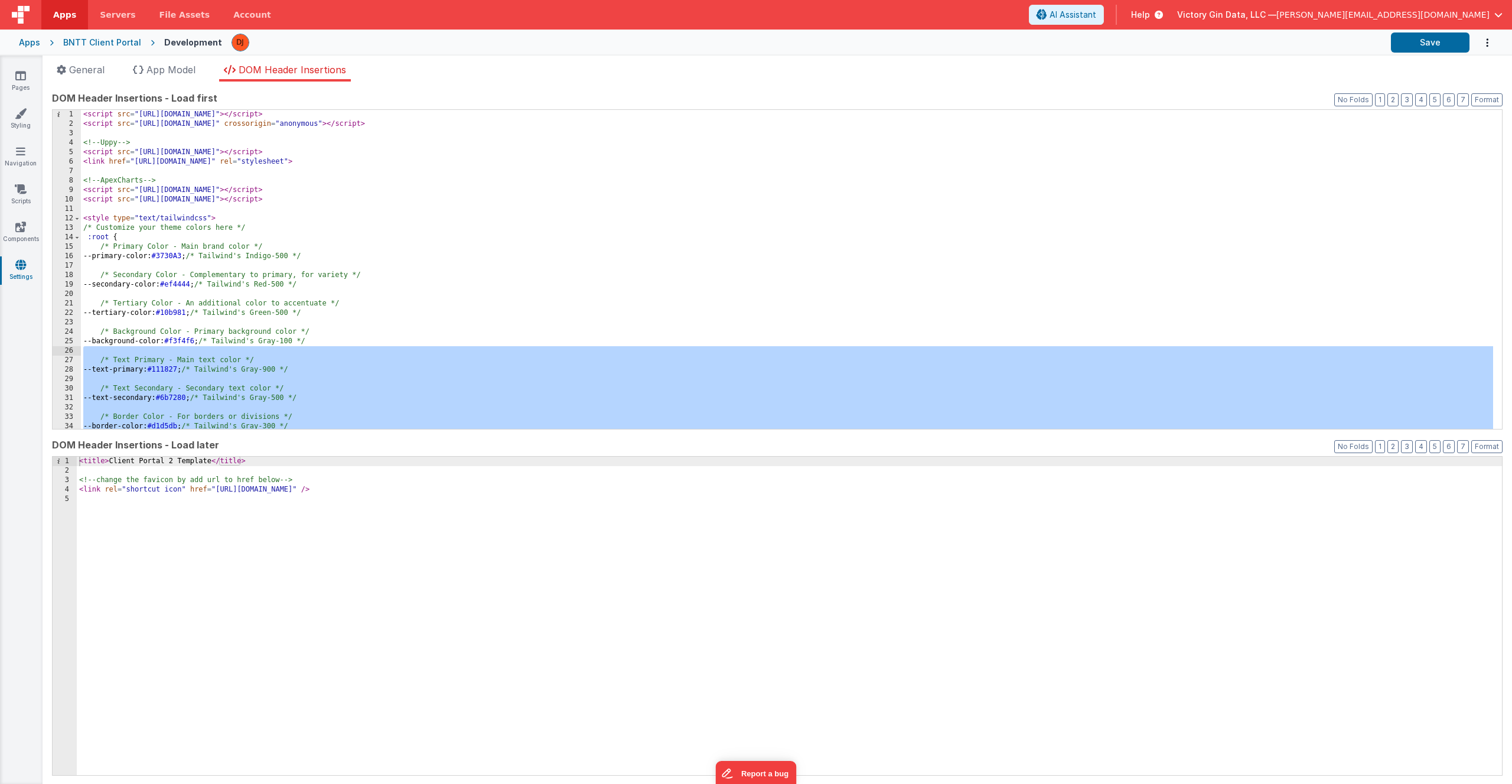
click at [242, 239] on div "< script src = "[URL][DOMAIN_NAME]" > </ script > < script src = "[URL][DOMAIN_…" at bounding box center [787, 279] width 1412 height 338
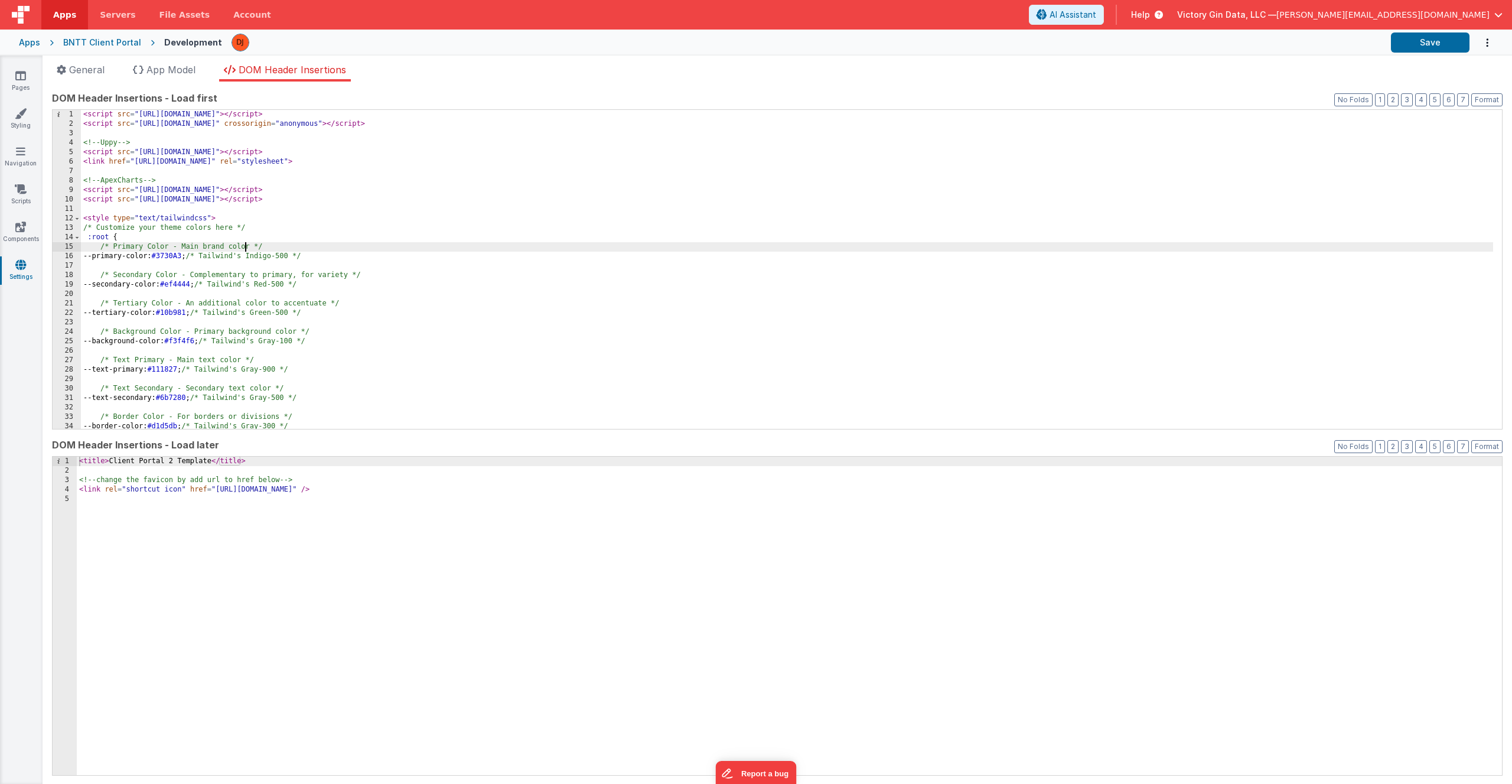
click at [244, 251] on div "< script src = "[URL][DOMAIN_NAME]" > </ script > < script src = "[URL][DOMAIN_…" at bounding box center [787, 279] width 1412 height 338
click at [269, 304] on div "< script src = "[URL][DOMAIN_NAME]" > </ script > < script src = "[URL][DOMAIN_…" at bounding box center [787, 279] width 1412 height 338
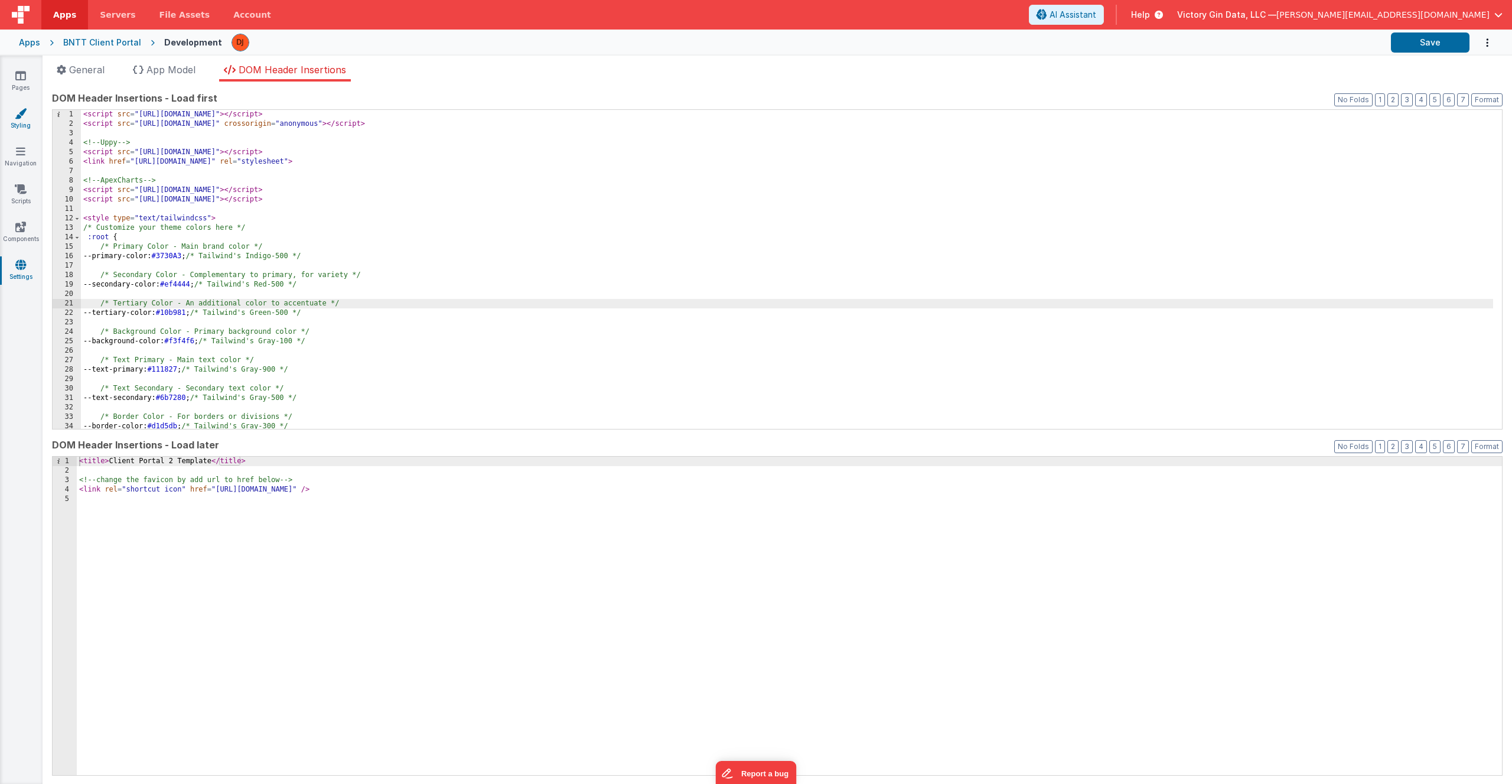
click at [34, 130] on link "Styling" at bounding box center [20, 119] width 42 height 23
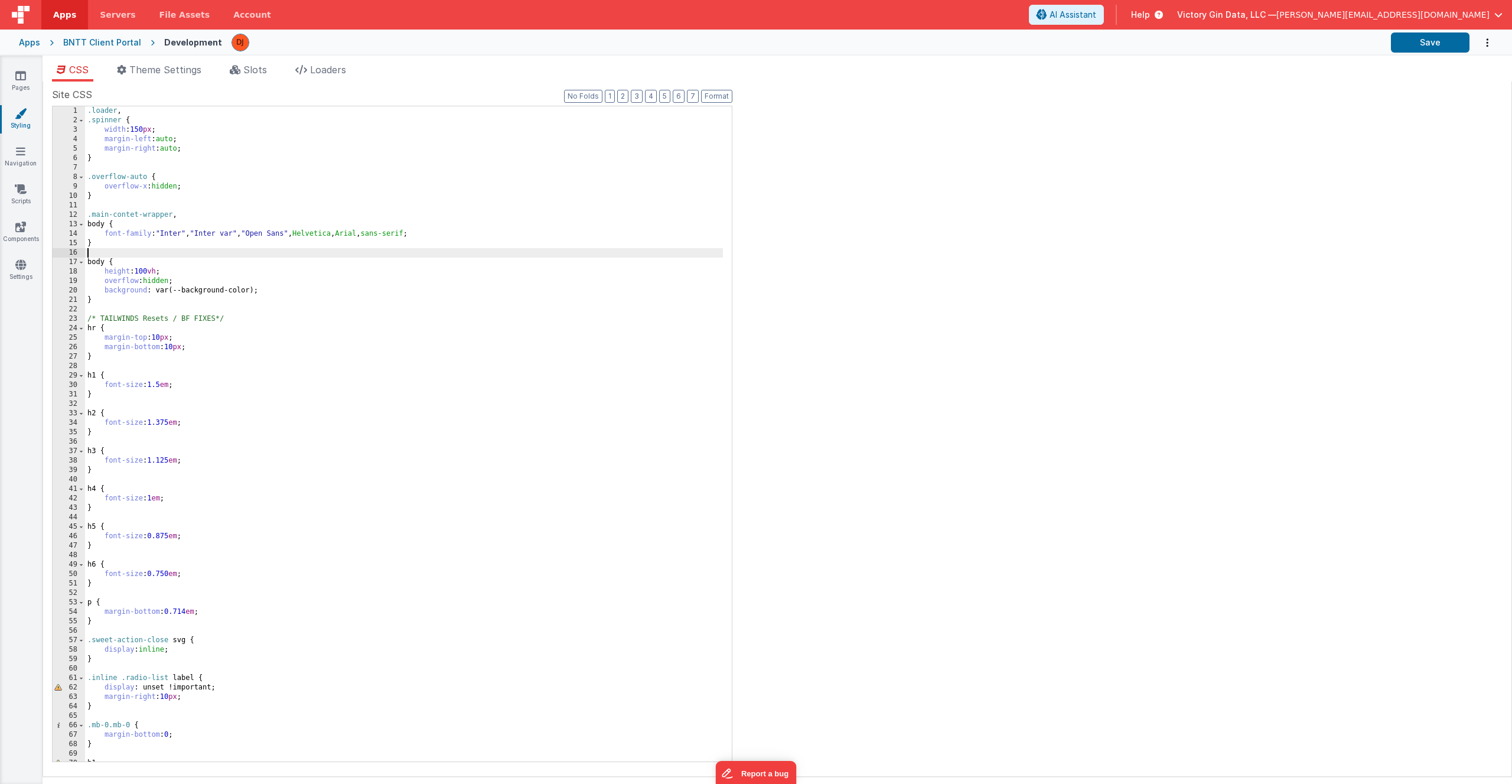
click at [302, 257] on div ".loader , .spinner { width : 150 px ; margin-left : auto ; margin-right : auto …" at bounding box center [404, 443] width 638 height 674
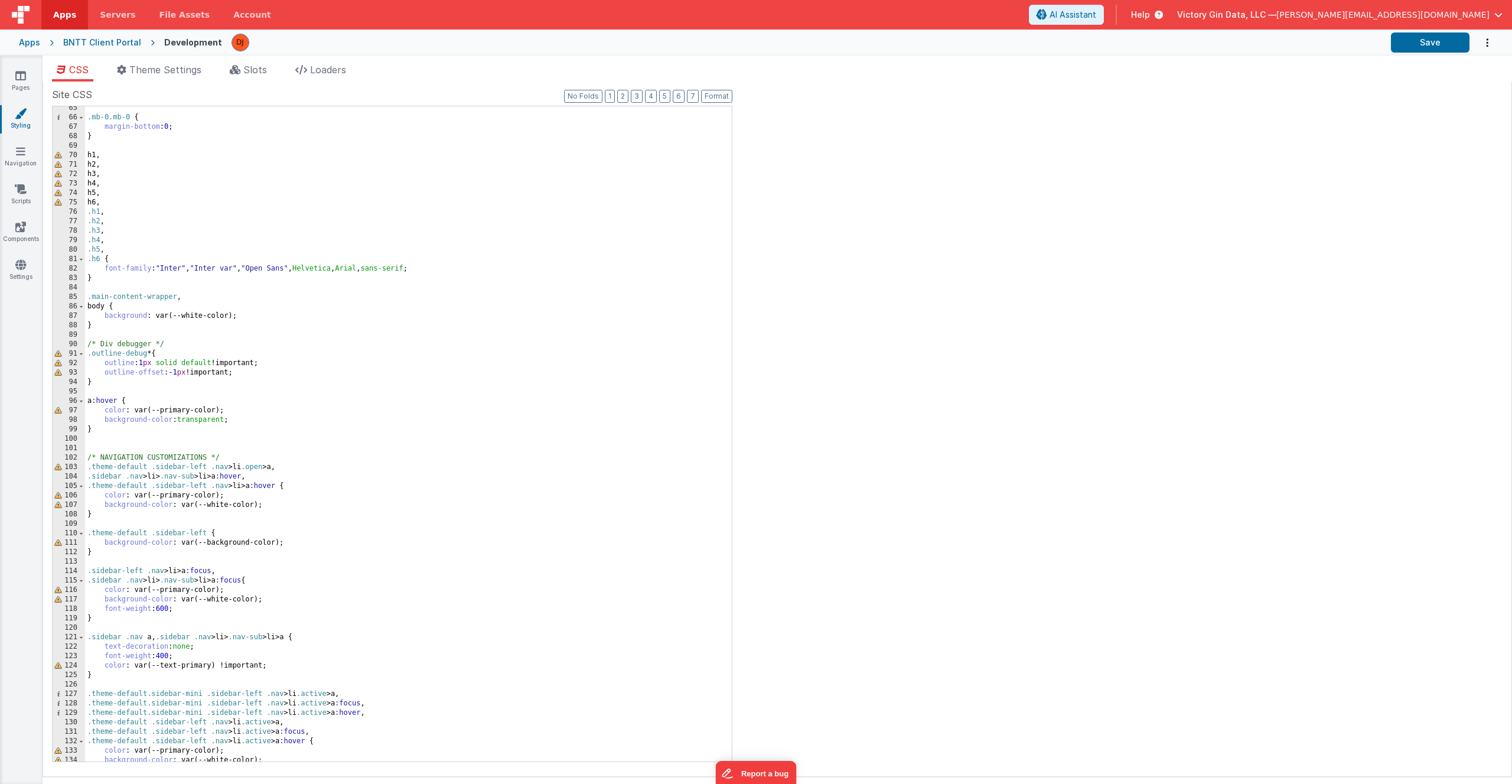
scroll to position [856, 0]
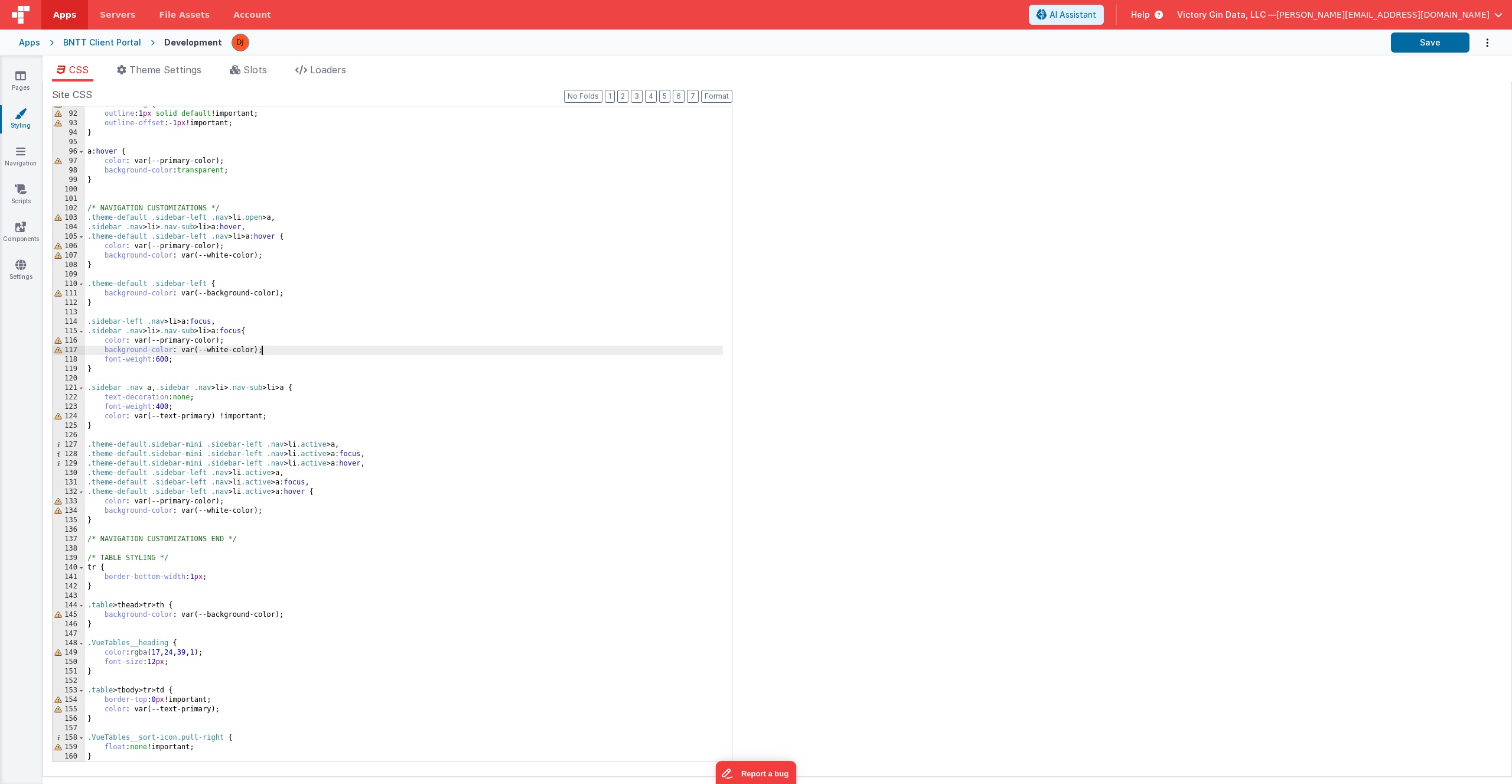
click at [232, 338] on div ".outline-debug * { outline : 1 px solid default !important; outline-offset : -1…" at bounding box center [404, 436] width 638 height 674
drag, startPoint x: 253, startPoint y: 348, endPoint x: 198, endPoint y: 348, distance: 55.0
click at [198, 348] on div ".outline-debug * { outline : 1 px solid default !important; outline-offset : -1…" at bounding box center [404, 436] width 638 height 674
click at [214, 352] on div ".outline-debug * { outline : 1 px solid default !important; outline-offset : -1…" at bounding box center [404, 436] width 638 height 674
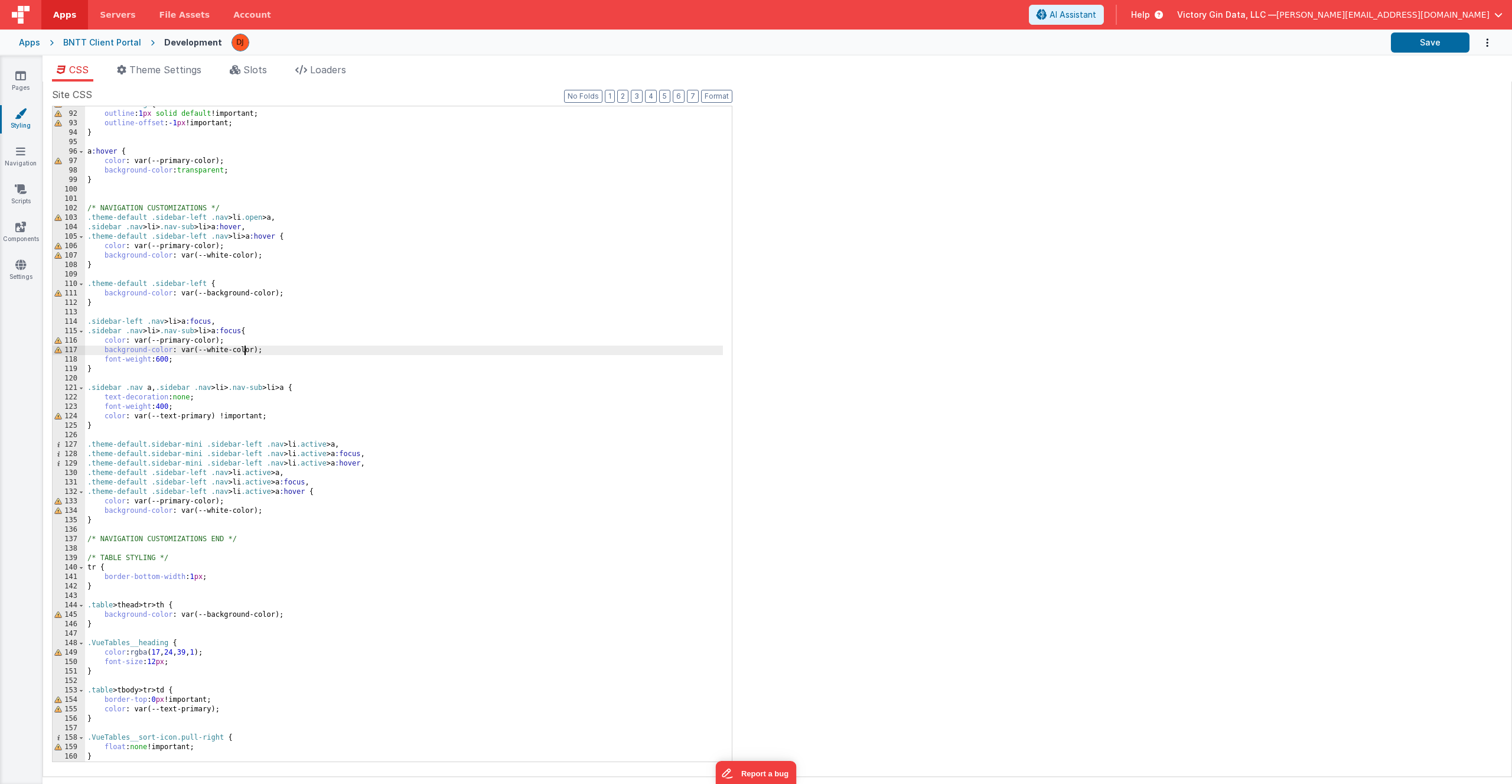
click at [243, 352] on div ".outline-debug * { outline : 1 px solid default !important; outline-offset : -1…" at bounding box center [404, 436] width 638 height 674
drag, startPoint x: 257, startPoint y: 350, endPoint x: 212, endPoint y: 349, distance: 45.0
click at [212, 349] on div ".outline-debug * { outline : 1 px solid default !important; outline-offset : -1…" at bounding box center [404, 436] width 638 height 674
drag, startPoint x: 230, startPoint y: 352, endPoint x: 208, endPoint y: 353, distance: 22.0
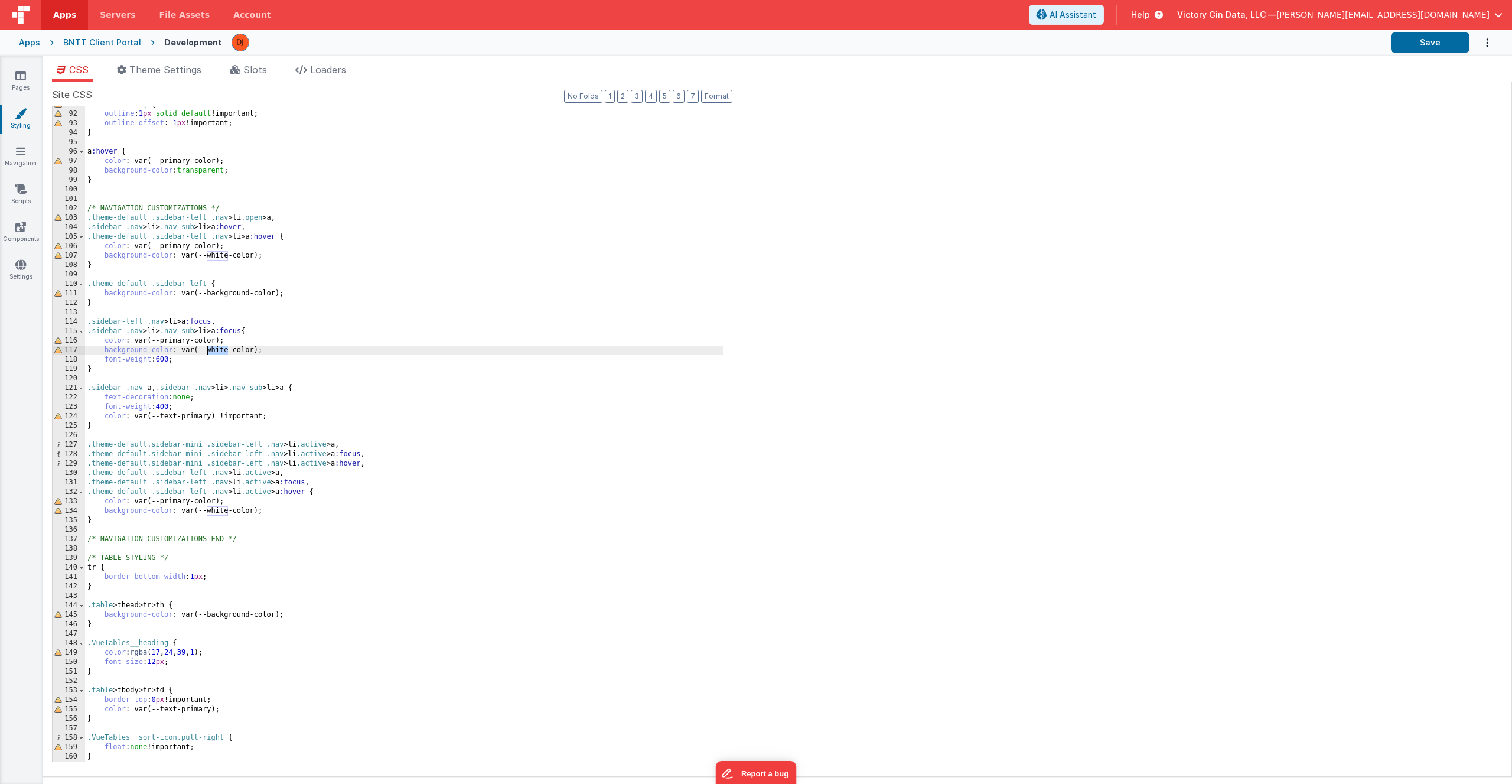
click at [208, 353] on div ".outline-debug * { outline : 1 px solid default !important; outline-offset : -1…" at bounding box center [404, 436] width 638 height 674
click at [322, 404] on div ".outline-debug * { outline : 1 px solid default !important; outline-offset : -1…" at bounding box center [404, 436] width 638 height 674
click at [1421, 40] on button "Save" at bounding box center [1429, 42] width 78 height 20
click at [219, 366] on div ".outline-debug * { outline : 1 px solid default !important; outline-offset : -1…" at bounding box center [404, 436] width 638 height 674
click at [220, 350] on div ".outline-debug * { outline : 1 px solid default !important; outline-offset : -1…" at bounding box center [404, 436] width 638 height 674
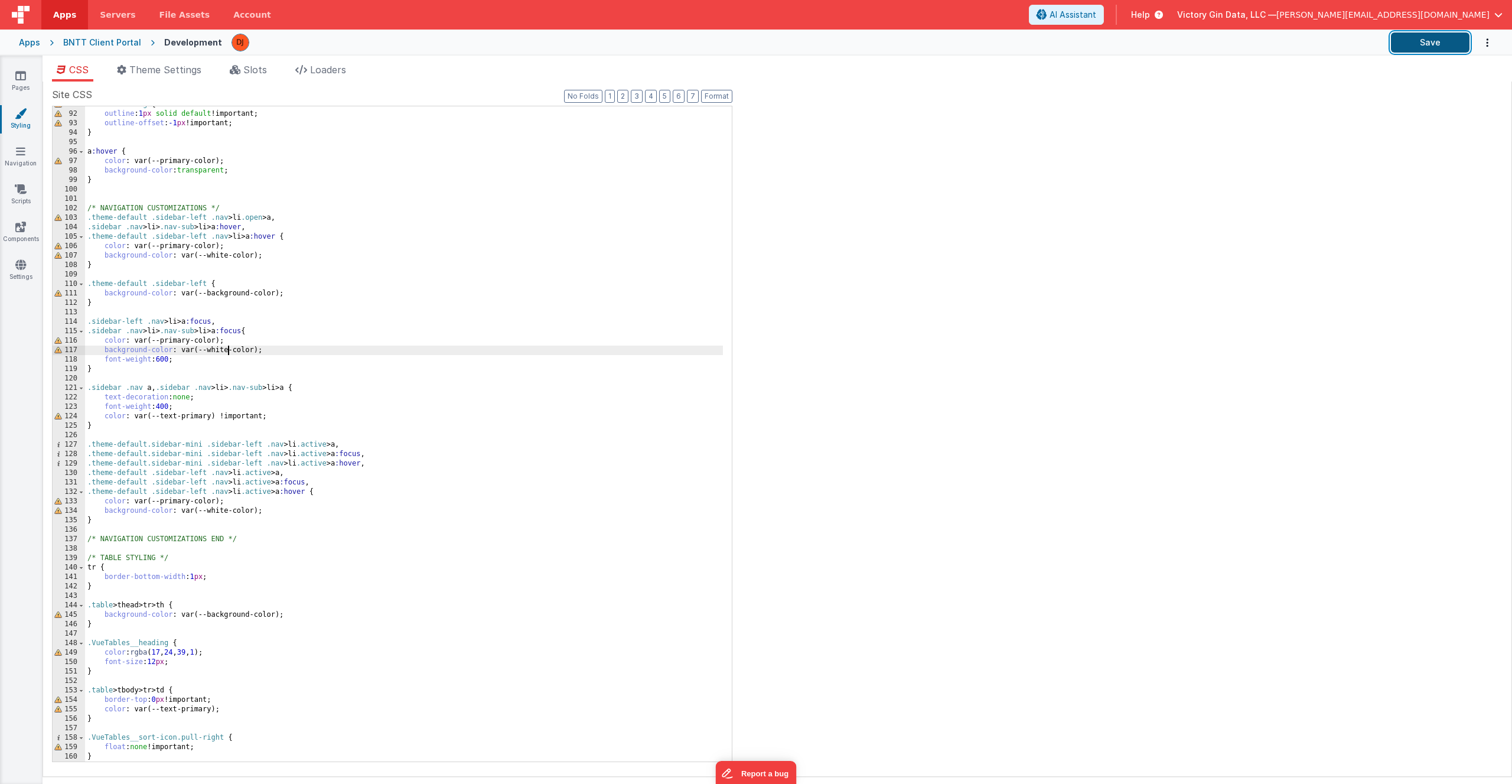
click at [1421, 43] on button "Save" at bounding box center [1429, 42] width 78 height 20
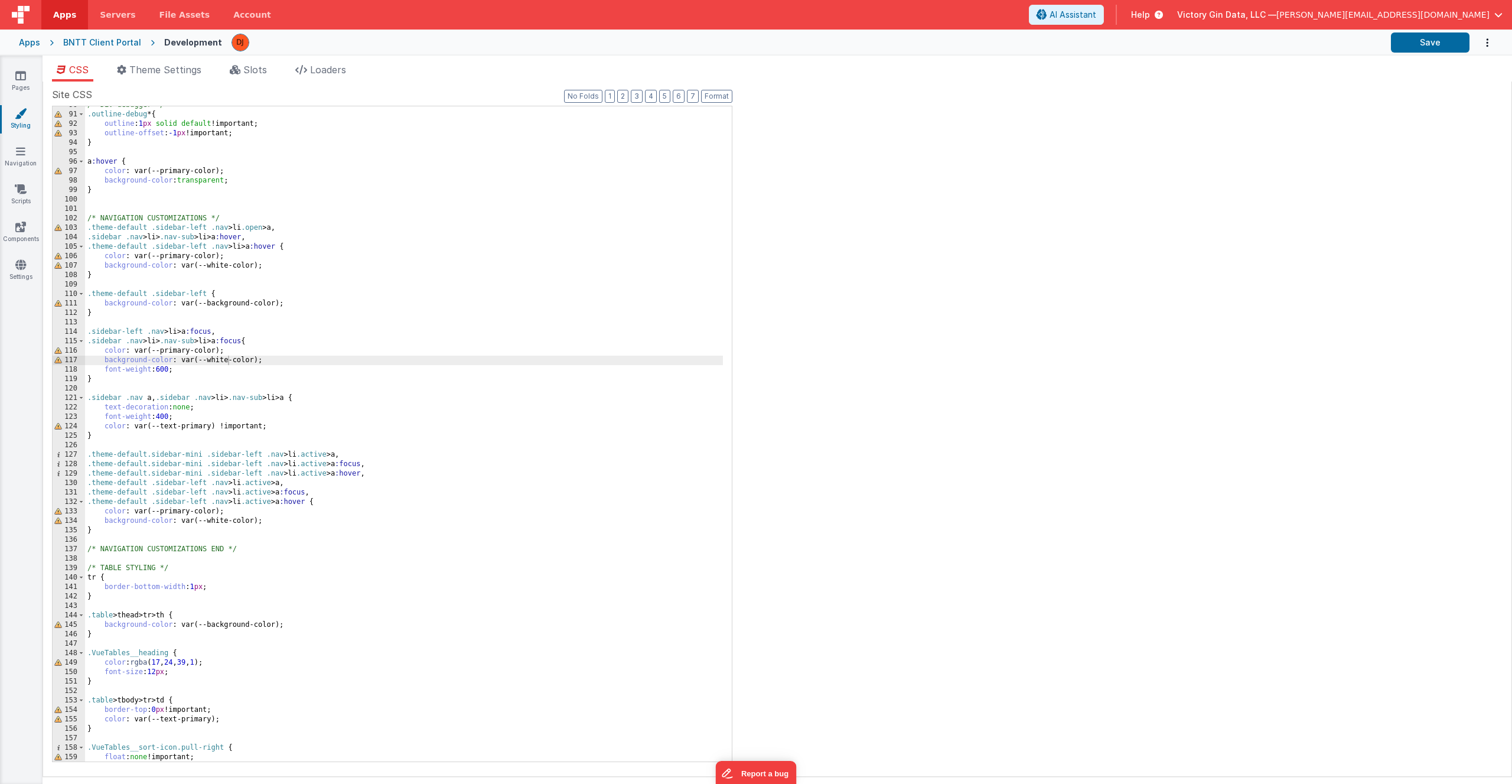
click at [252, 370] on div "/* Div debugger */ .outline-debug * { outline : 1 px solid default !important; …" at bounding box center [404, 437] width 638 height 674
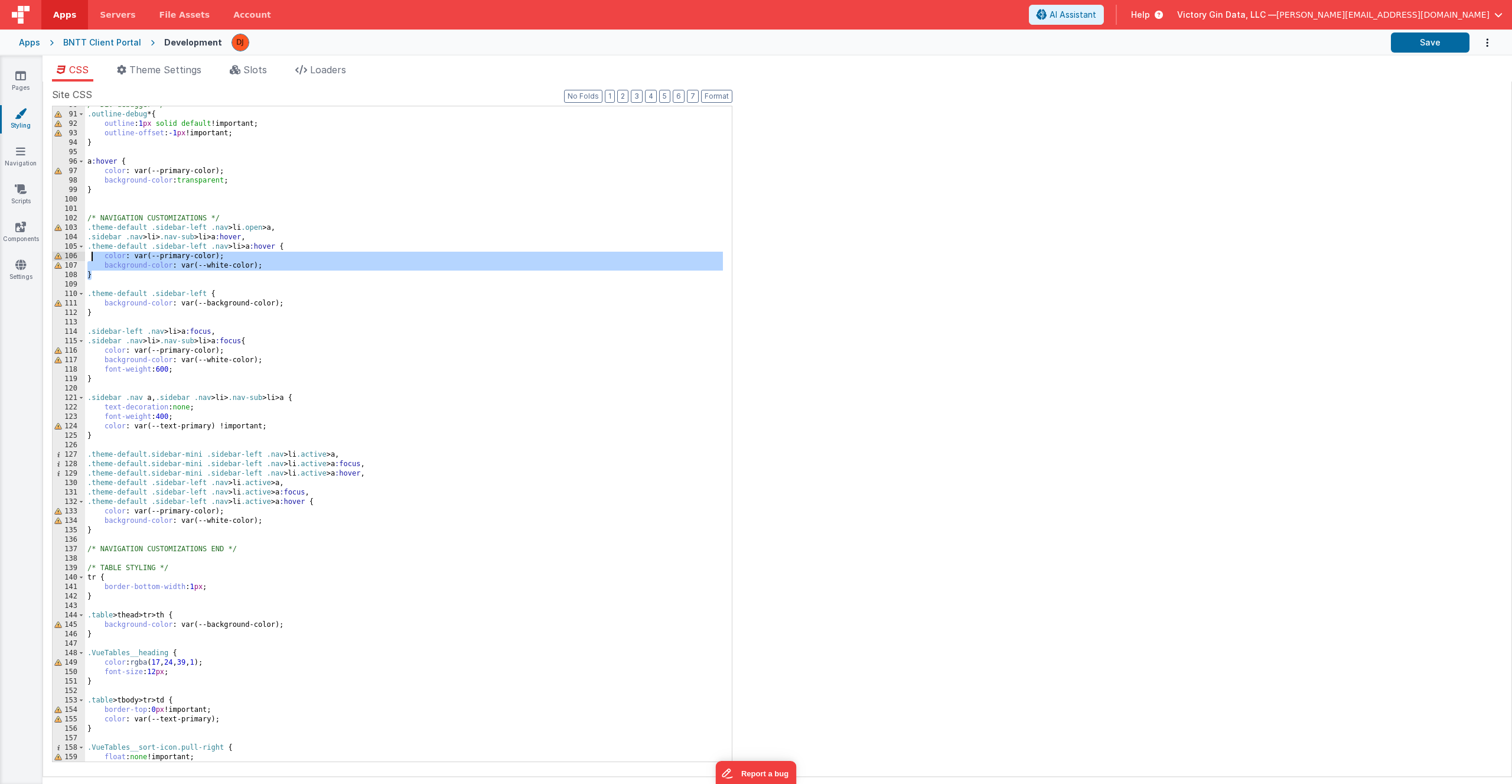
drag, startPoint x: 273, startPoint y: 271, endPoint x: 92, endPoint y: 258, distance: 181.5
click at [92, 258] on div "/* Div debugger */ .outline-debug * { outline : 1 px solid default !important; …" at bounding box center [404, 437] width 638 height 674
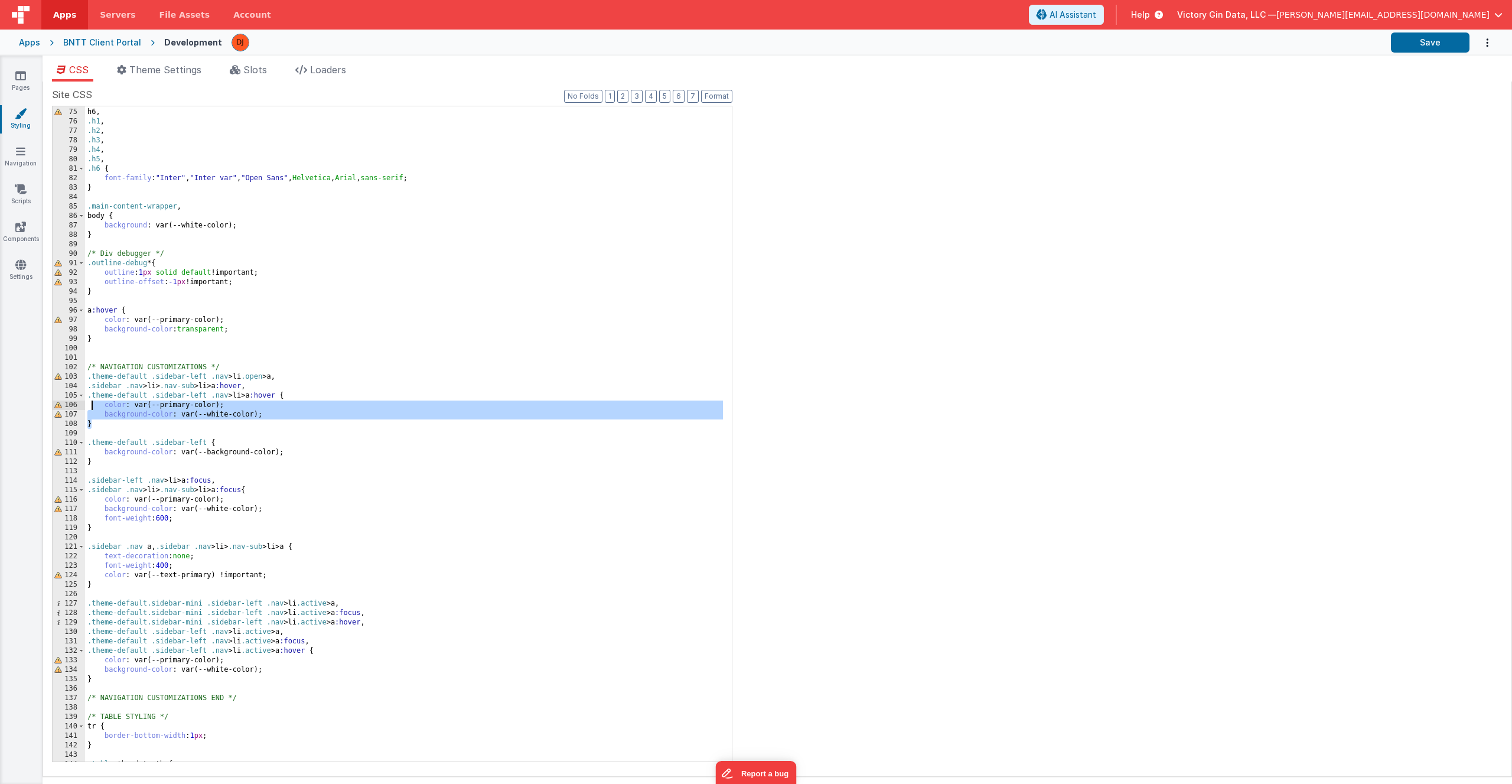
scroll to position [613, 0]
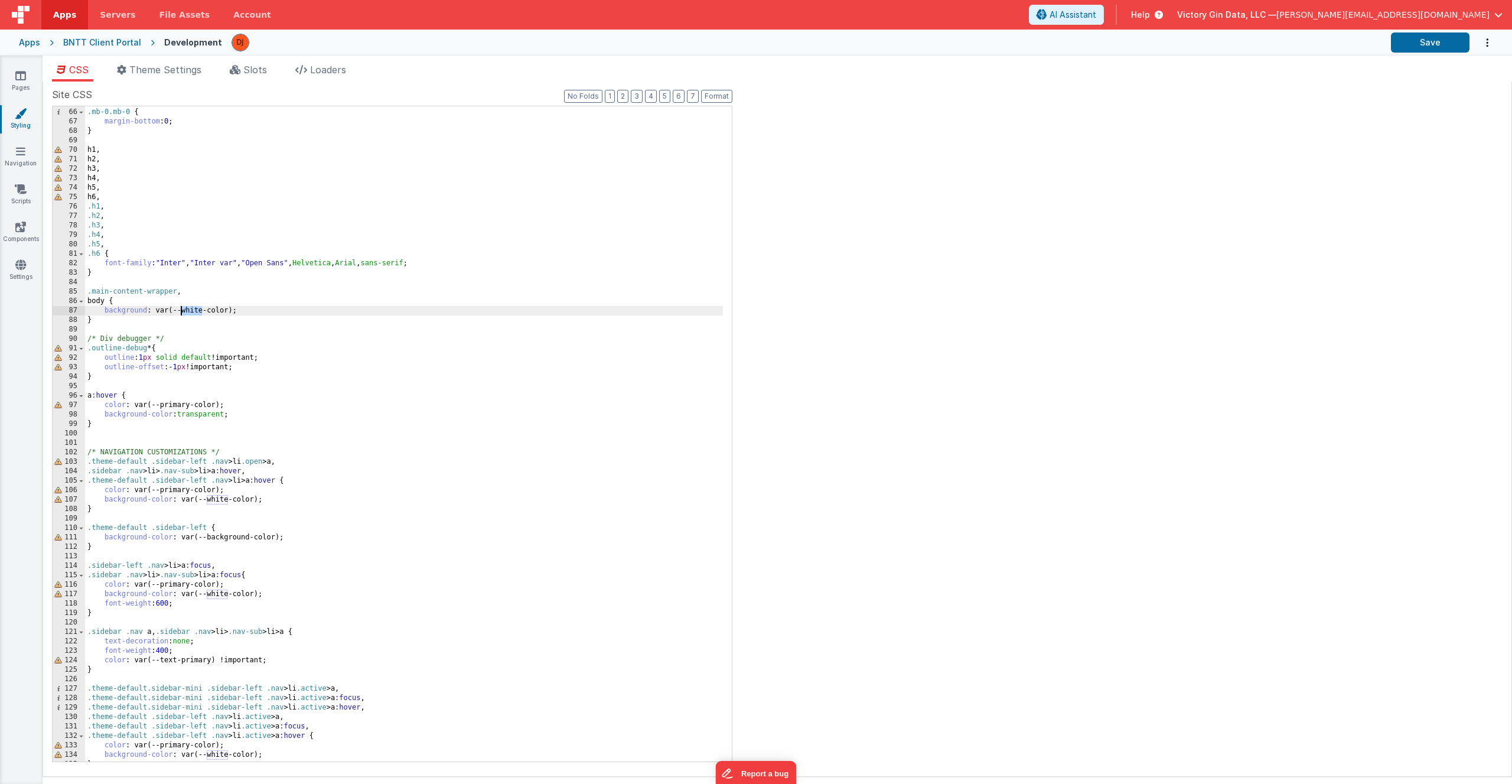
drag, startPoint x: 200, startPoint y: 311, endPoint x: 182, endPoint y: 314, distance: 18.2
click at [182, 314] on div ".mb-0.mb-0 { margin-bottom : 0 ; } h1 , h2 , h3 , h4 , h5 , h6 , .h1 , .h2 , .h…" at bounding box center [404, 435] width 638 height 674
click at [1416, 39] on button "Save" at bounding box center [1429, 42] width 78 height 20
click at [182, 311] on div ".mb-0.mb-0 { margin-bottom : 0 ; } h1 , h2 , h3 , h4 , h5 , h6 , .h1 , .h2 , .h…" at bounding box center [404, 435] width 638 height 674
click at [120, 519] on div ".mb-0.mb-0 { margin-bottom : 0 ; } h1 , h2 , h3 , h4 , h5 , h6 , .h1 , .h2 , .h…" at bounding box center [404, 435] width 638 height 674
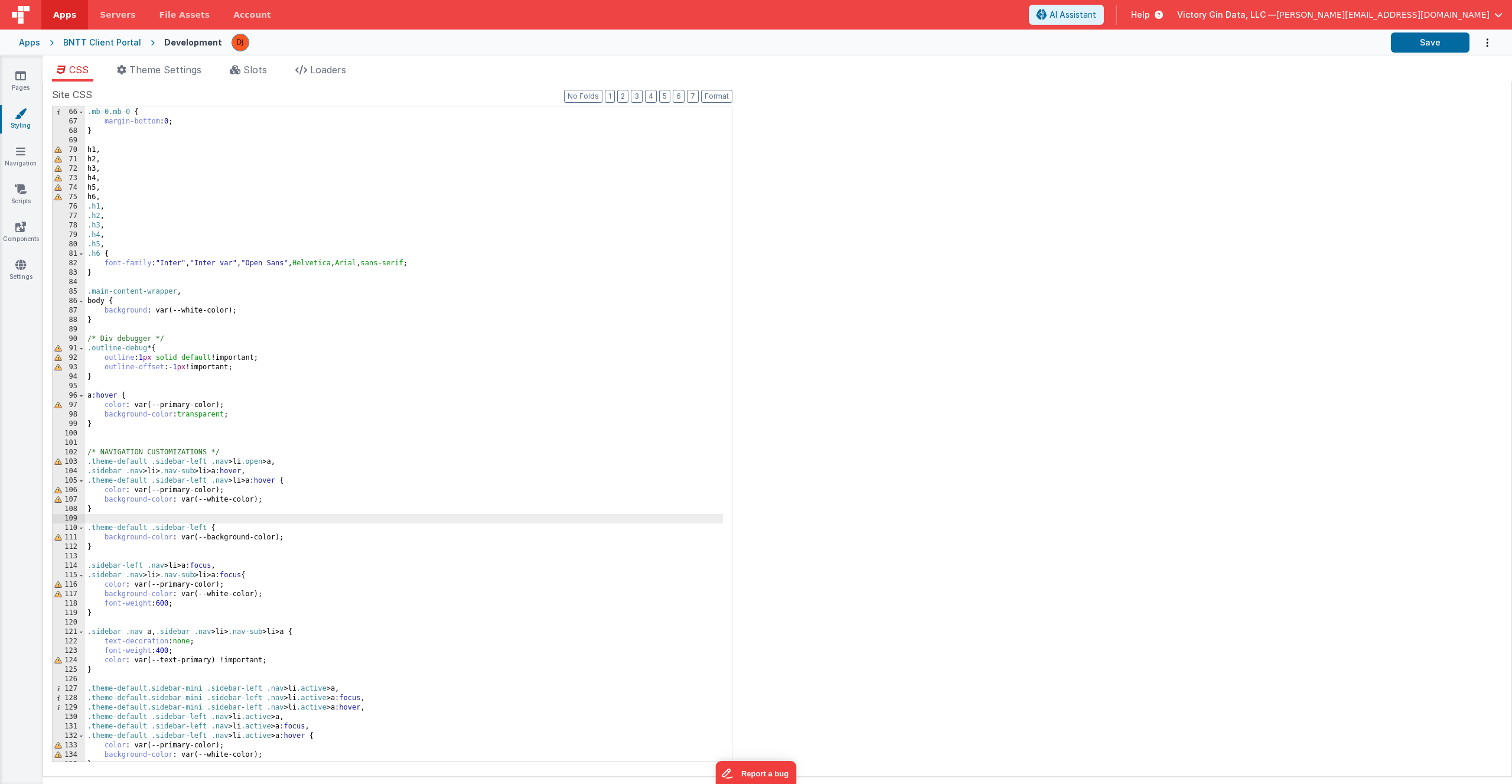
scroll to position [623, 0]
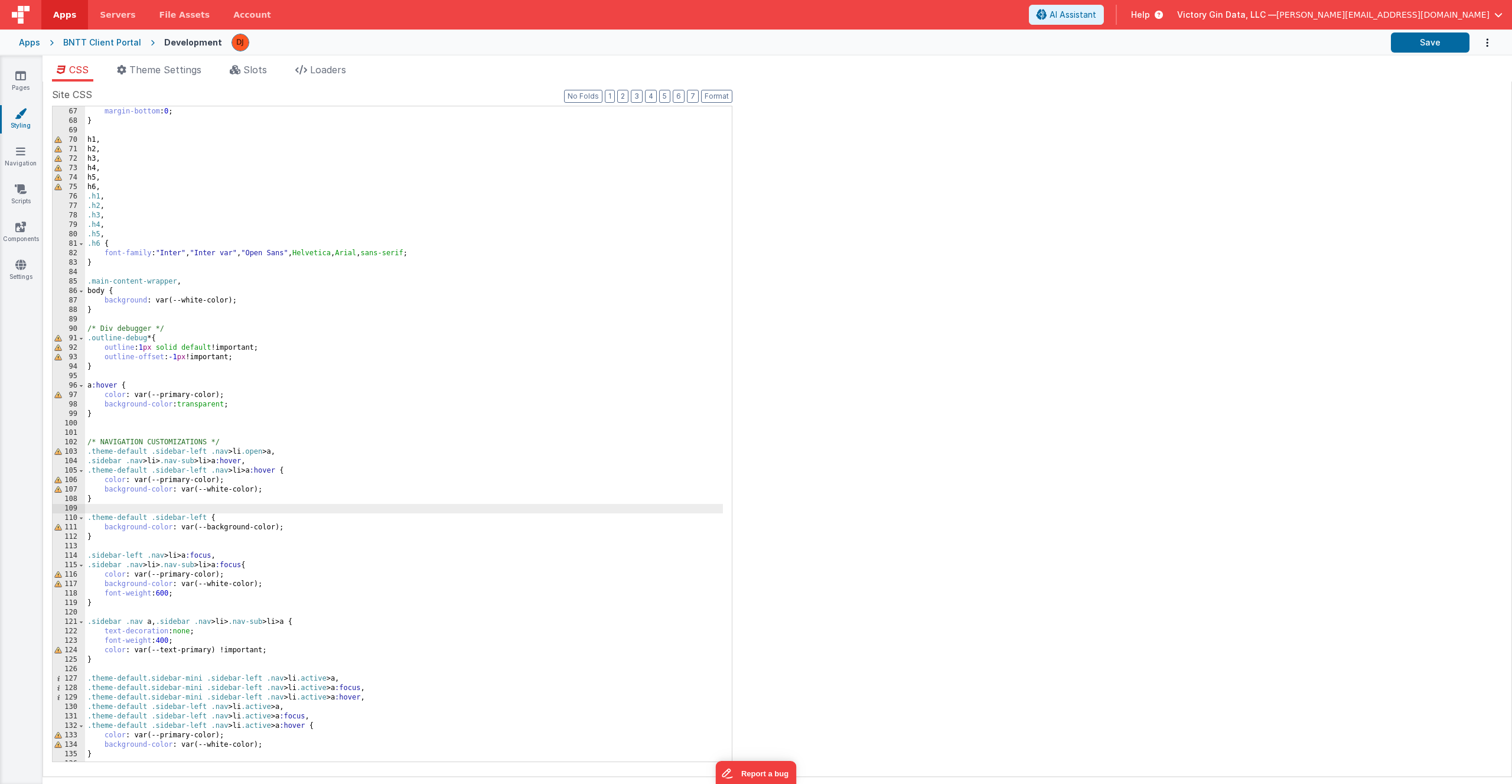
click at [203, 497] on div ".mb-0.mb-0 { margin-bottom : 0 ; } h1 , h2 , h3 , h4 , h5 , h6 , .h1 , .h2 , .h…" at bounding box center [404, 434] width 638 height 674
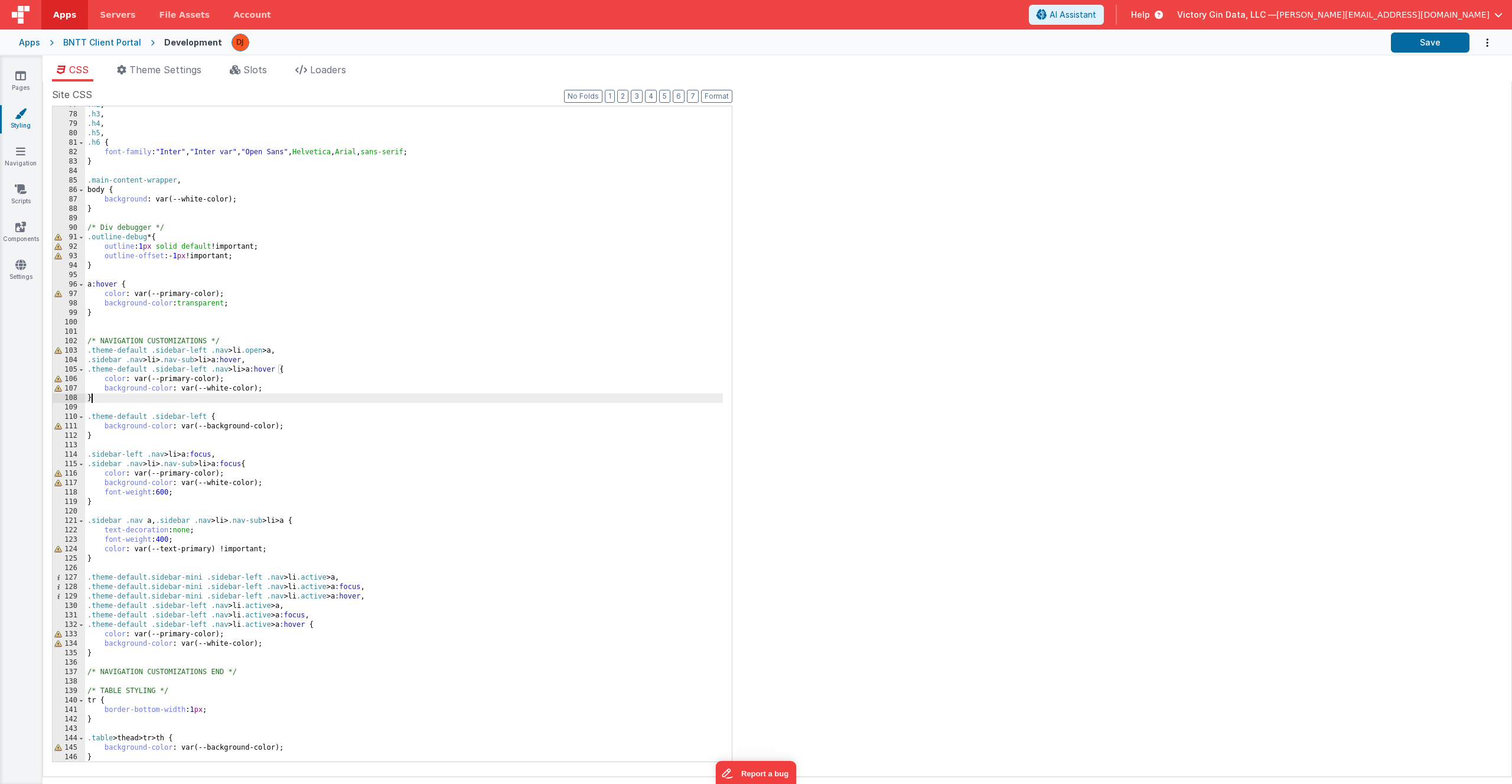
click at [203, 499] on div ".h2 , .h3 , .h4 , .h5 , .h6 { font-family : " Inter " , " Inter var " , " Open …" at bounding box center [404, 437] width 638 height 674
click at [213, 388] on div ".h2 , .h3 , .h4 , .h5 , .h6 { font-family : " Inter " , " Inter var " , " Open …" at bounding box center [404, 437] width 638 height 674
drag, startPoint x: 253, startPoint y: 392, endPoint x: 199, endPoint y: 391, distance: 54.0
click at [199, 391] on div ".h2 , .h3 , .h4 , .h5 , .h6 { font-family : " Inter " , " Inter var " , " Open …" at bounding box center [404, 437] width 638 height 674
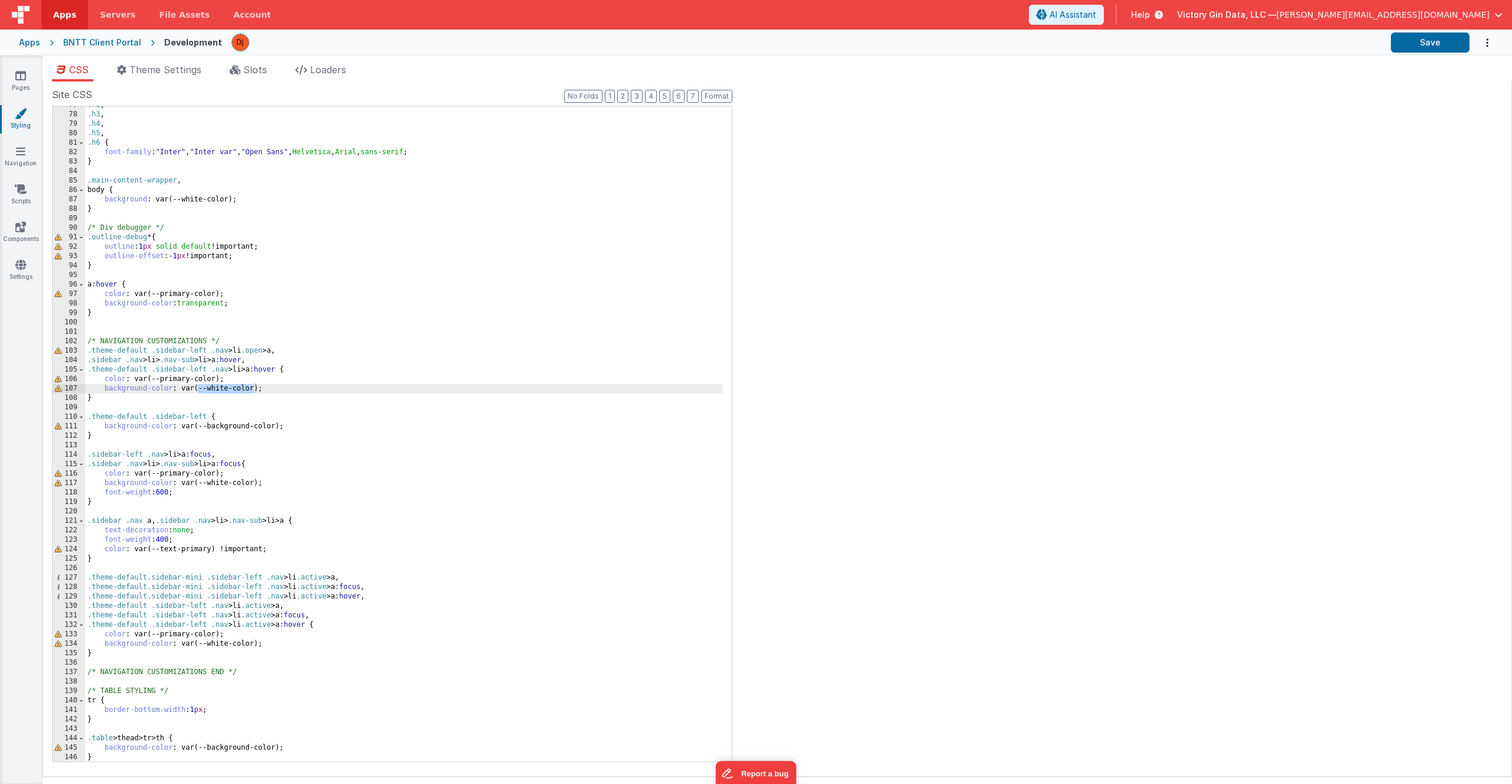
click at [224, 385] on div ".h2 , .h3 , .h4 , .h5 , .h6 { font-family : " Inter " , " Inter var " , " Open …" at bounding box center [404, 437] width 638 height 674
drag, startPoint x: 253, startPoint y: 387, endPoint x: 208, endPoint y: 387, distance: 45.0
click at [208, 387] on div ".h2 , .h3 , .h4 , .h5 , .h6 { font-family : " Inter " , " Inter var " , " Open …" at bounding box center [404, 437] width 638 height 674
click at [198, 388] on div ".h2 , .h3 , .h4 , .h5 , .h6 { font-family : " Inter " , " Inter var " , " Open …" at bounding box center [404, 437] width 638 height 674
click at [274, 389] on div ".h2 , .h3 , .h4 , .h5 , .h6 { font-family : " Inter " , " Inter var " , " Open …" at bounding box center [404, 437] width 638 height 674
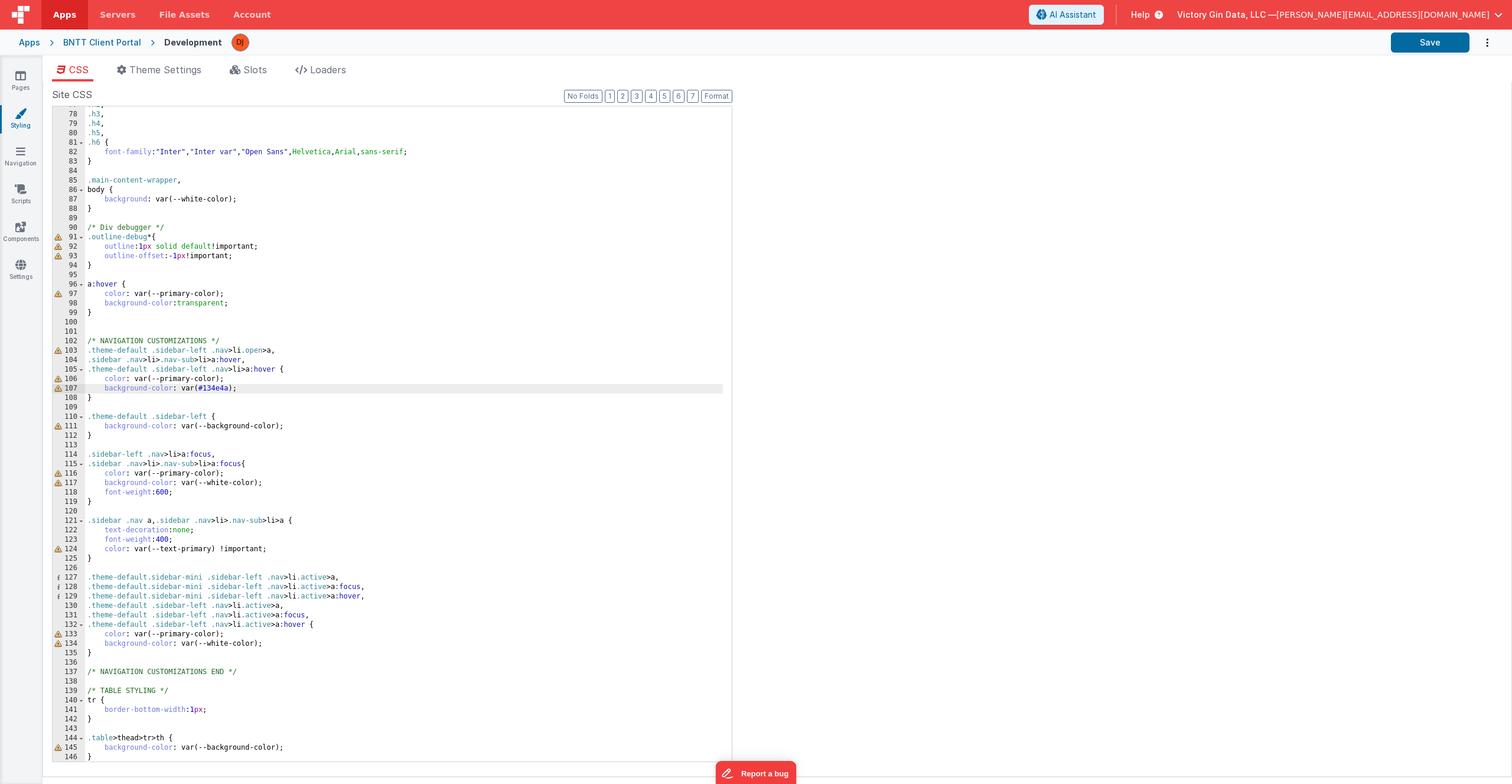
click at [328, 569] on div ".h2 , .h3 , .h4 , .h5 , .h6 { font-family : " Inter " , " Inter var " , " Open …" at bounding box center [404, 437] width 638 height 674
click at [126, 424] on div ".h2 , .h3 , .h4 , .h5 , .h6 { font-family : " Inter " , " Inter var " , " Open …" at bounding box center [404, 437] width 638 height 674
click at [145, 246] on div ".h2 , .h3 , .h4 , .h5 , .h6 { font-family : " Inter " , " Inter var " , " Open …" at bounding box center [404, 437] width 638 height 674
click at [18, 166] on link "Navigation" at bounding box center [20, 156] width 42 height 23
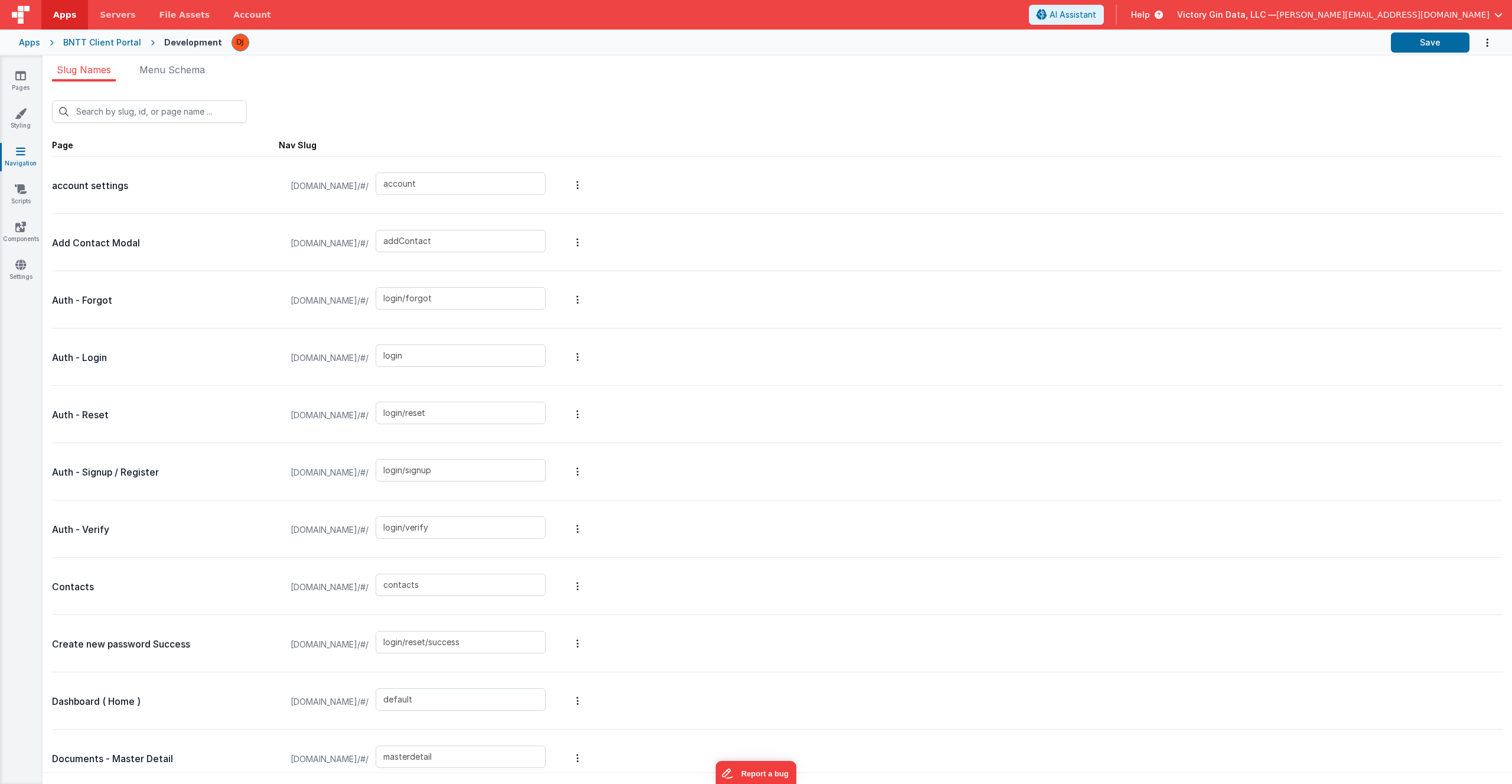
drag, startPoint x: 1095, startPoint y: 70, endPoint x: 1477, endPoint y: 43, distance: 383.0
click at [1096, 70] on ul "Slug Names Menu Schema" at bounding box center [777, 72] width 1470 height 19
click at [1421, 39] on icon "Options" at bounding box center [1487, 42] width 12 height 24
click at [1419, 70] on icon at bounding box center [1420, 70] width 9 height 9
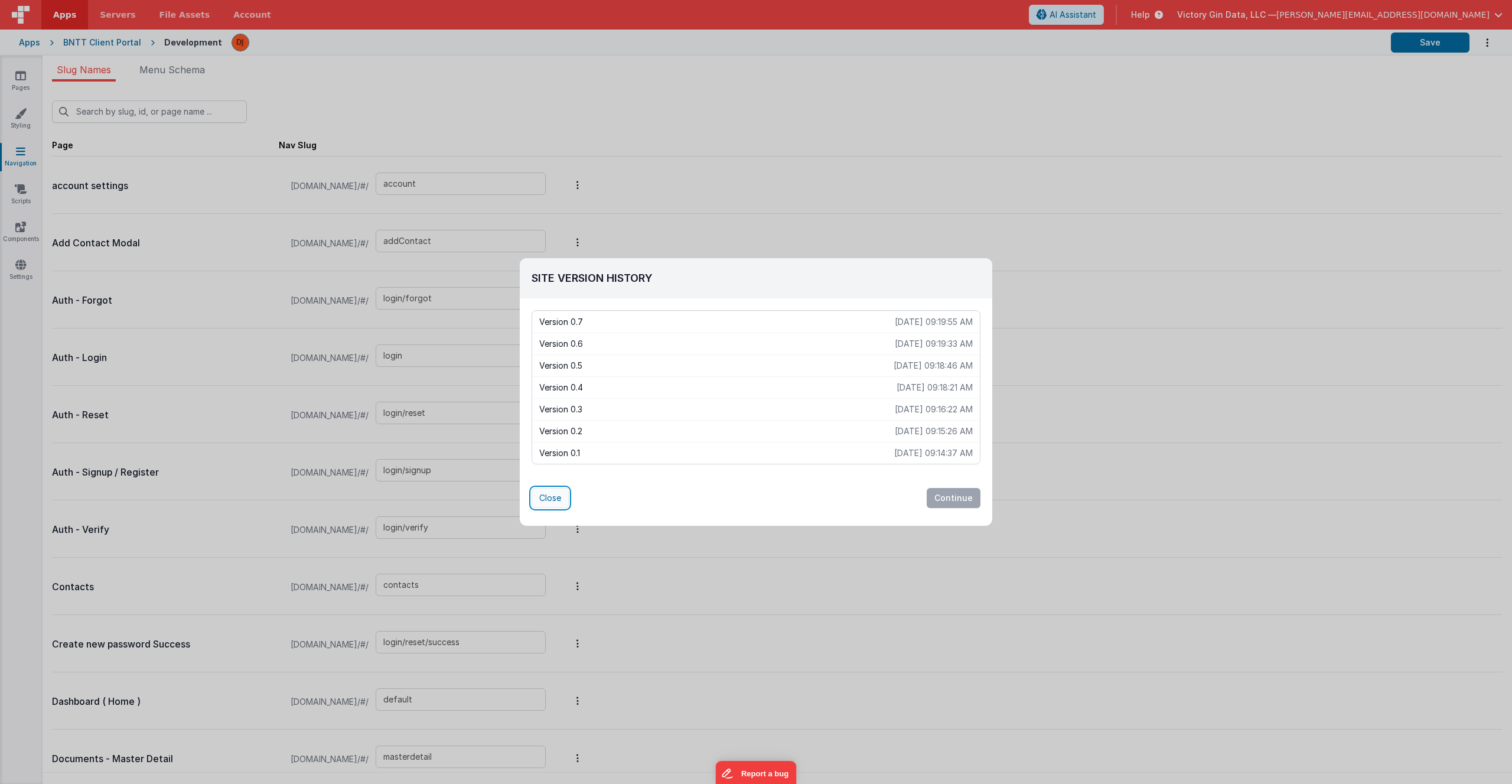
click at [549, 506] on button "Close" at bounding box center [549, 497] width 38 height 20
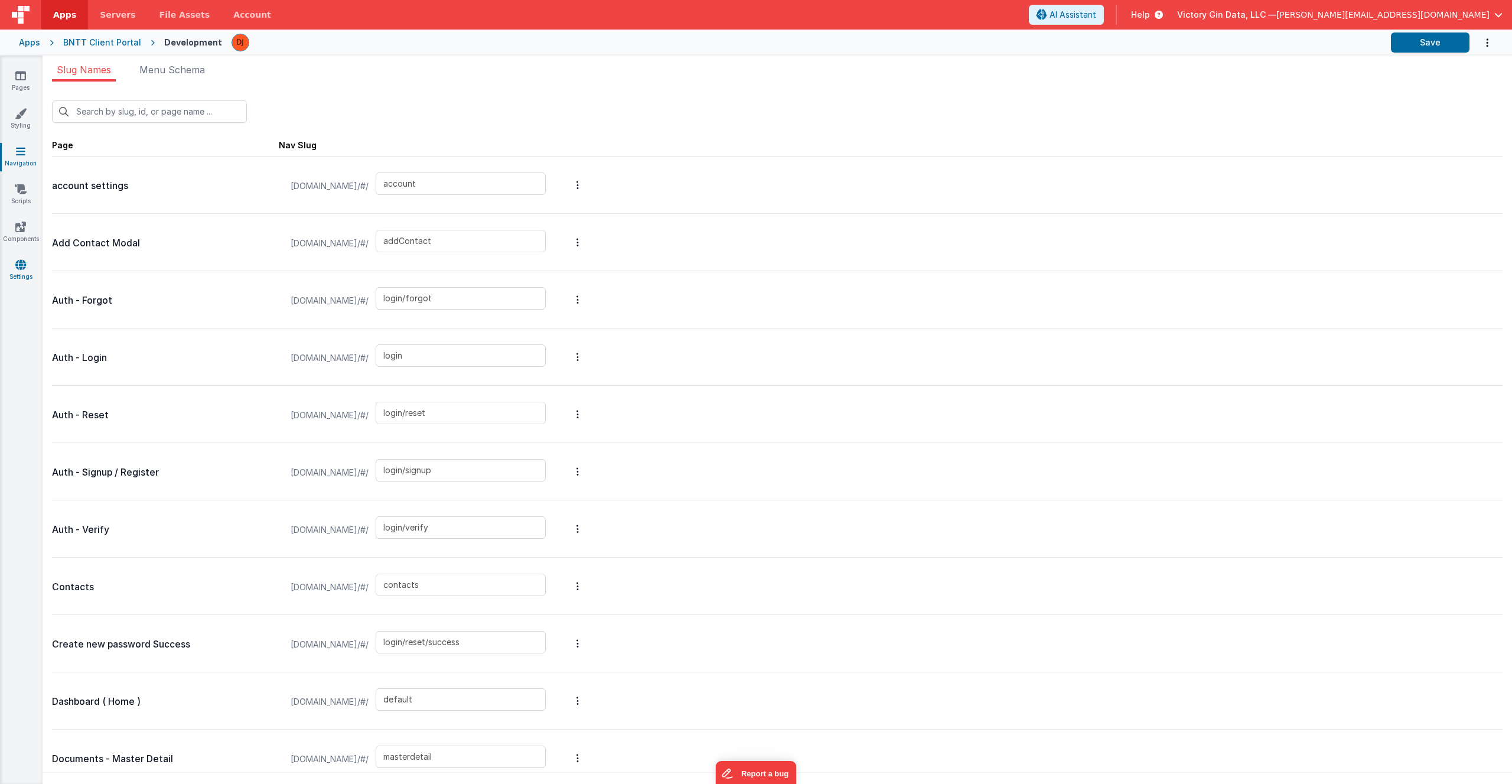
click at [16, 281] on link "Settings" at bounding box center [20, 270] width 42 height 23
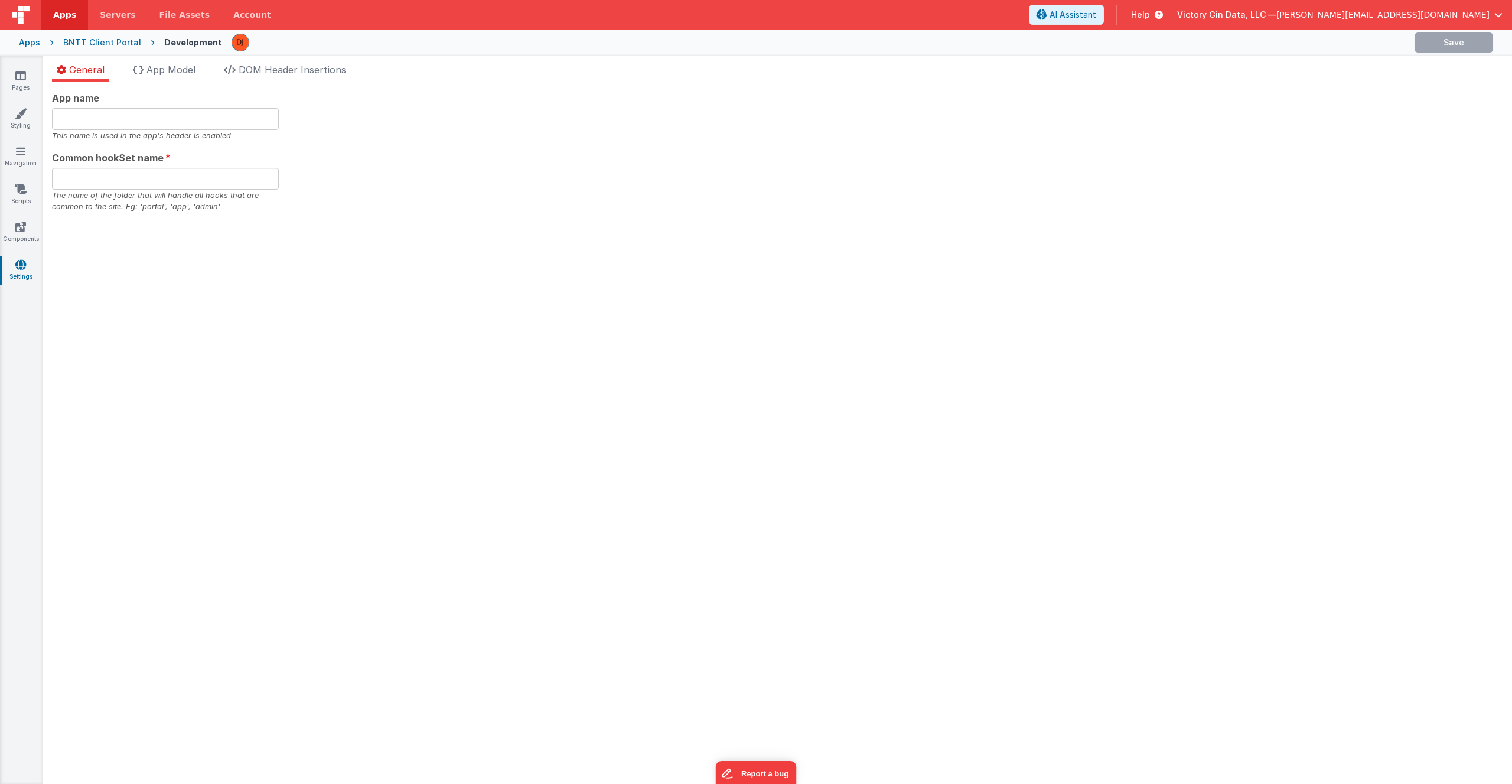
type input "Demo Portal"
type input "portal"
click at [426, 319] on div "App name Demo Portal This name is used in the app's header is enabled Common ho…" at bounding box center [777, 432] width 1470 height 702
click at [315, 78] on li "DOM Header Insertions" at bounding box center [285, 72] width 131 height 19
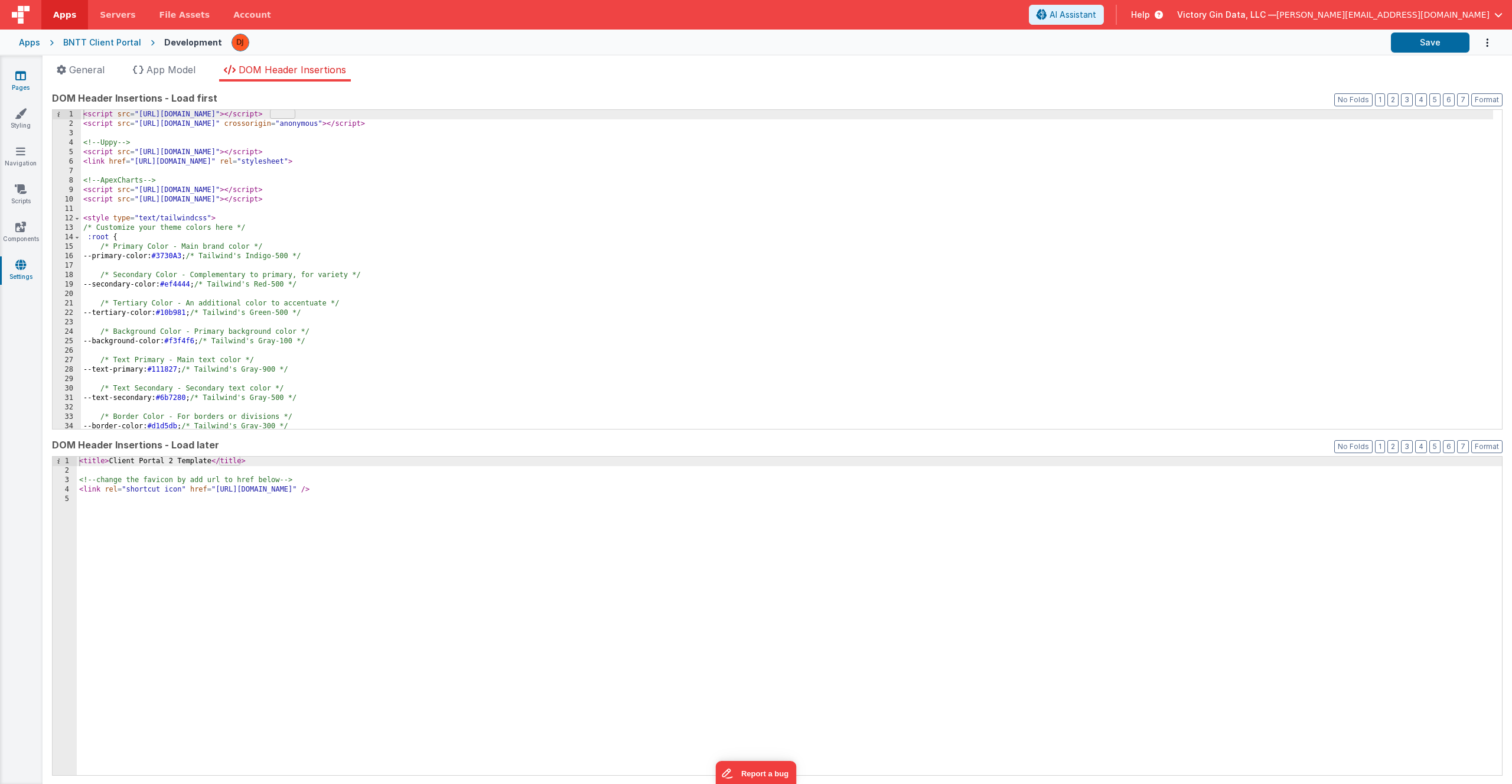
click at [31, 75] on link "Pages" at bounding box center [20, 81] width 42 height 23
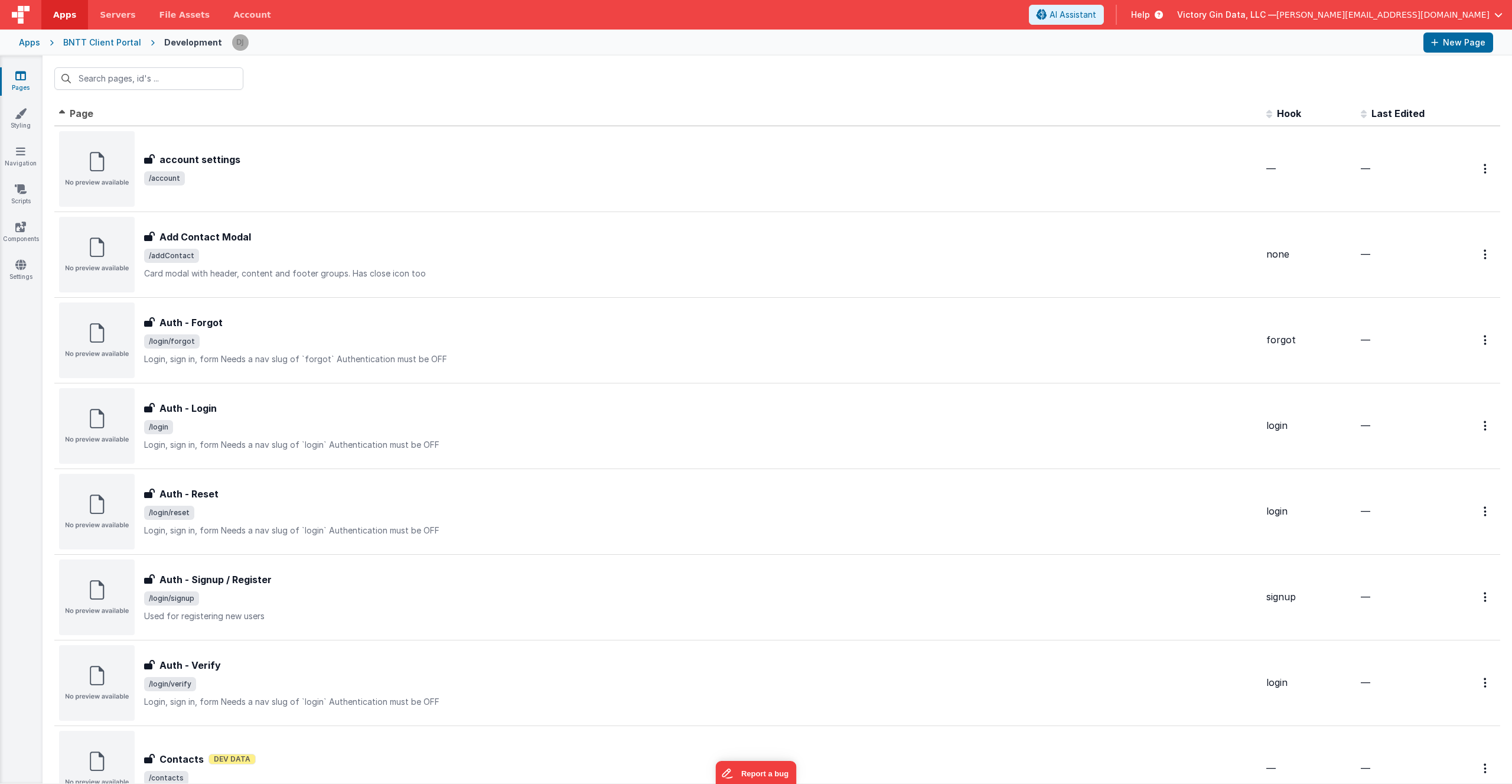
click at [445, 67] on div at bounding box center [777, 78] width 1470 height 46
click at [98, 43] on div "BNTT Client Portal" at bounding box center [101, 42] width 78 height 12
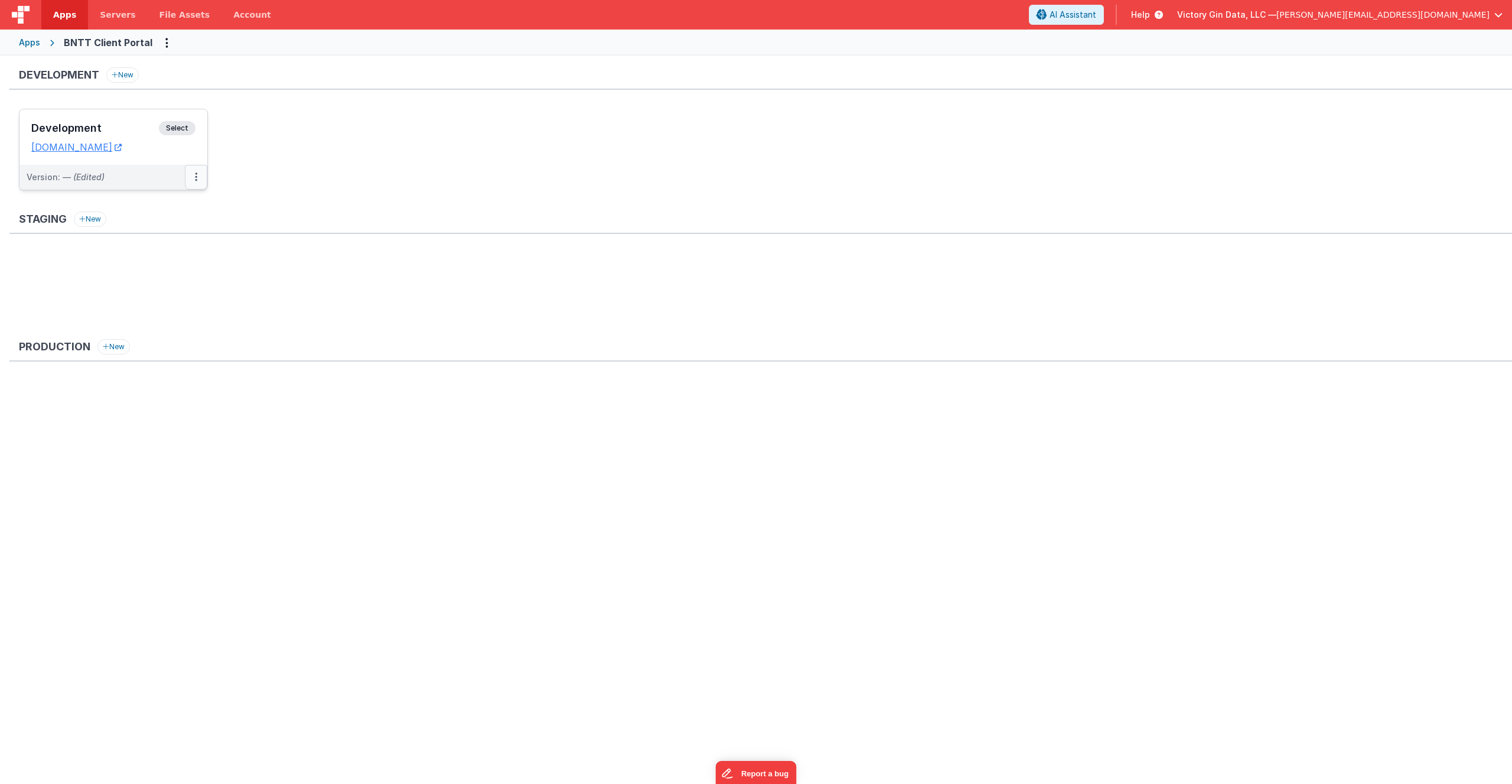
click at [194, 174] on button at bounding box center [195, 178] width 22 height 25
click at [249, 166] on div at bounding box center [756, 392] width 1512 height 784
click at [177, 152] on dd "[DOMAIN_NAME]" at bounding box center [113, 147] width 164 height 12
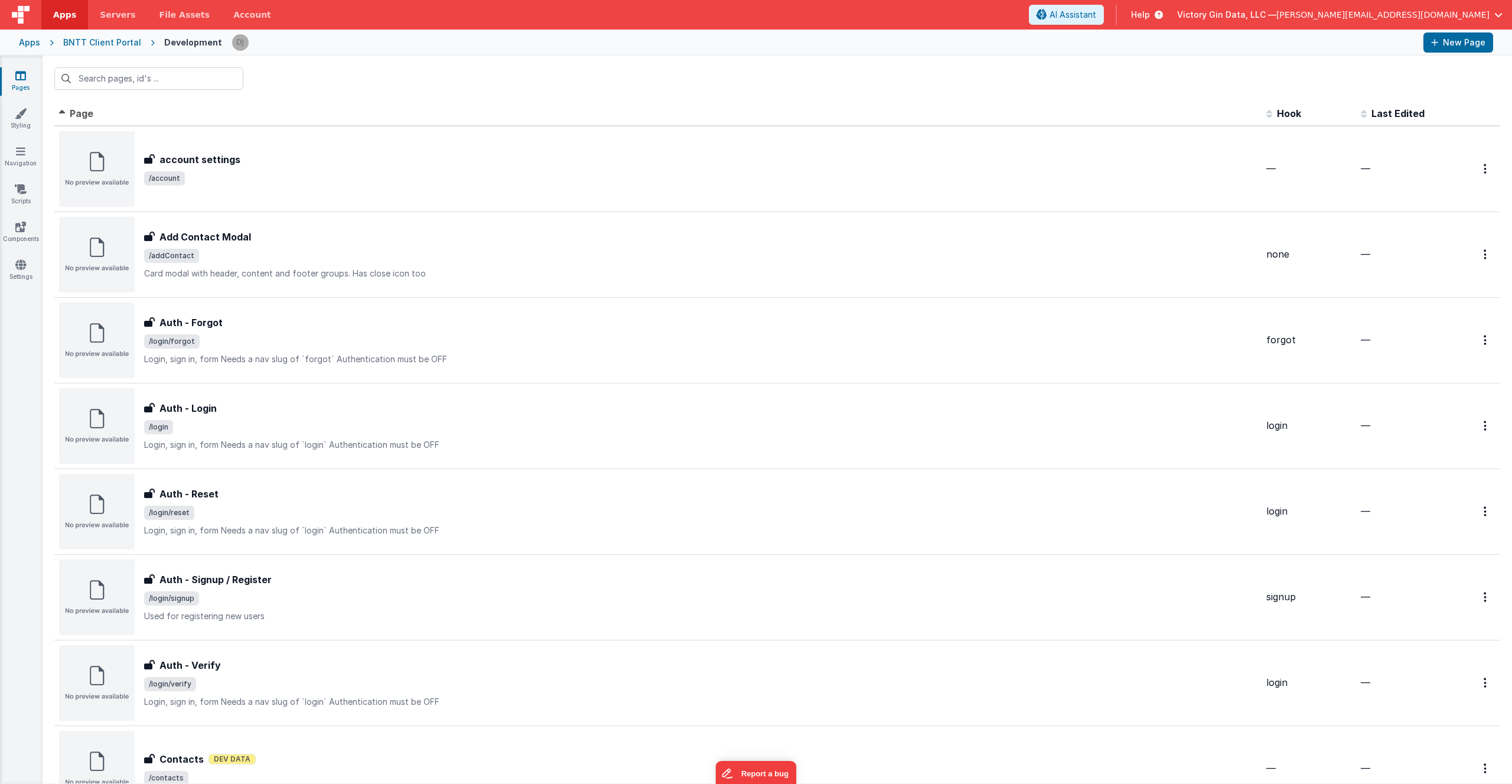
click at [18, 78] on icon at bounding box center [20, 75] width 11 height 12
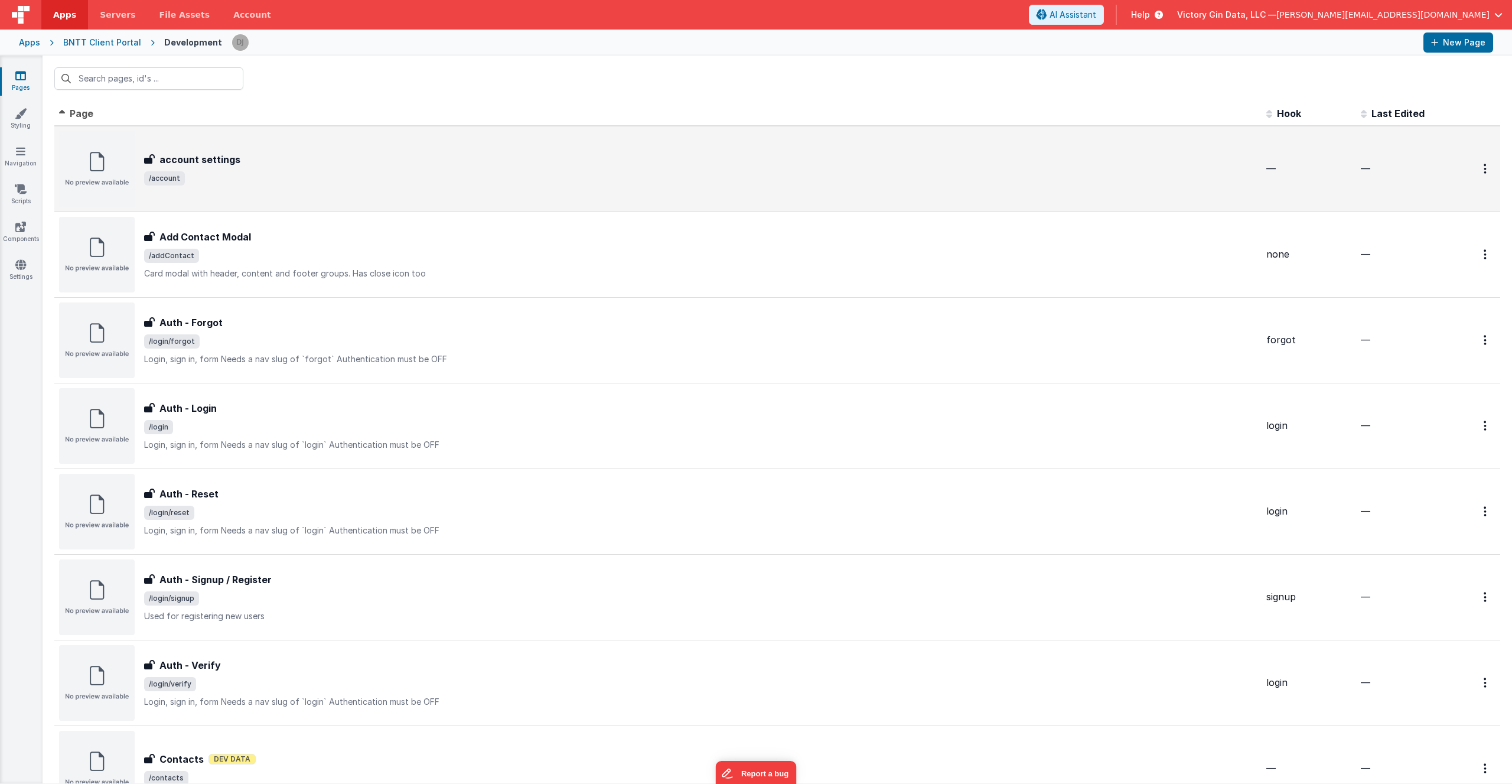
click at [192, 152] on div "account settings account settings /account" at bounding box center [658, 169] width 1197 height 75
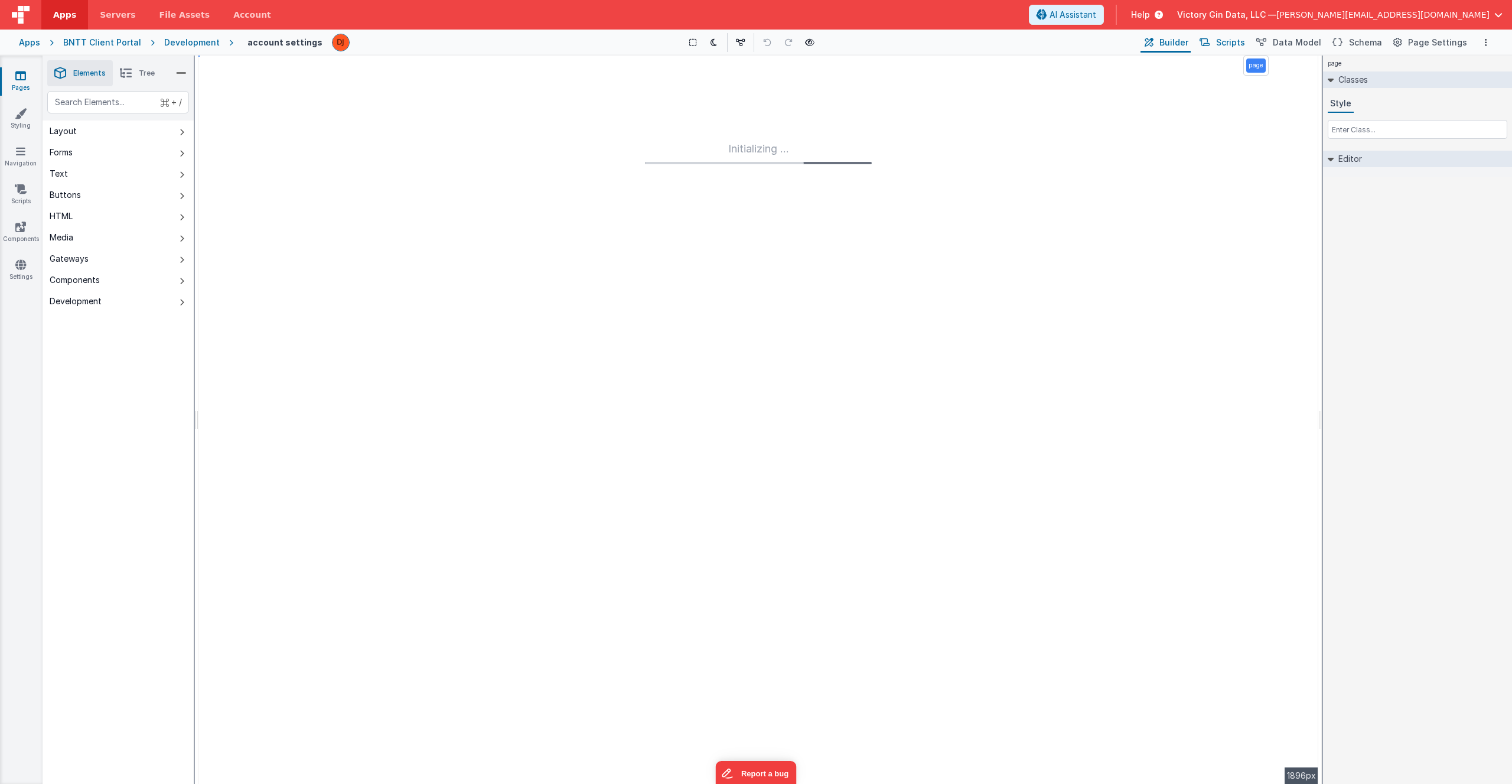
click at [1245, 43] on span "Scripts" at bounding box center [1230, 42] width 29 height 12
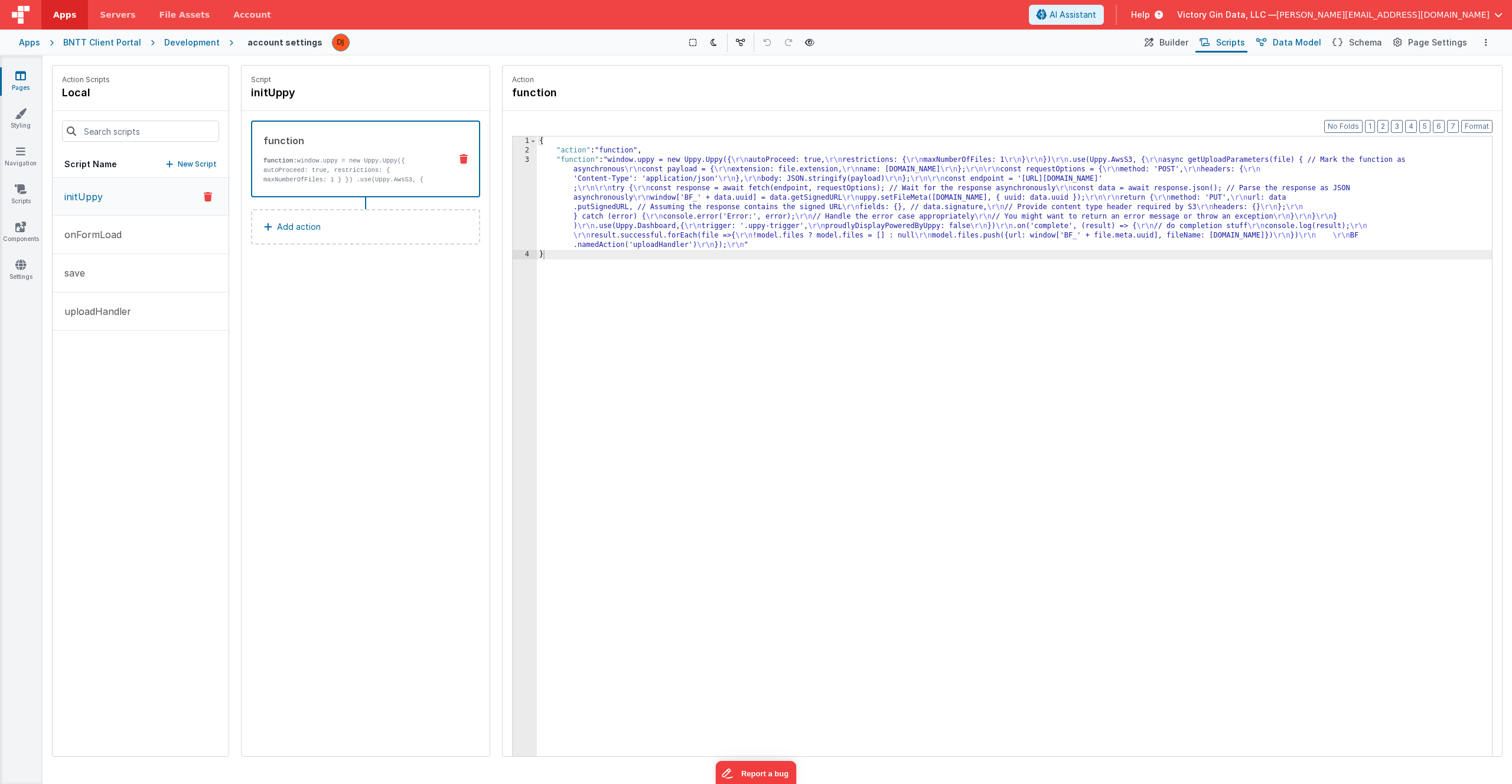
click at [1266, 45] on icon at bounding box center [1261, 42] width 10 height 13
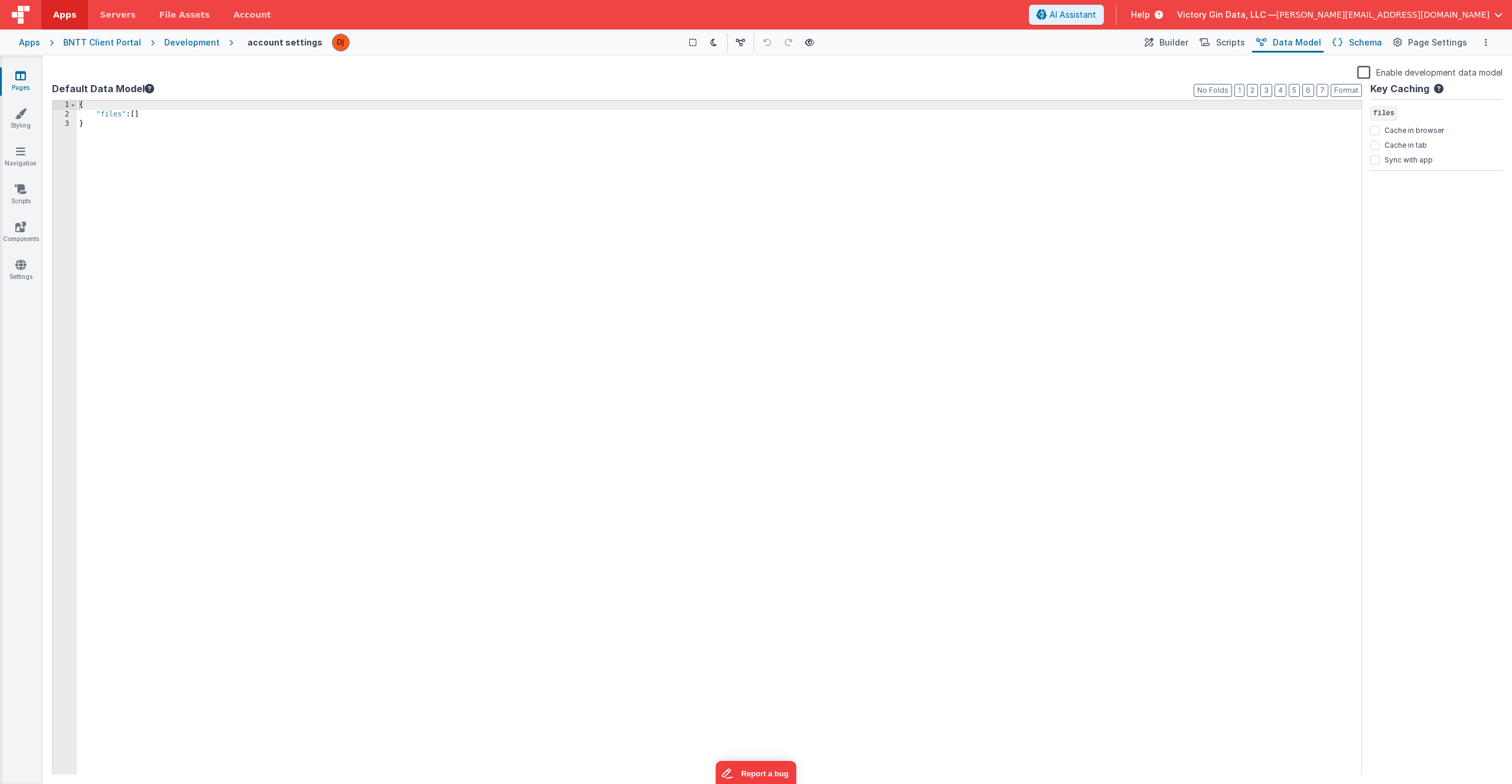
click at [1366, 38] on span "Schema" at bounding box center [1365, 42] width 33 height 12
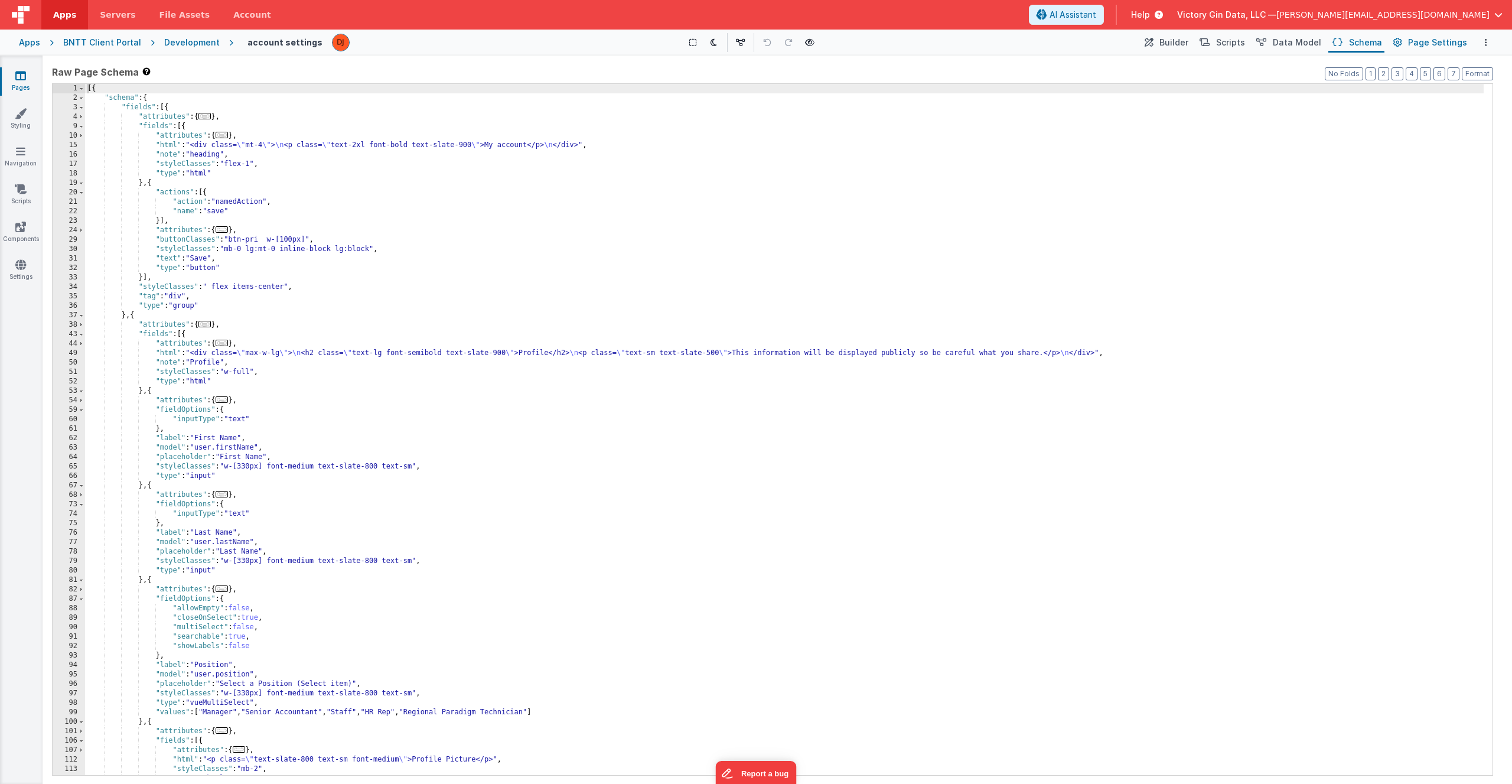
click at [1421, 50] on button "Page Settings" at bounding box center [1429, 42] width 80 height 20
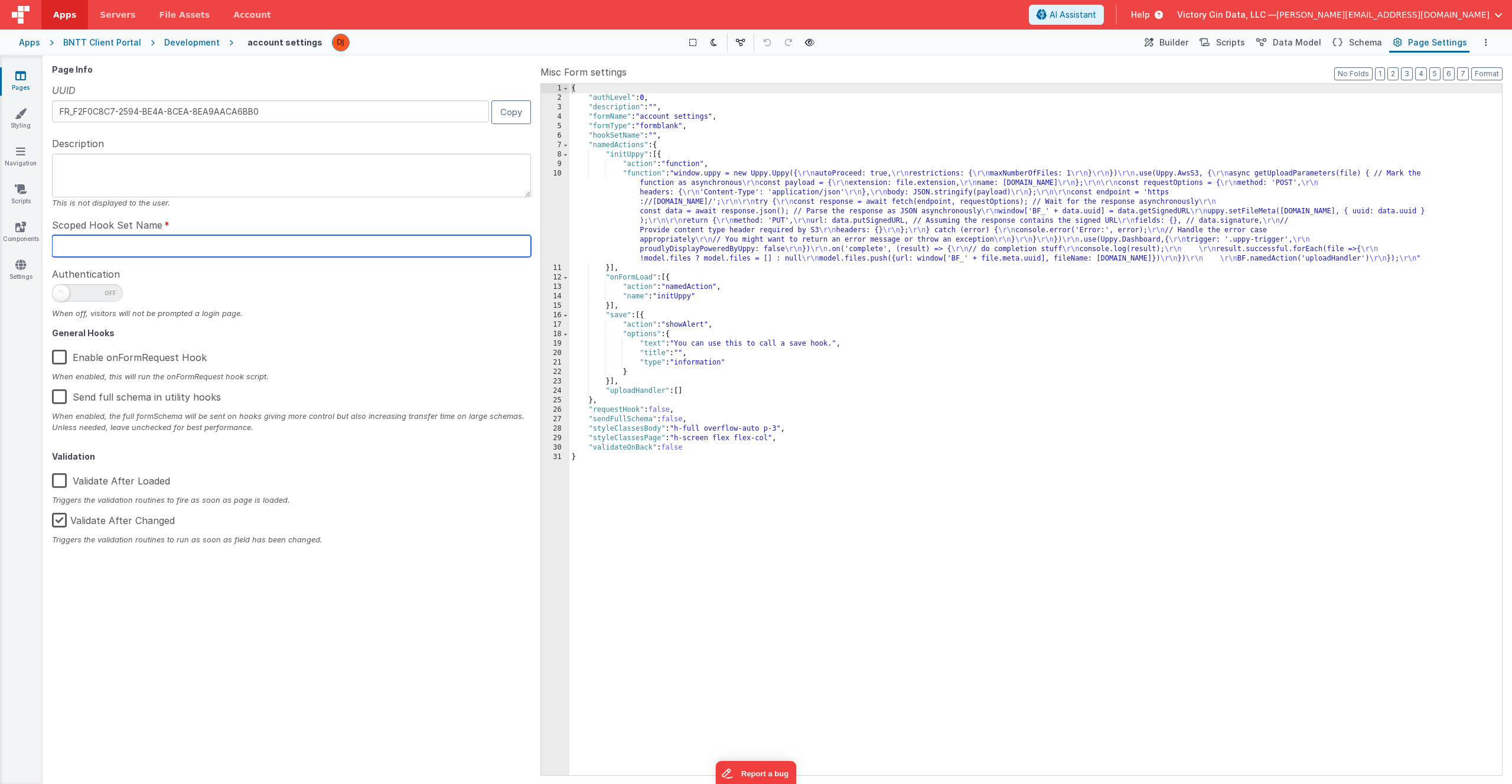
click at [145, 246] on input "text" at bounding box center [292, 245] width 479 height 22
type input "account"
click at [909, 379] on div "{ "authLevel" : 0 , "description" : "" , "formName" : "account settings" , "for…" at bounding box center [1036, 438] width 933 height 710
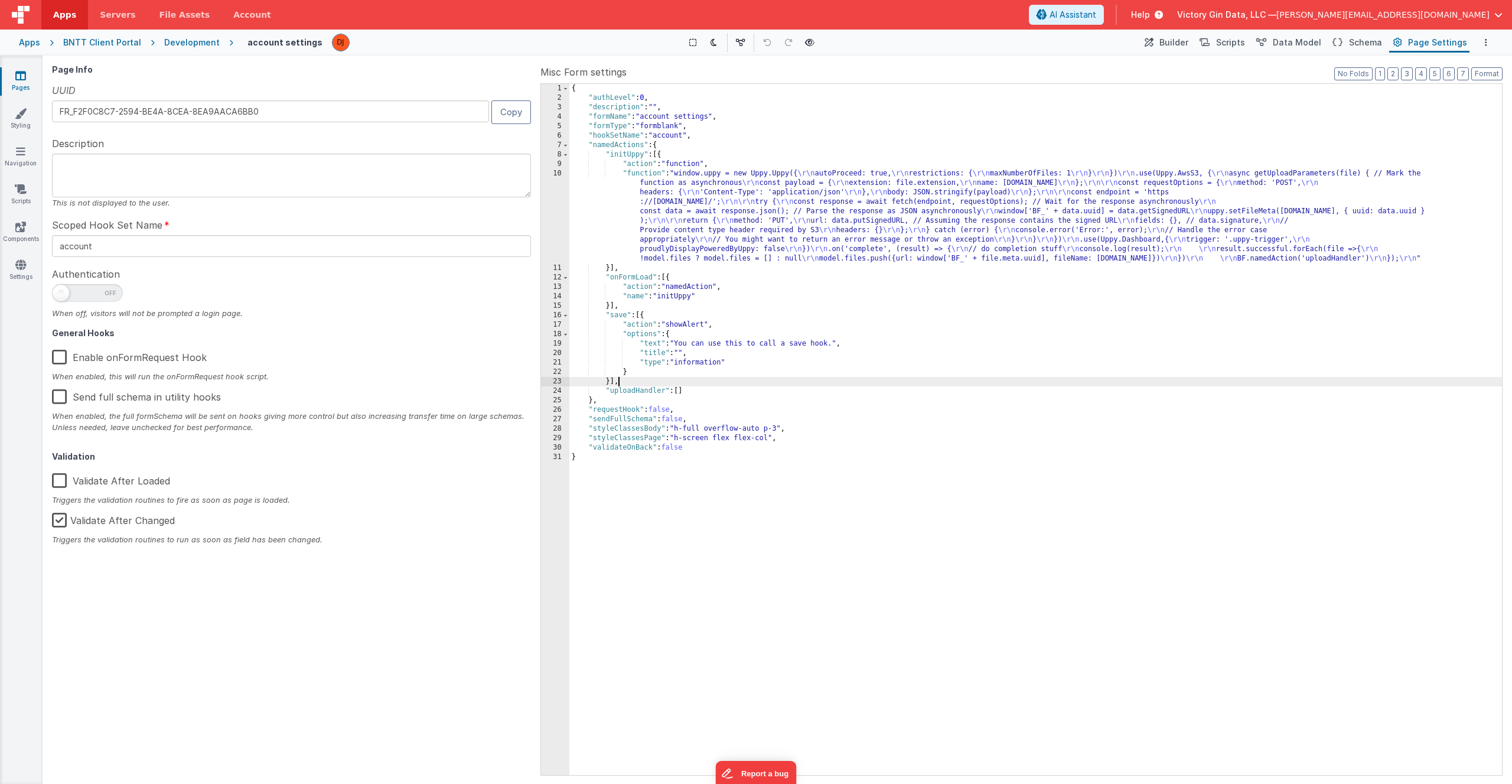
click at [55, 356] on label "Enable onFormRequest Hook" at bounding box center [129, 355] width 154 height 25
click at [0, 0] on input "Enable onFormRequest Hook" at bounding box center [0, 0] width 0 height 0
click at [965, 460] on div "{ "authLevel" : 0 , "description" : "" , "formName" : "account settings" , "for…" at bounding box center [1036, 438] width 933 height 710
click at [784, 421] on div "{ "authLevel" : 0 , "description" : "" , "formName" : "account settings" , "for…" at bounding box center [1036, 438] width 933 height 710
click at [1187, 39] on span "Builder" at bounding box center [1174, 42] width 29 height 12
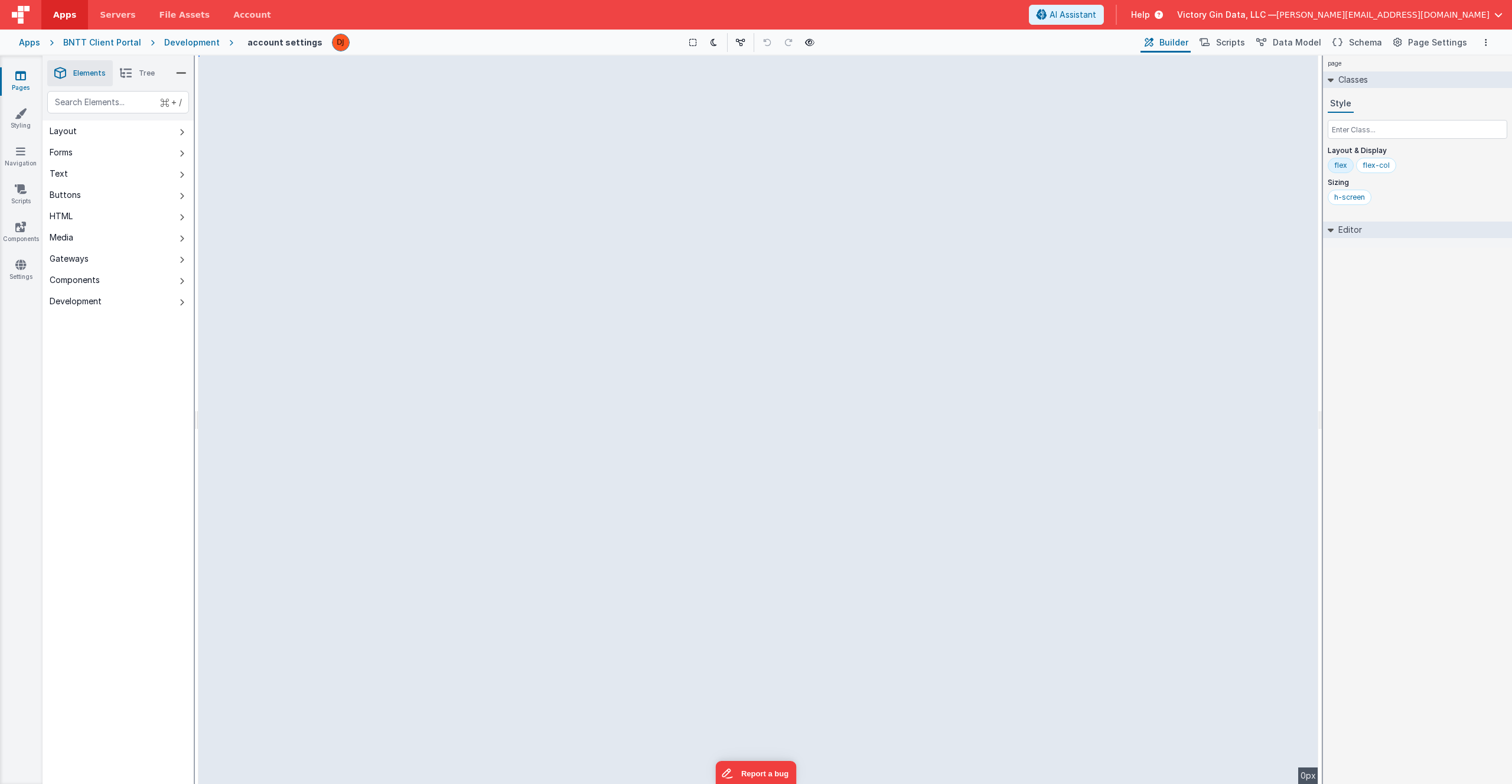
select select "save"
click at [146, 76] on span "Tree" at bounding box center [147, 73] width 16 height 10
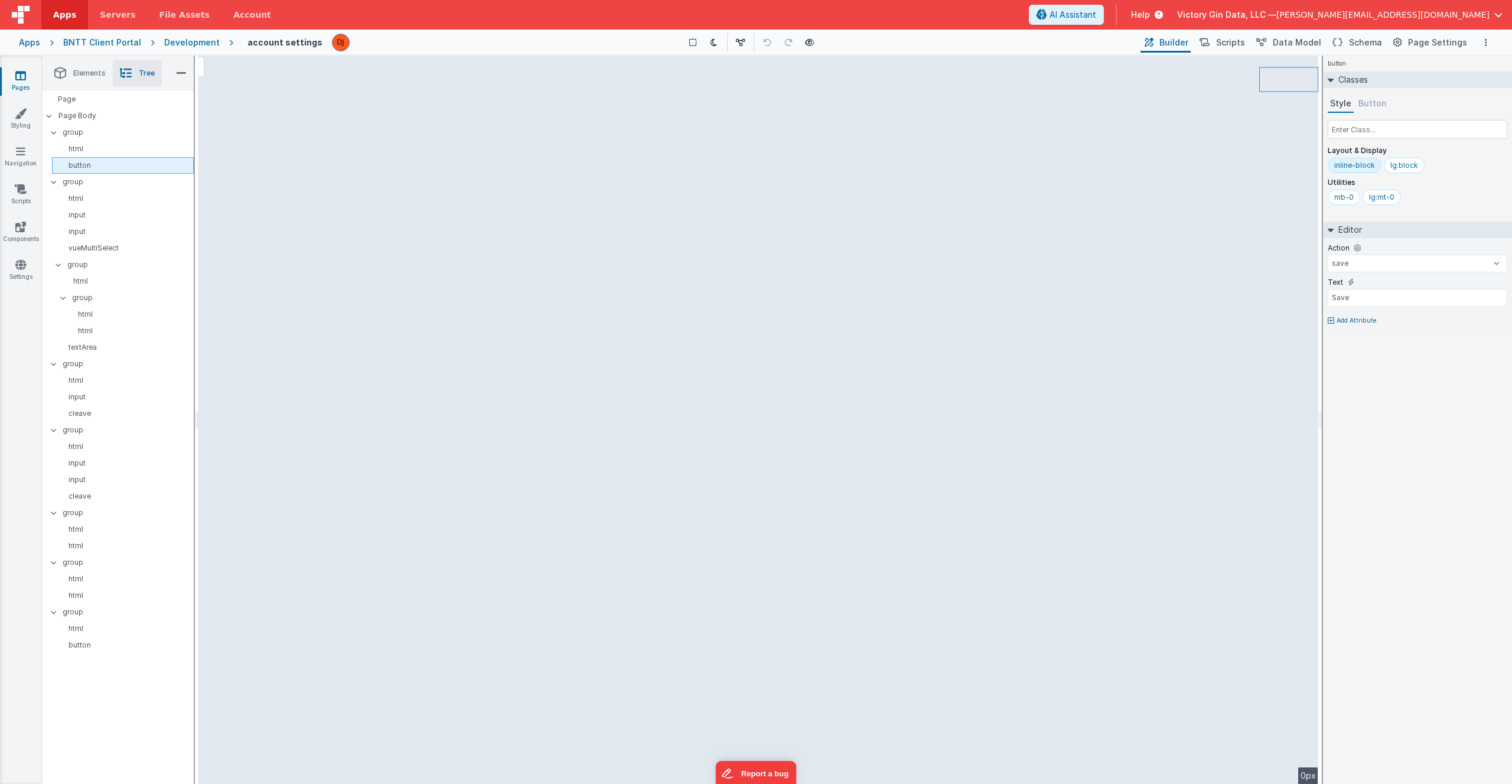
click at [88, 161] on p "button" at bounding box center [125, 165] width 136 height 10
